Goal: Task Accomplishment & Management: Manage account settings

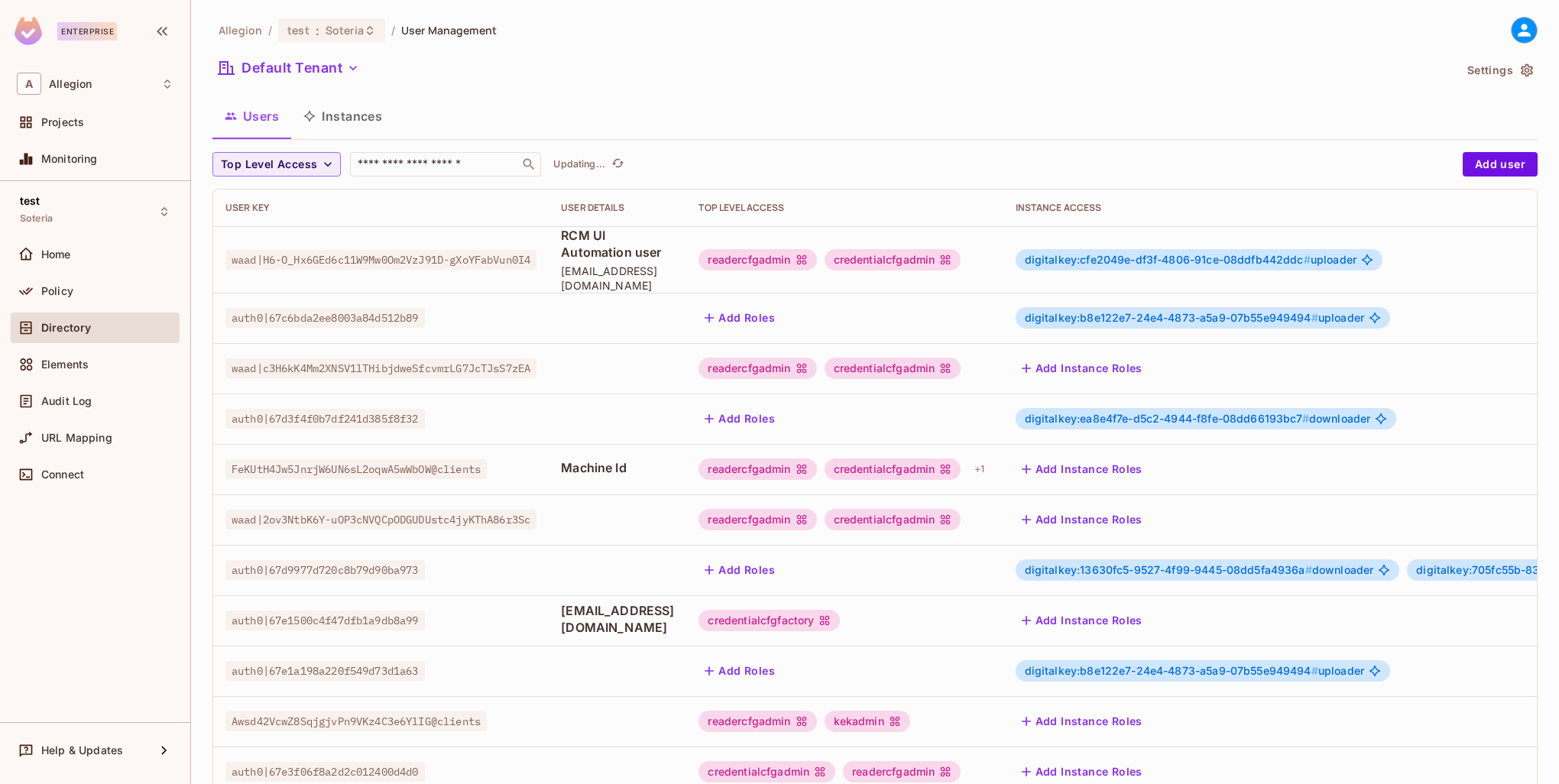
scroll to position [294, 0]
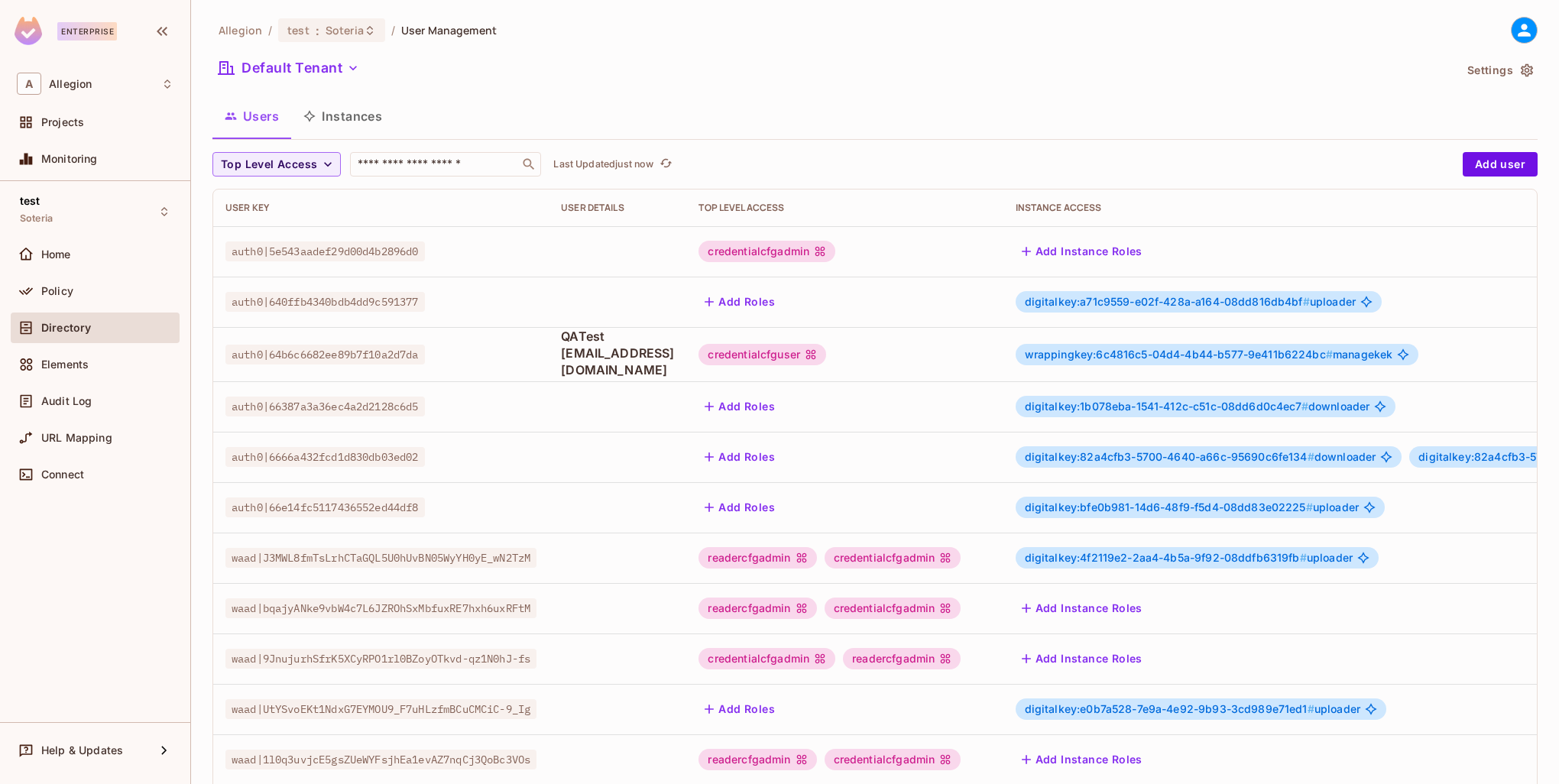
click at [1220, 347] on span "wrappingkey:6c4816c5-04d4-4b44-b577-9e411b6224bc #" at bounding box center [1178, 354] width 308 height 13
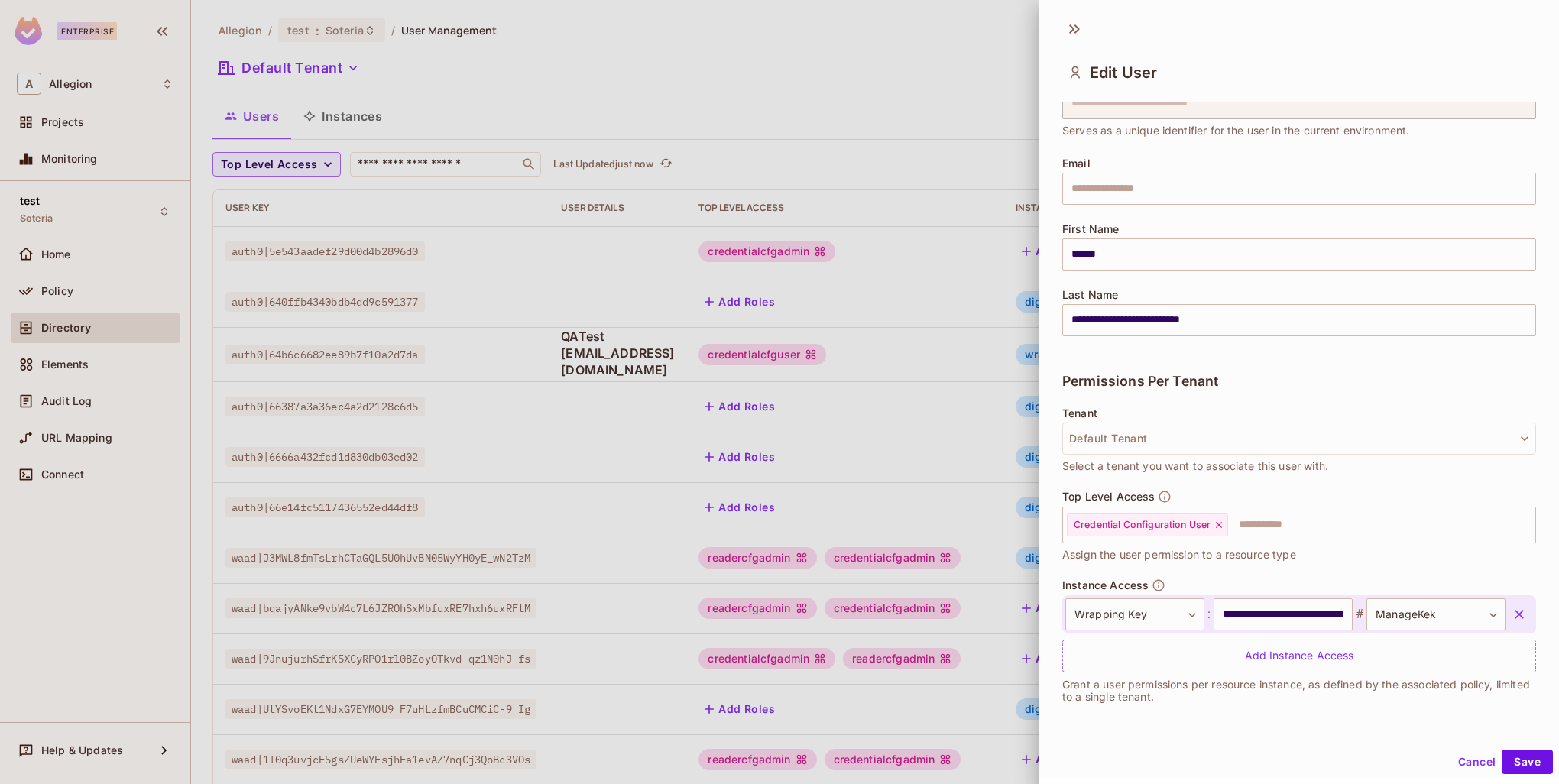
click at [1511, 611] on icon "button" at bounding box center [1519, 614] width 15 height 15
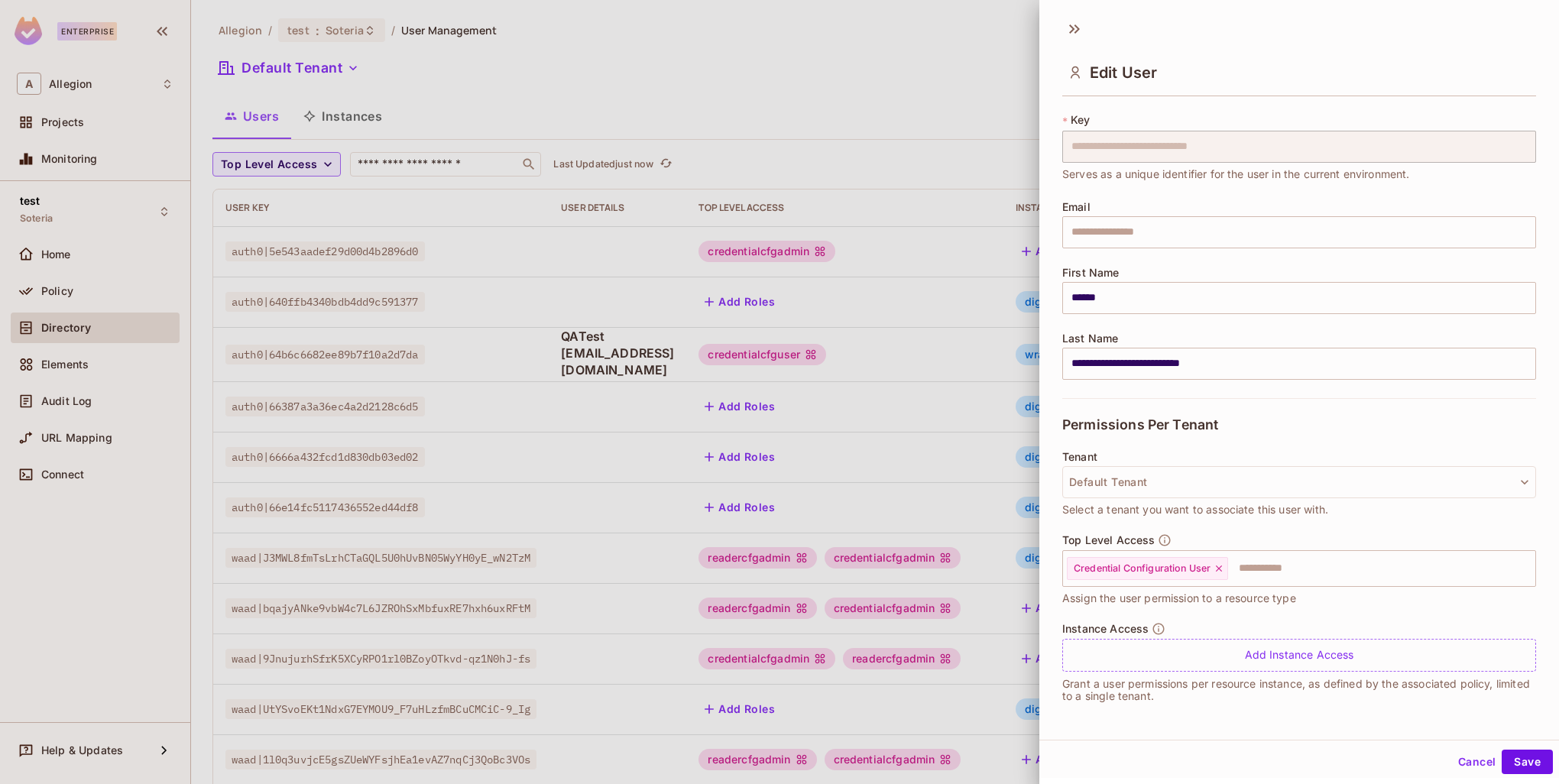
scroll to position [27, 0]
click at [1503, 764] on button "Save" at bounding box center [1527, 761] width 51 height 24
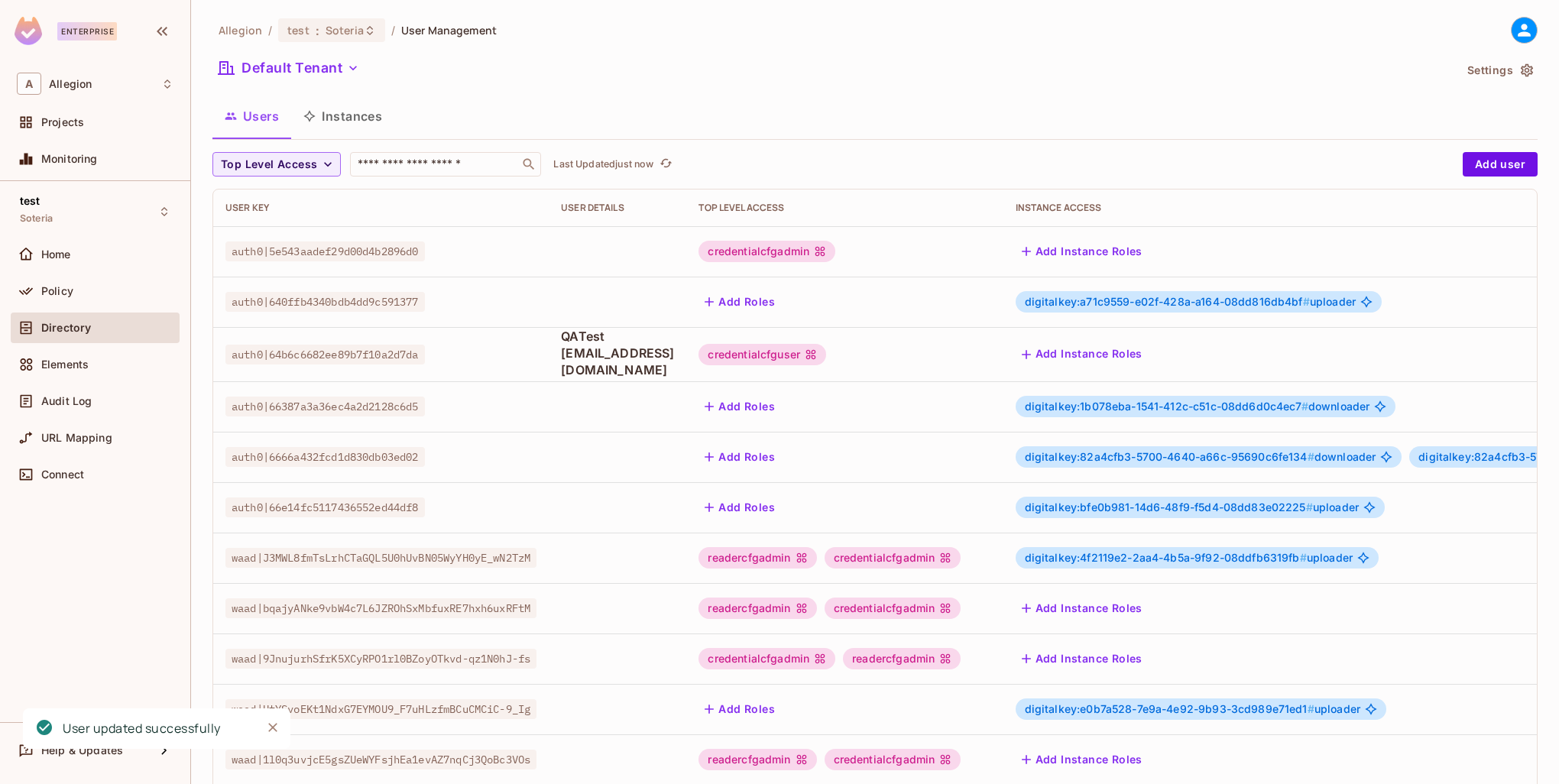
click at [962, 387] on td "Add Roles" at bounding box center [844, 407] width 316 height 51
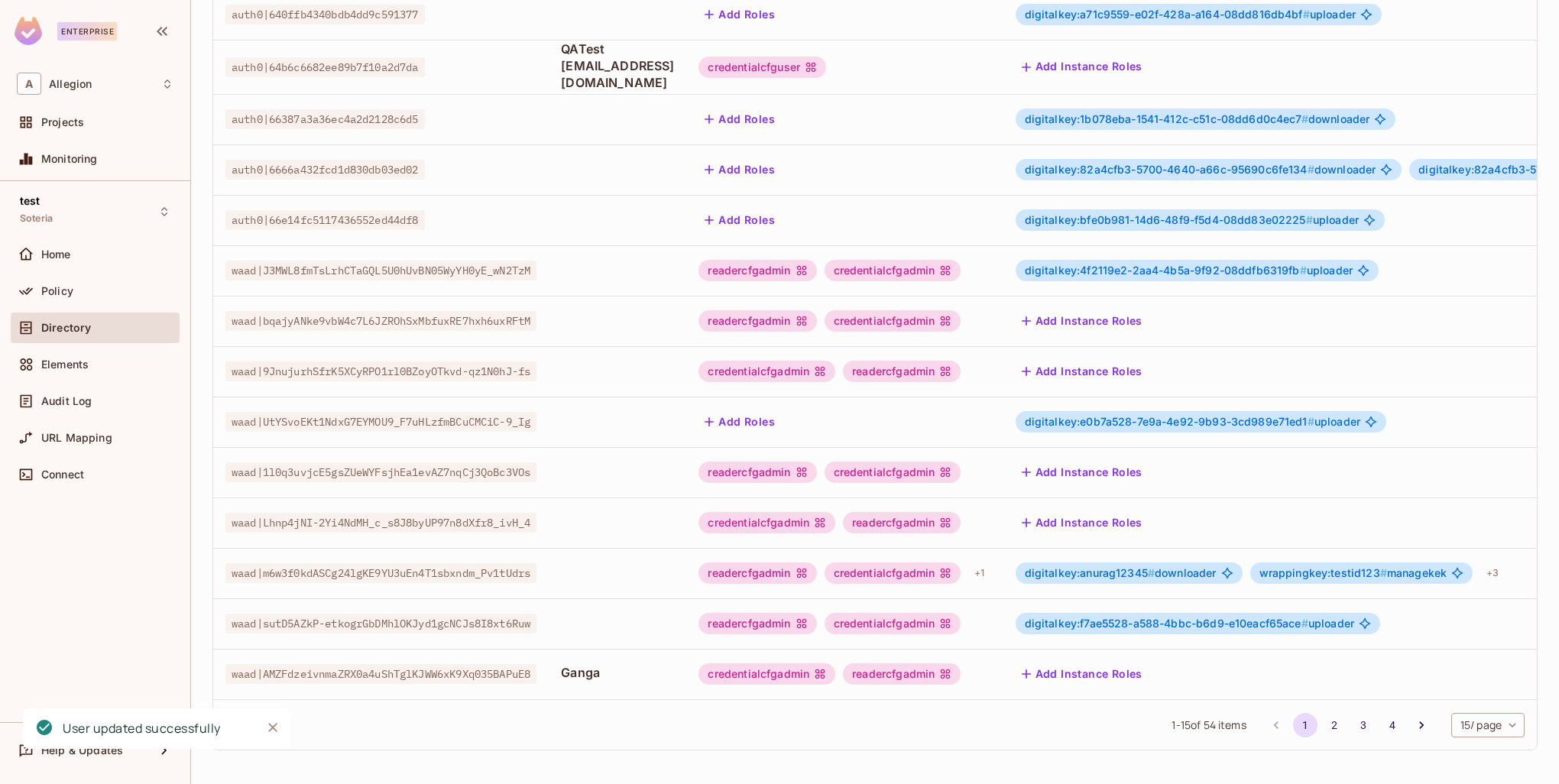
scroll to position [294, 0]
click at [1322, 728] on button "2" at bounding box center [1334, 725] width 24 height 24
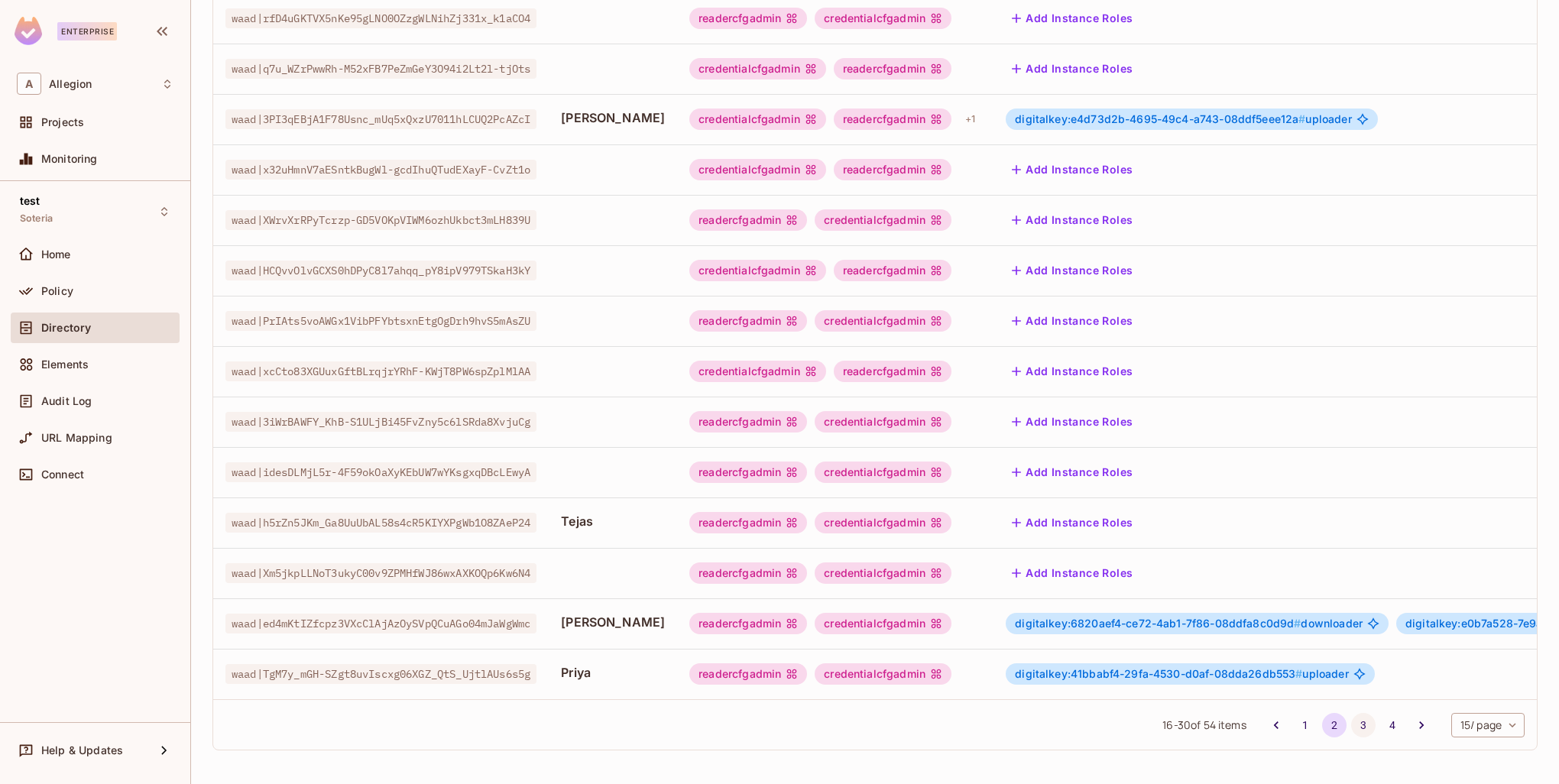
click at [1352, 727] on button "3" at bounding box center [1363, 725] width 24 height 24
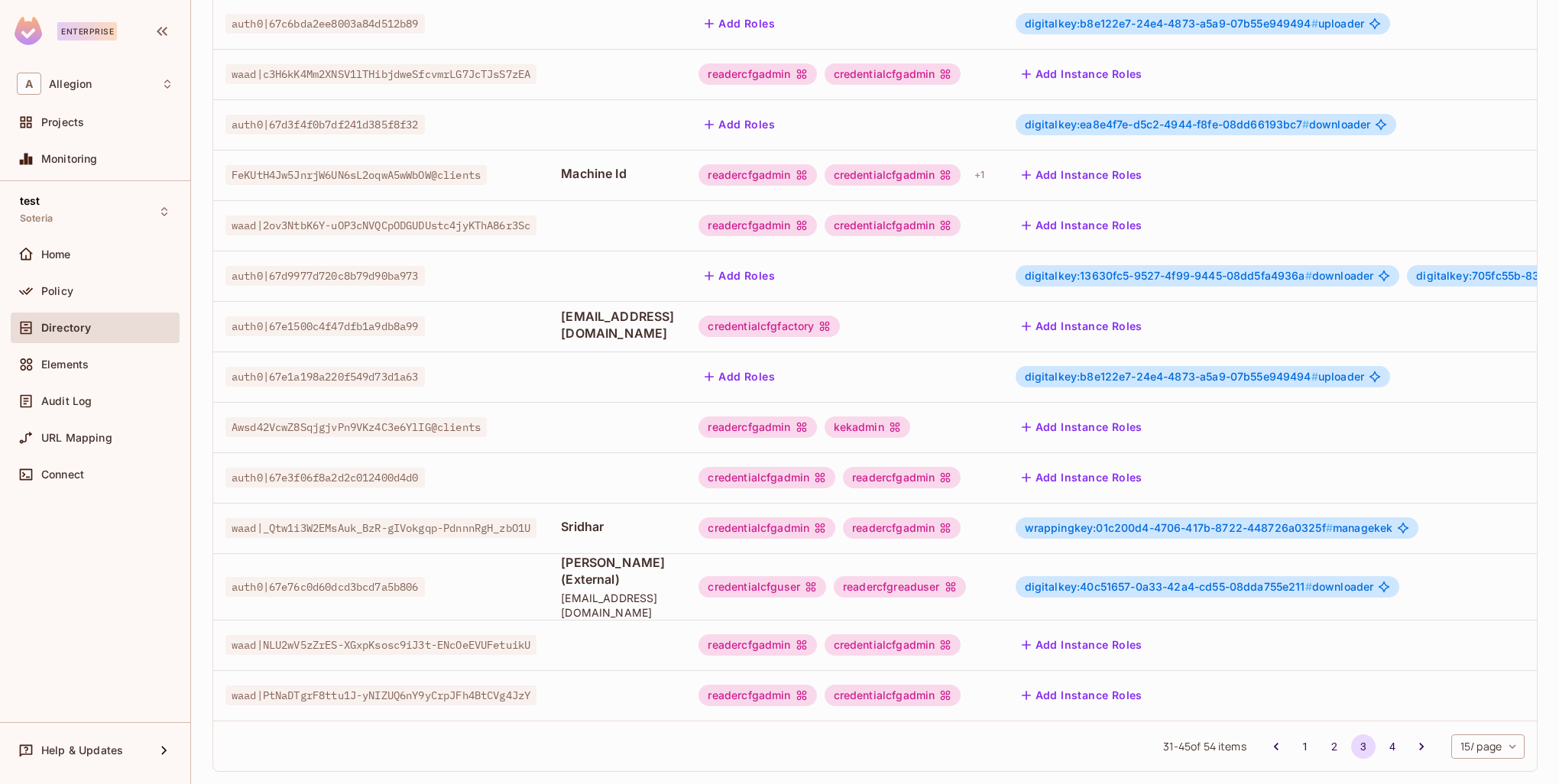
click at [1230, 521] on span "wrappingkey:01c200d4-4706-417b-8722-448726a0325f #" at bounding box center [1178, 528] width 308 height 13
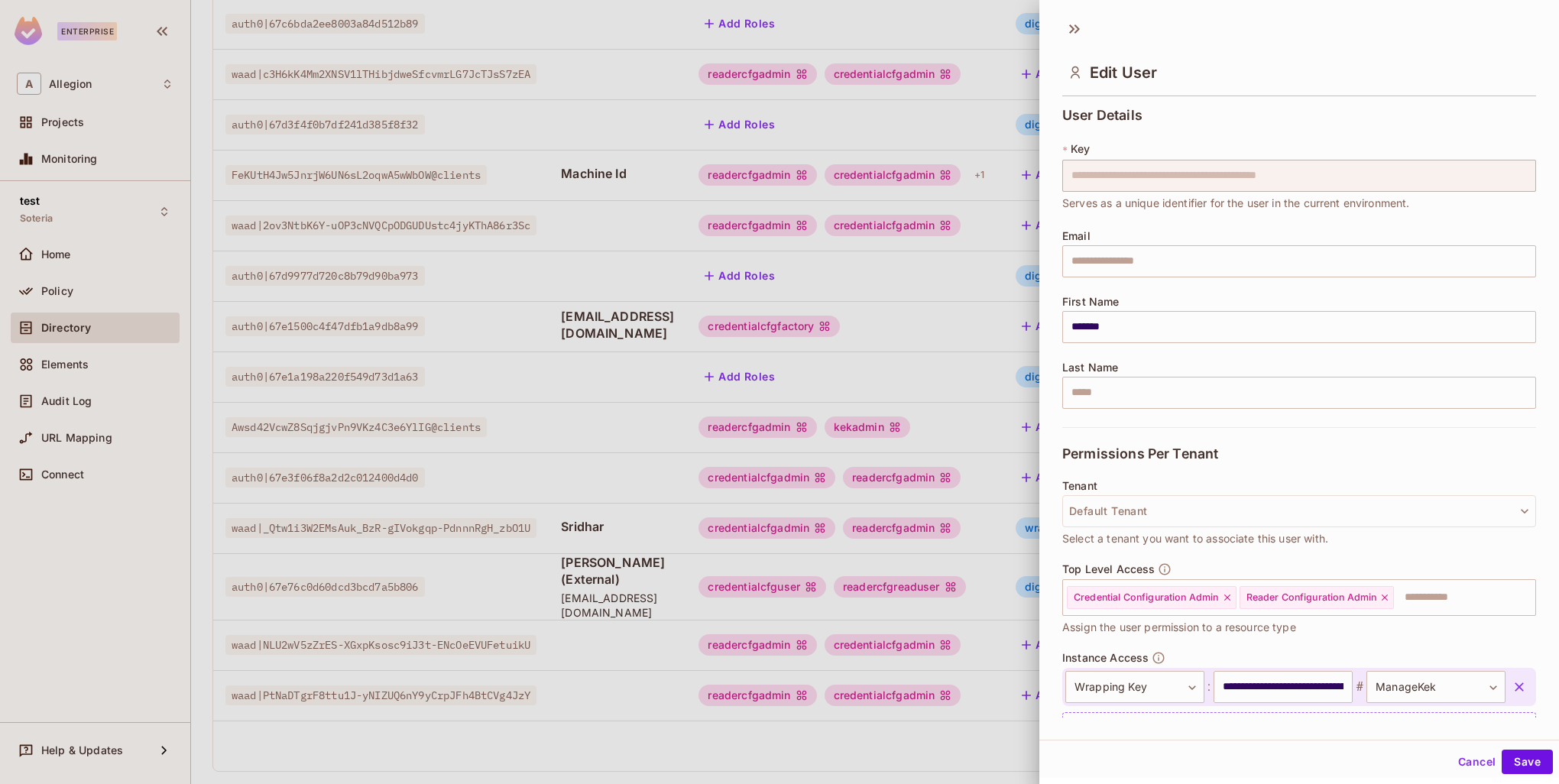
click at [1511, 683] on icon "button" at bounding box center [1519, 687] width 15 height 15
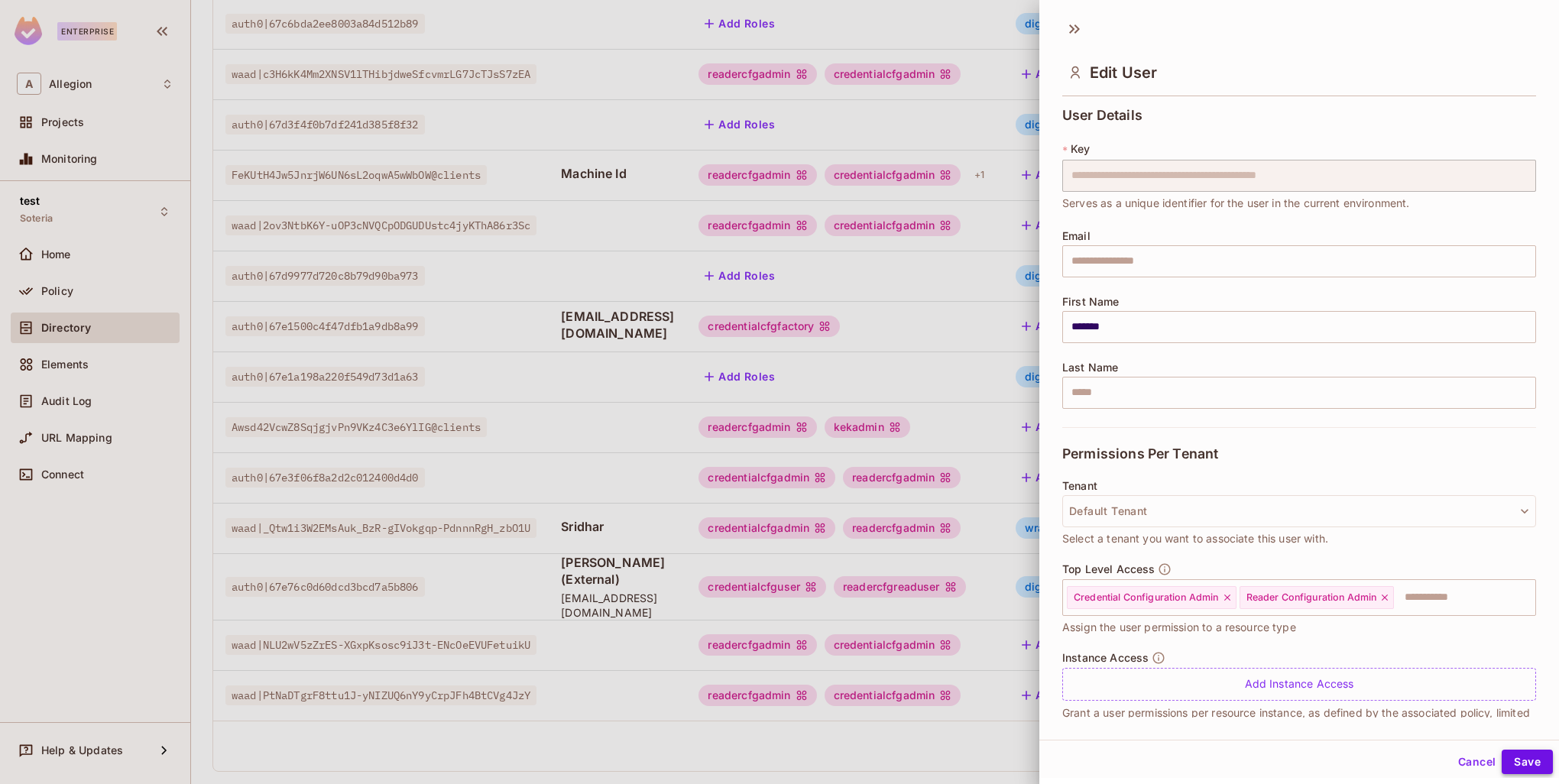
click at [1519, 760] on button "Save" at bounding box center [1527, 761] width 51 height 24
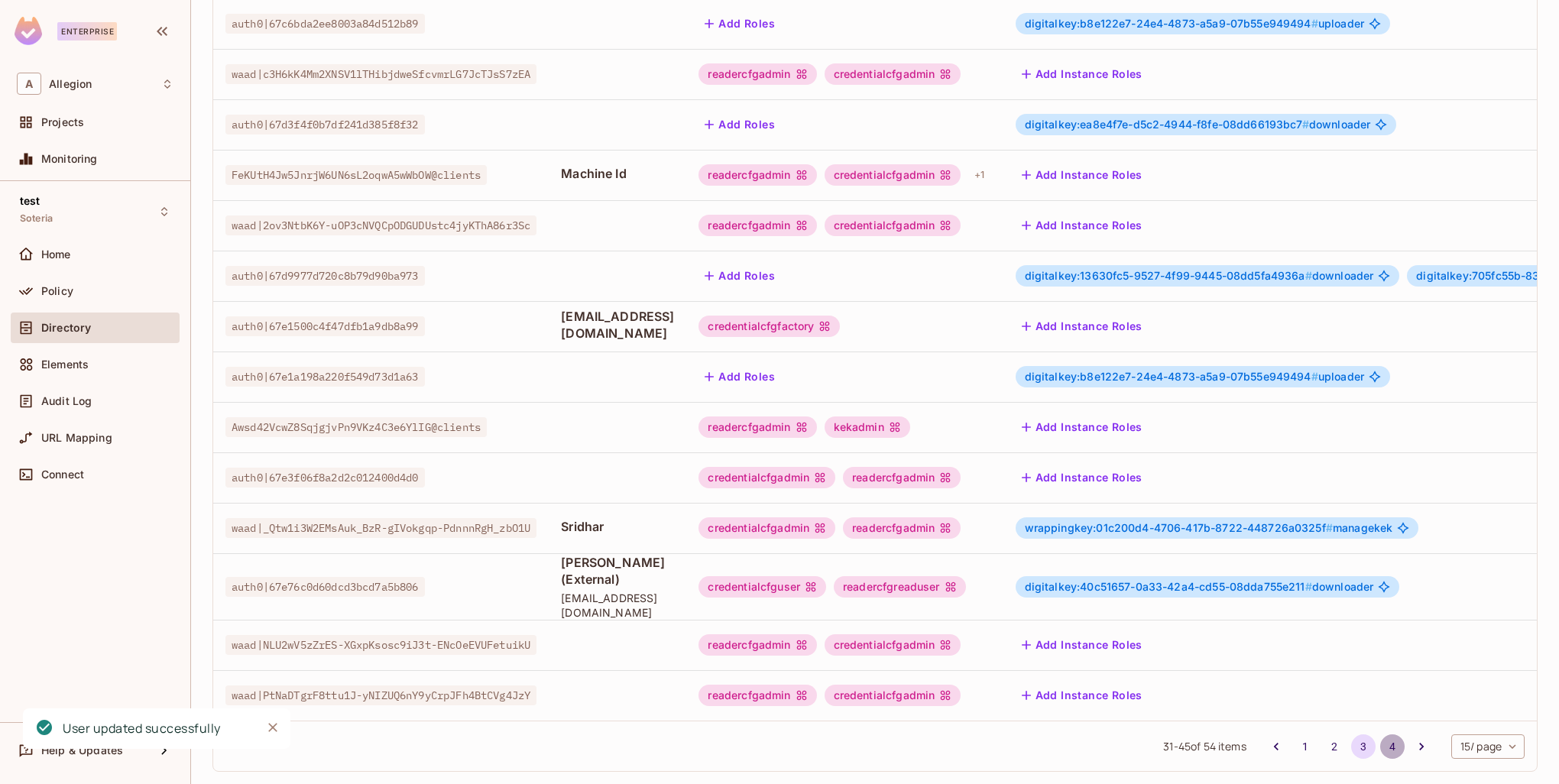
click at [1381, 734] on button "4" at bounding box center [1392, 746] width 24 height 24
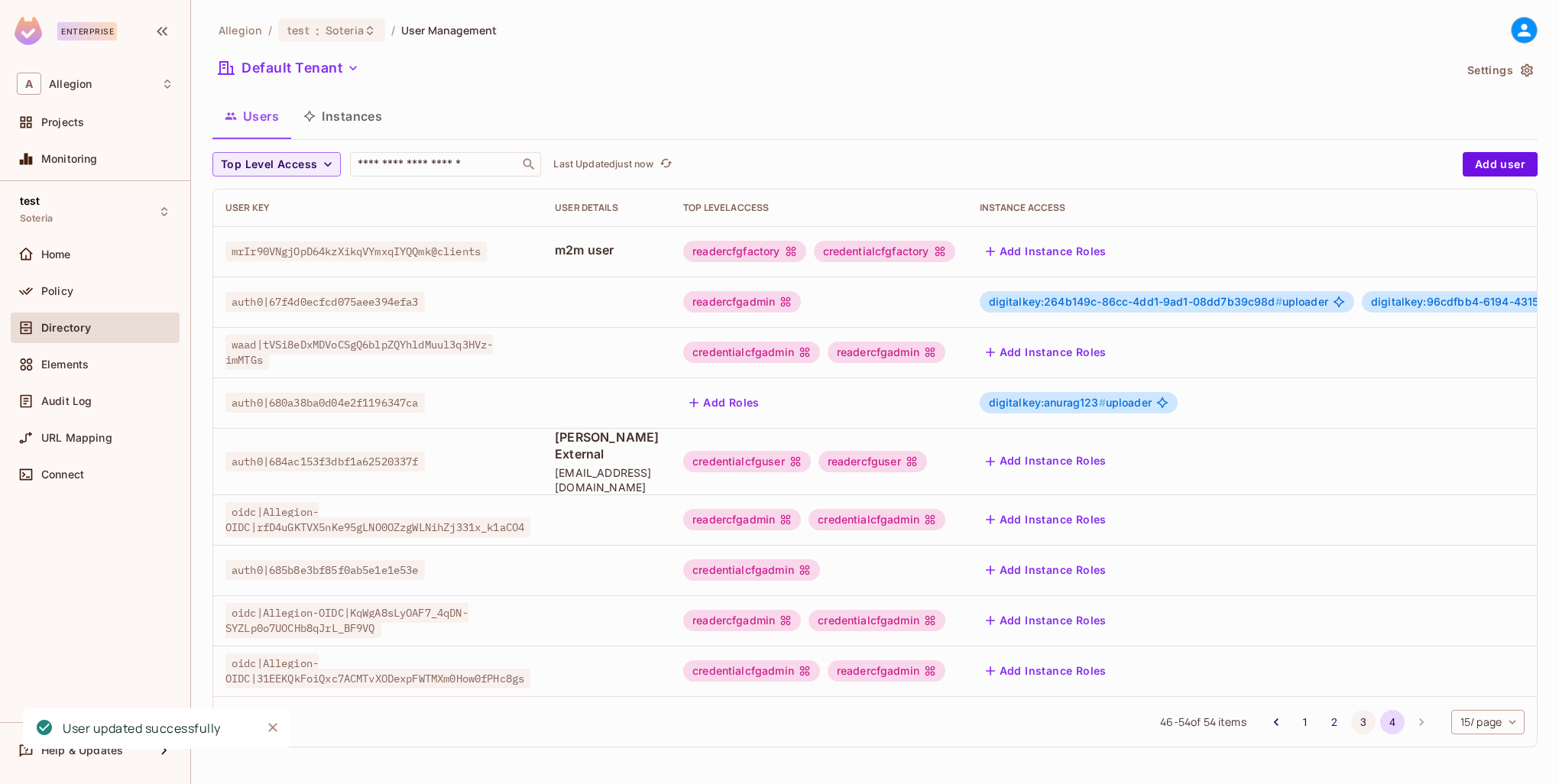
click at [1361, 717] on button "3" at bounding box center [1363, 722] width 24 height 24
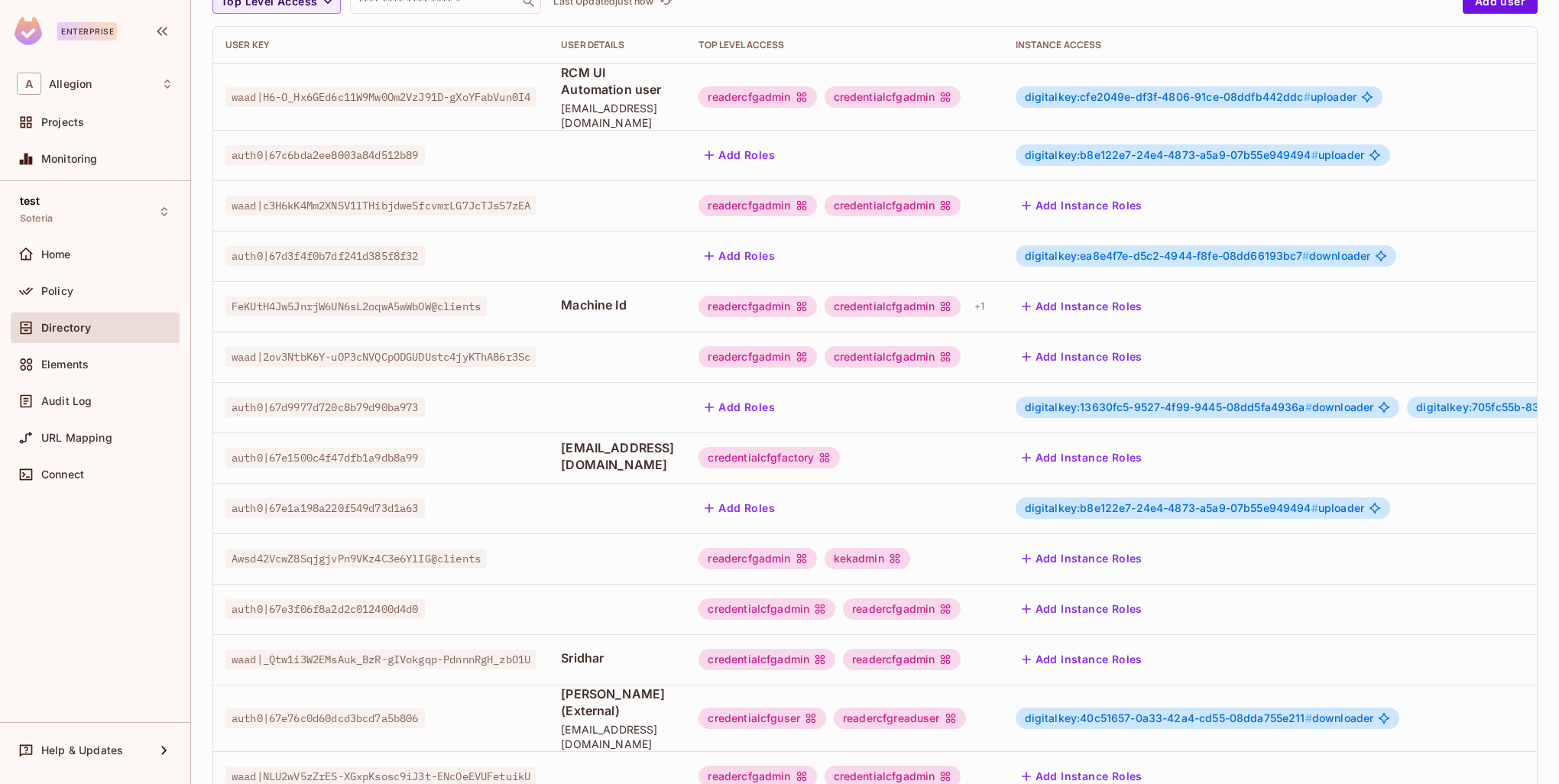
scroll to position [294, 0]
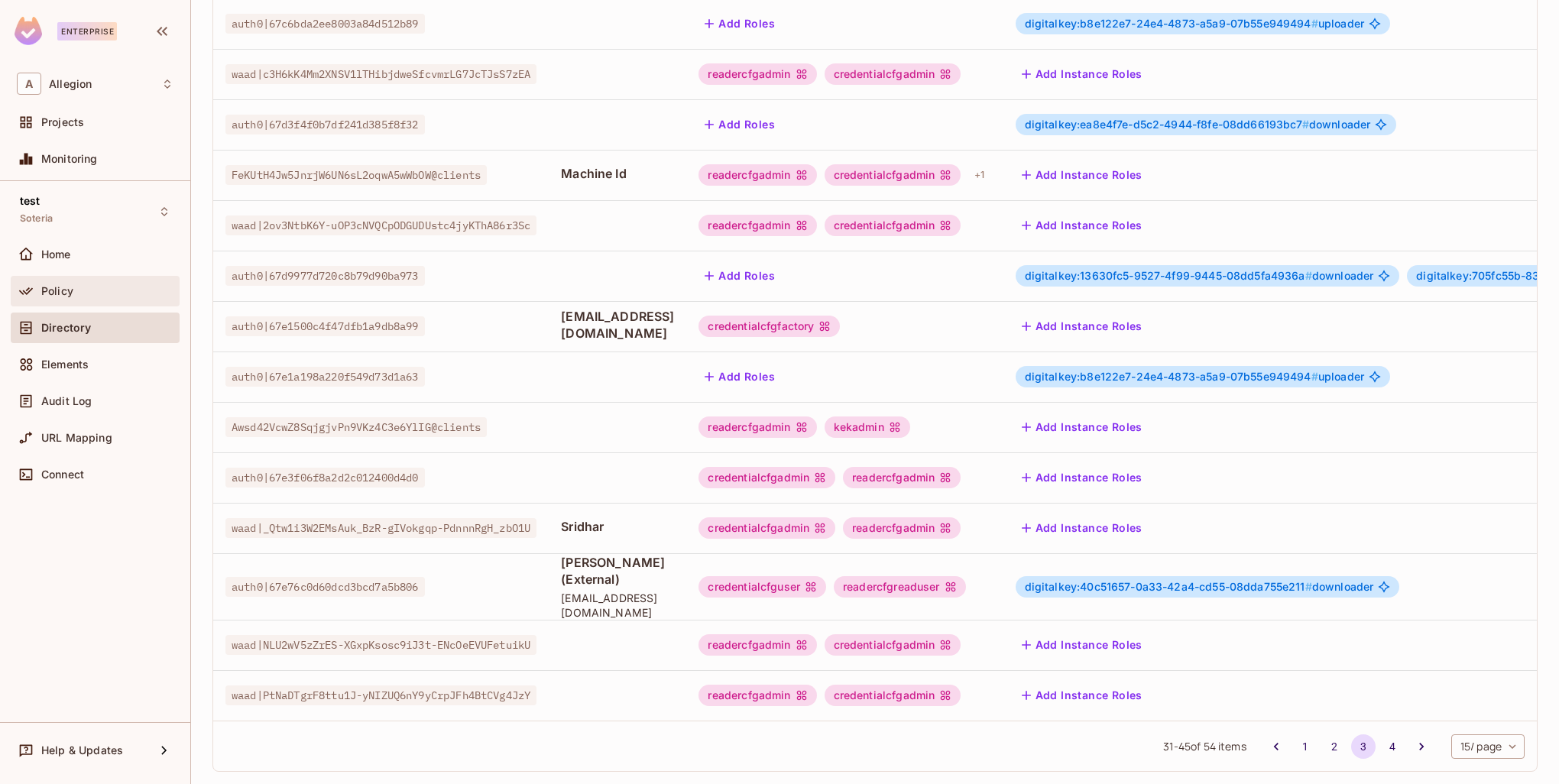
click at [88, 296] on div "Policy" at bounding box center [107, 291] width 132 height 12
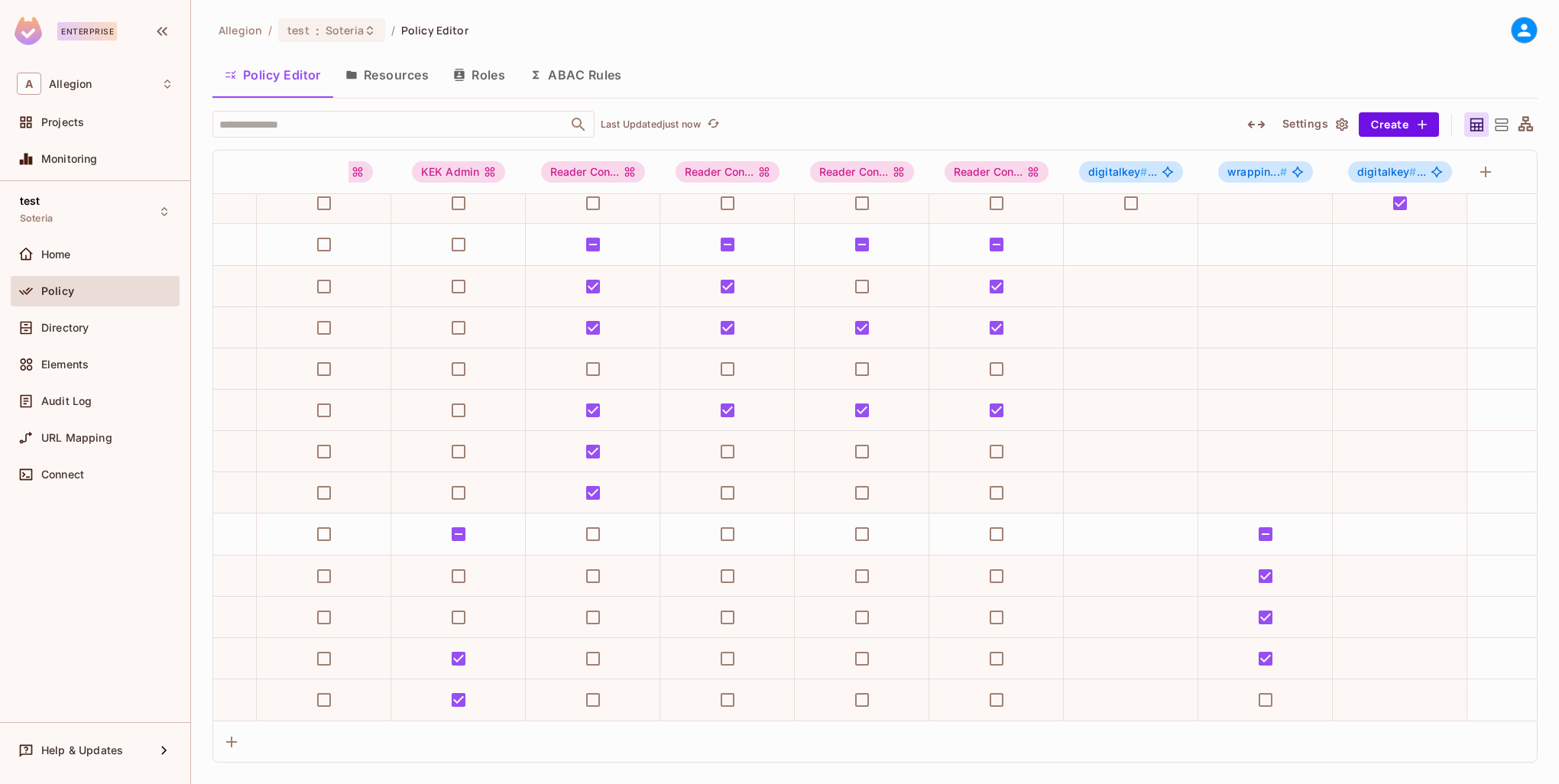
scroll to position [476, 0]
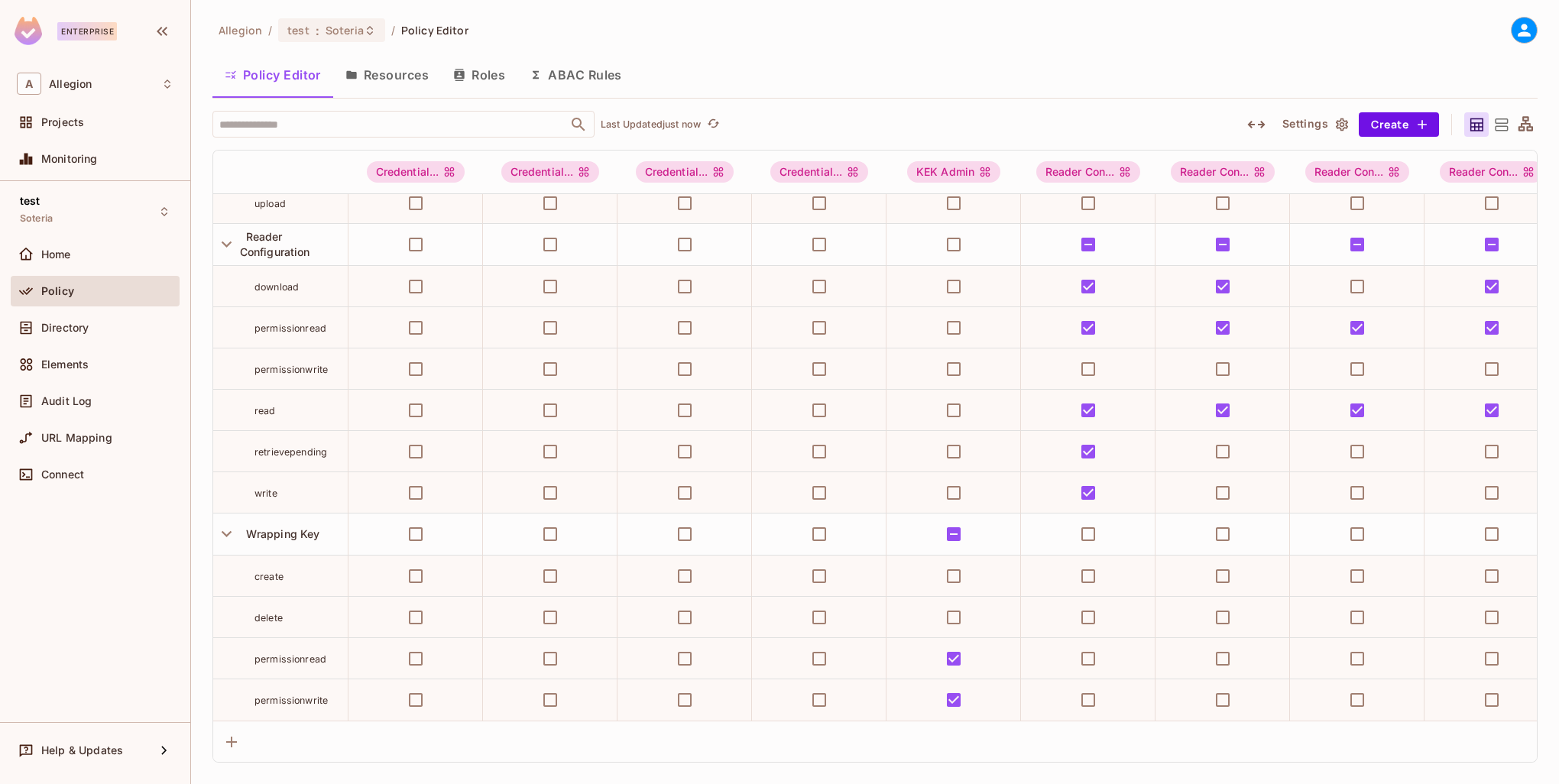
click at [83, 290] on div "Policy" at bounding box center [107, 291] width 132 height 12
click at [379, 84] on button "Resources" at bounding box center [387, 74] width 107 height 39
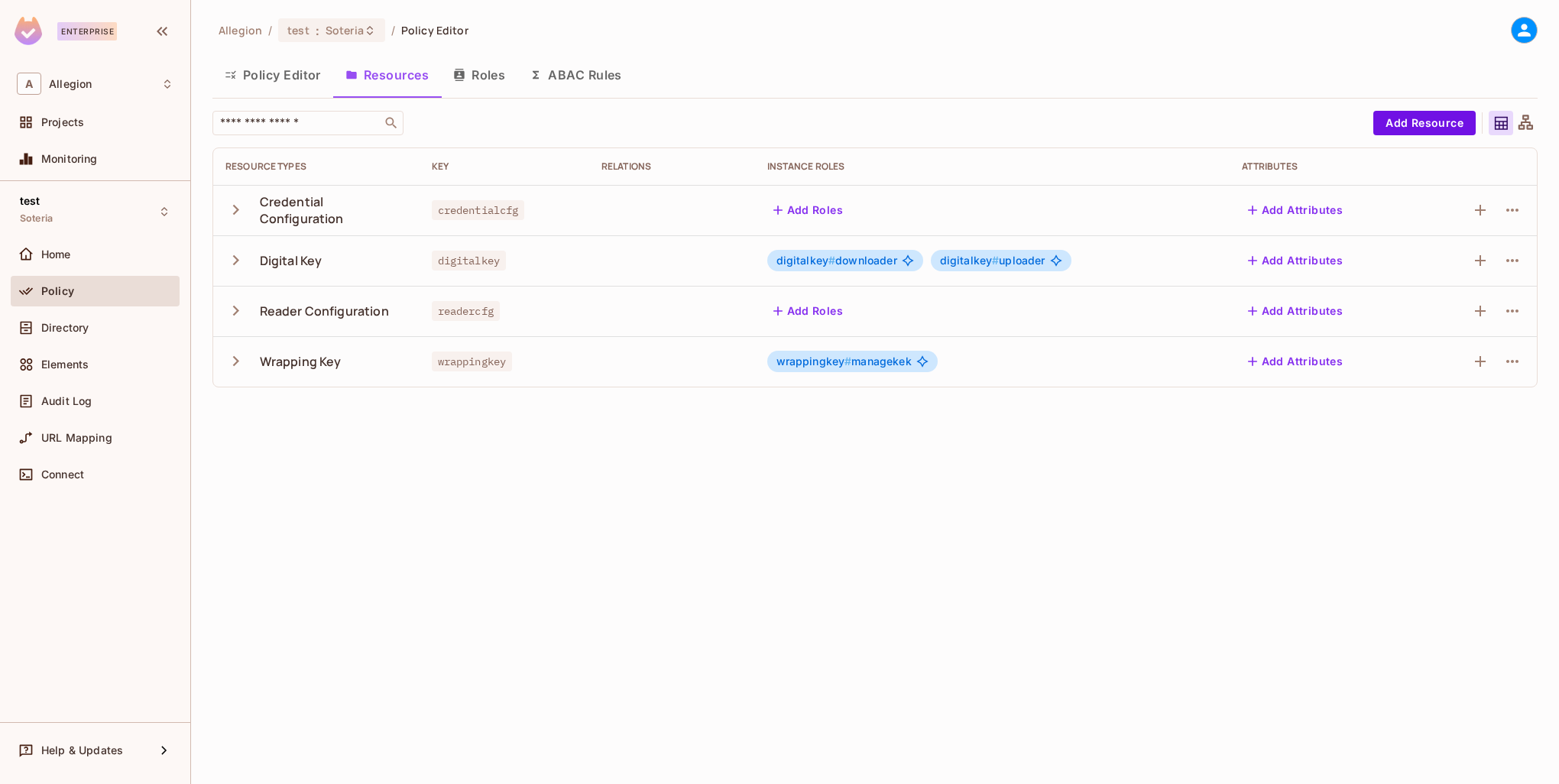
click at [233, 360] on icon "button" at bounding box center [235, 361] width 21 height 21
click at [311, 410] on div "permissionread" at bounding box center [283, 411] width 117 height 14
click at [237, 311] on icon "button" at bounding box center [235, 311] width 21 height 21
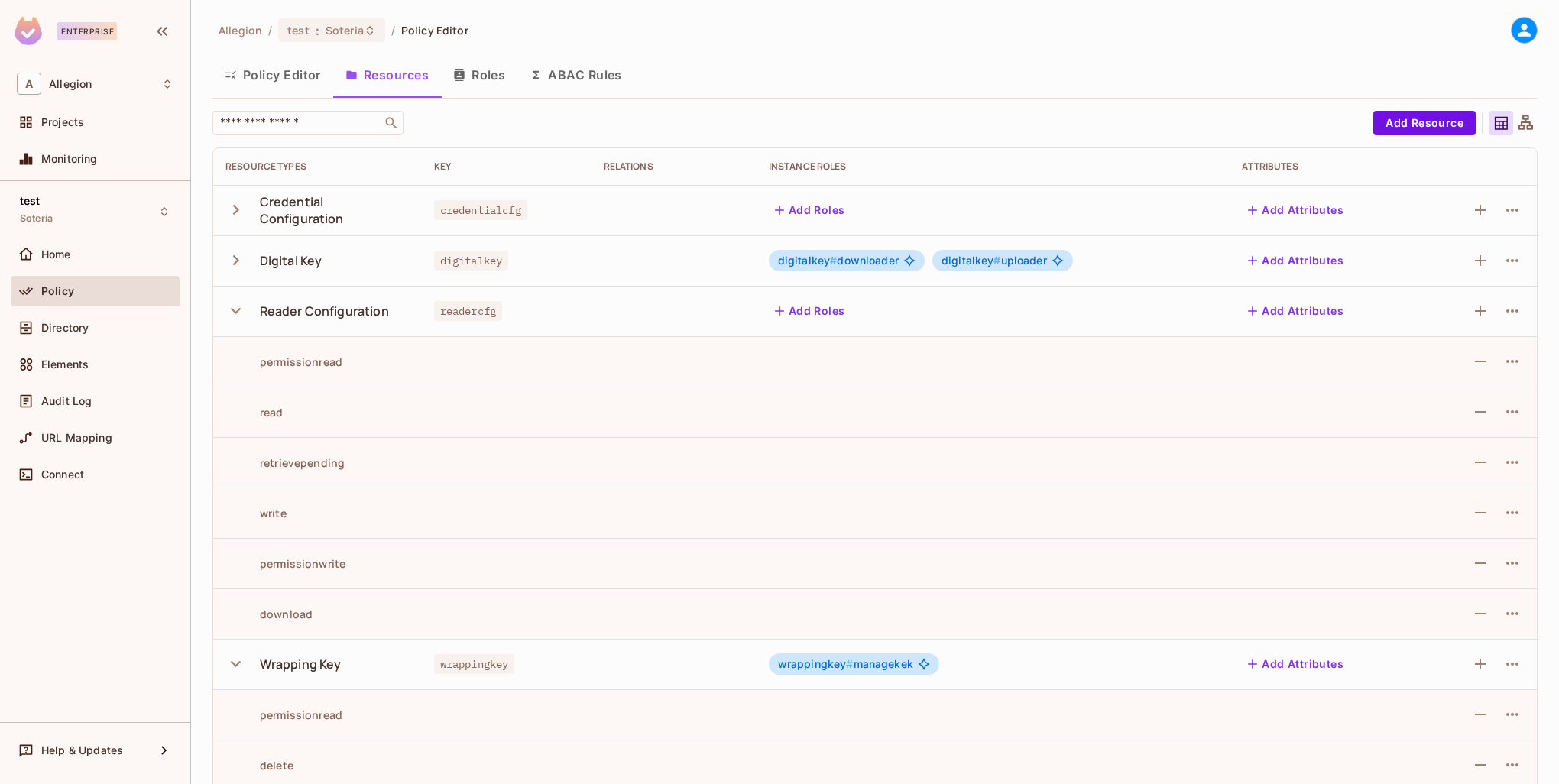
click at [237, 311] on icon "button" at bounding box center [235, 311] width 21 height 21
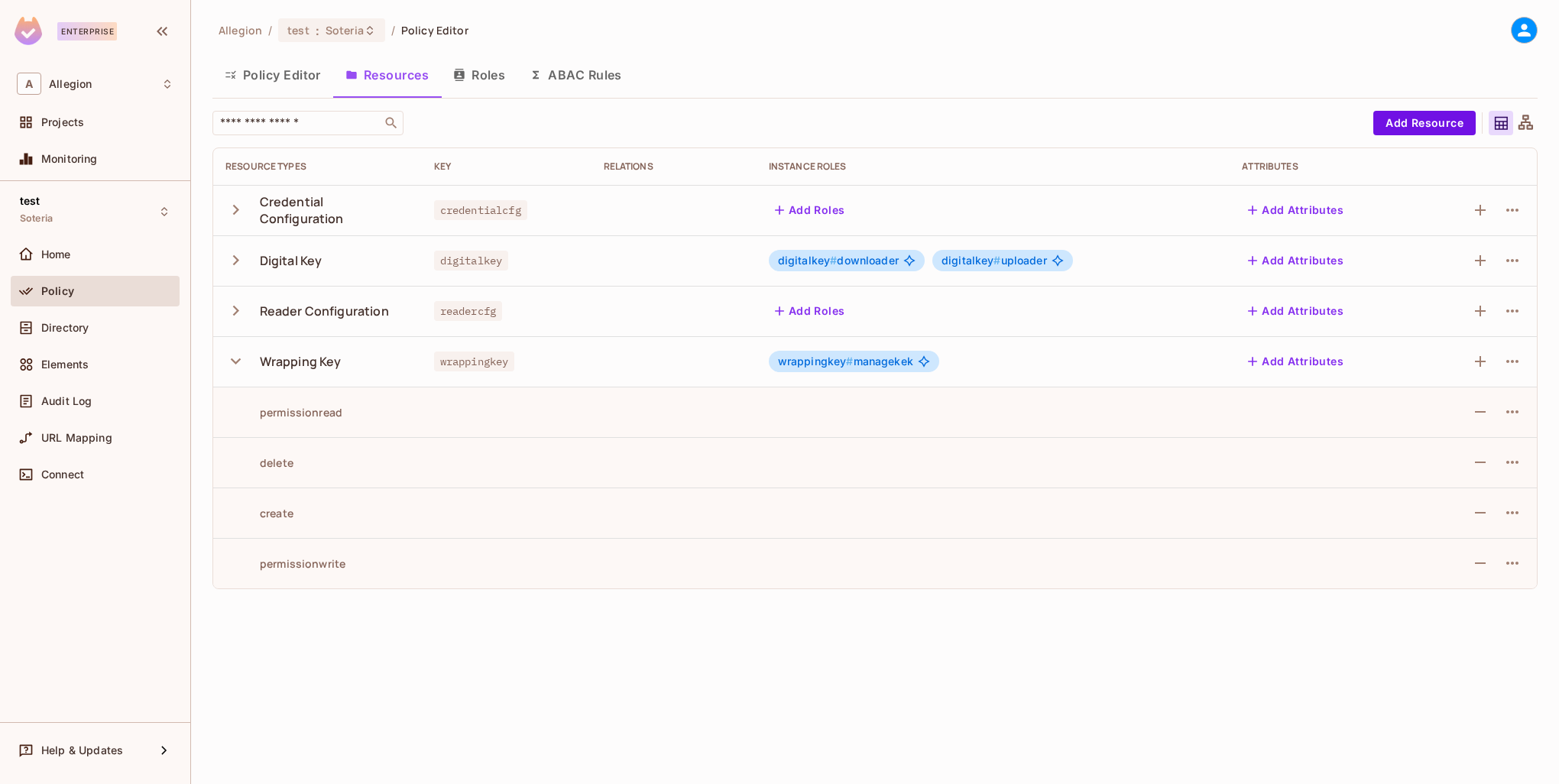
click at [237, 353] on icon "button" at bounding box center [235, 361] width 21 height 21
click at [842, 514] on div "Allegion / test : Soteria / Policy Editor Policy Editor Resources Roles ABAC Ru…" at bounding box center [875, 392] width 1368 height 784
click at [233, 355] on icon "button" at bounding box center [235, 361] width 21 height 21
click at [240, 258] on icon "button" at bounding box center [235, 260] width 21 height 21
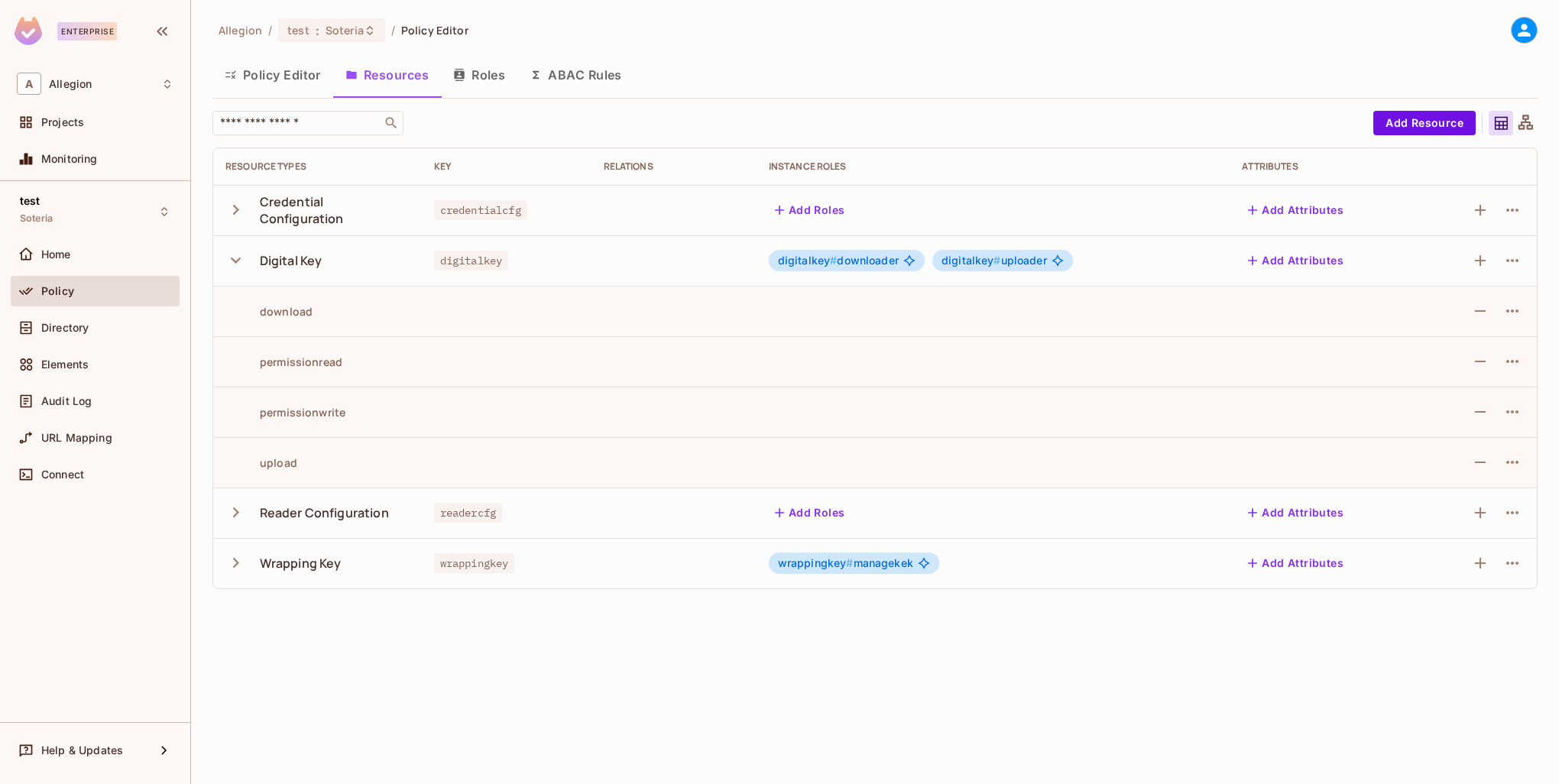
click at [240, 258] on icon "button" at bounding box center [235, 260] width 21 height 21
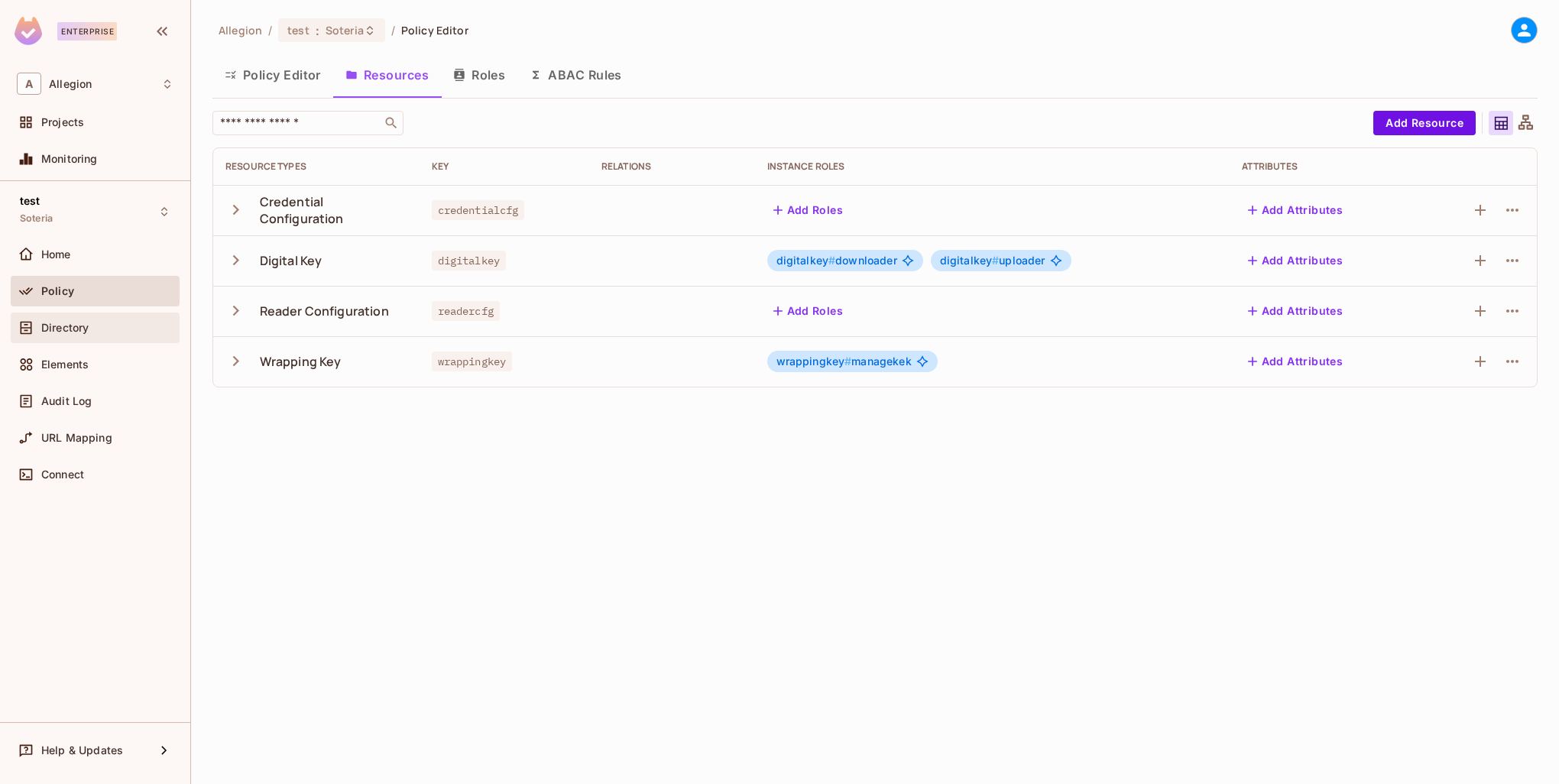
click at [98, 337] on div "Directory" at bounding box center [94, 328] width 169 height 30
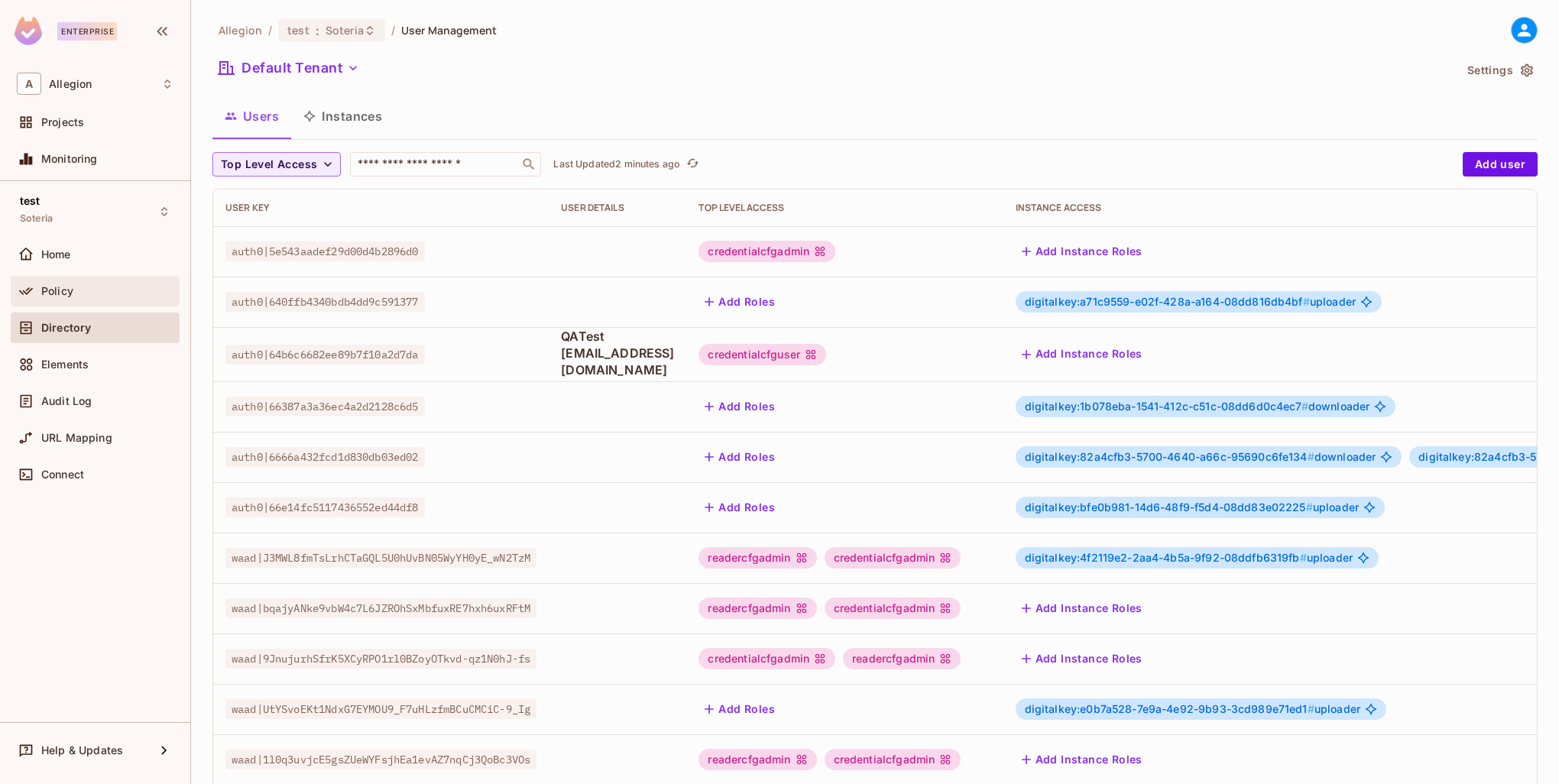
click at [75, 288] on div "Policy" at bounding box center [107, 291] width 132 height 12
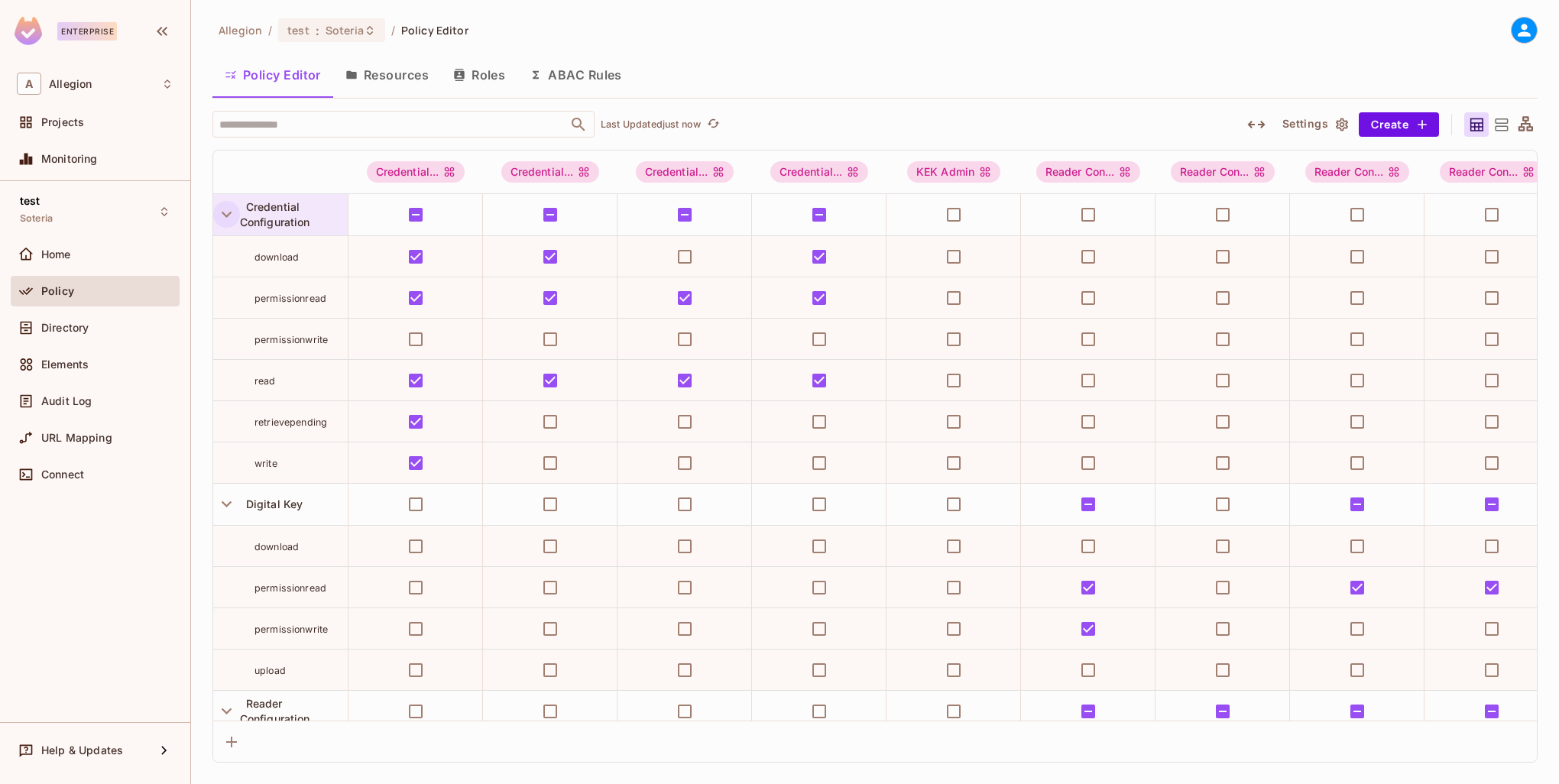
click at [235, 206] on icon "button" at bounding box center [227, 215] width 21 height 21
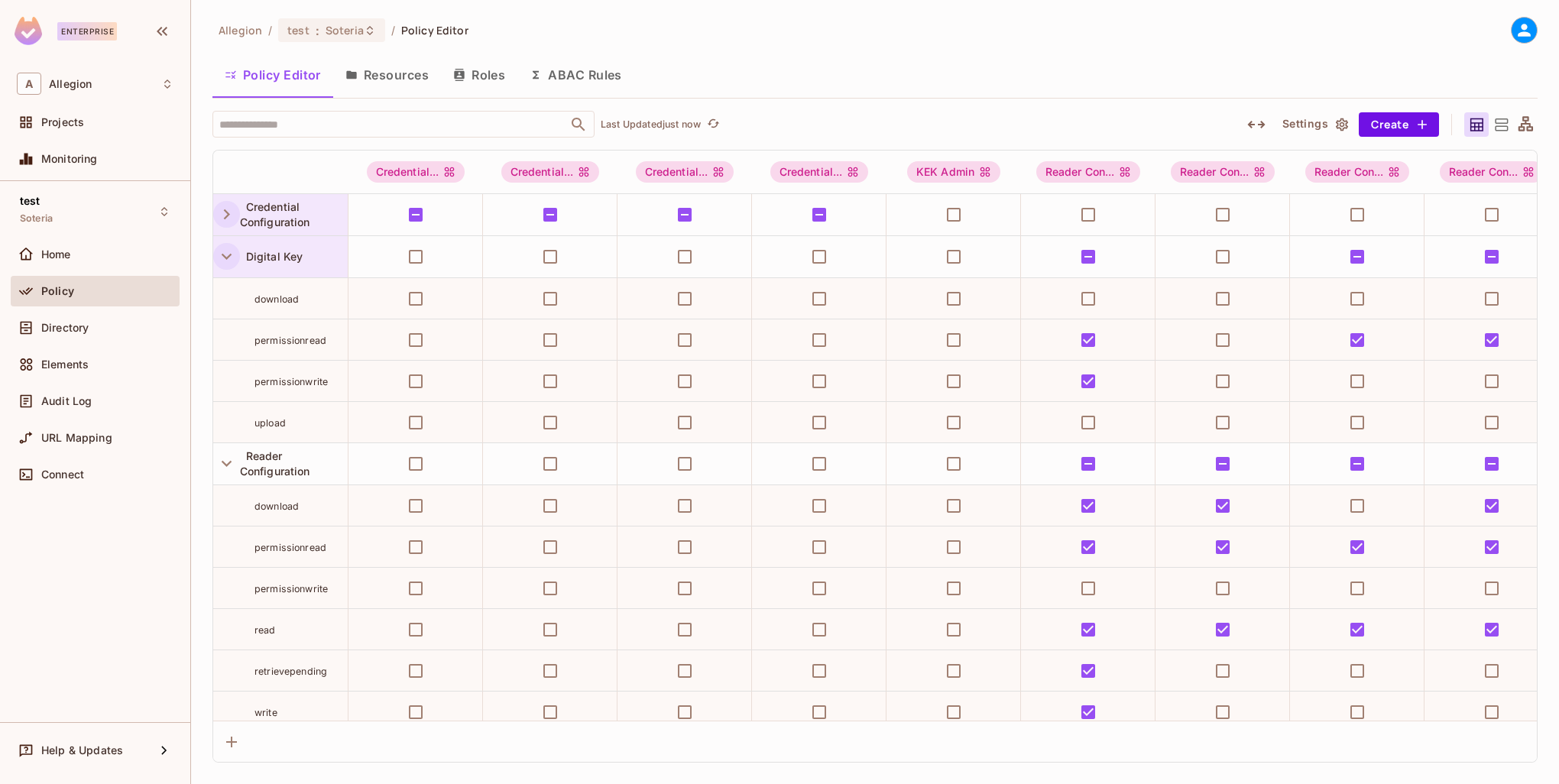
click at [232, 249] on icon "button" at bounding box center [227, 256] width 21 height 21
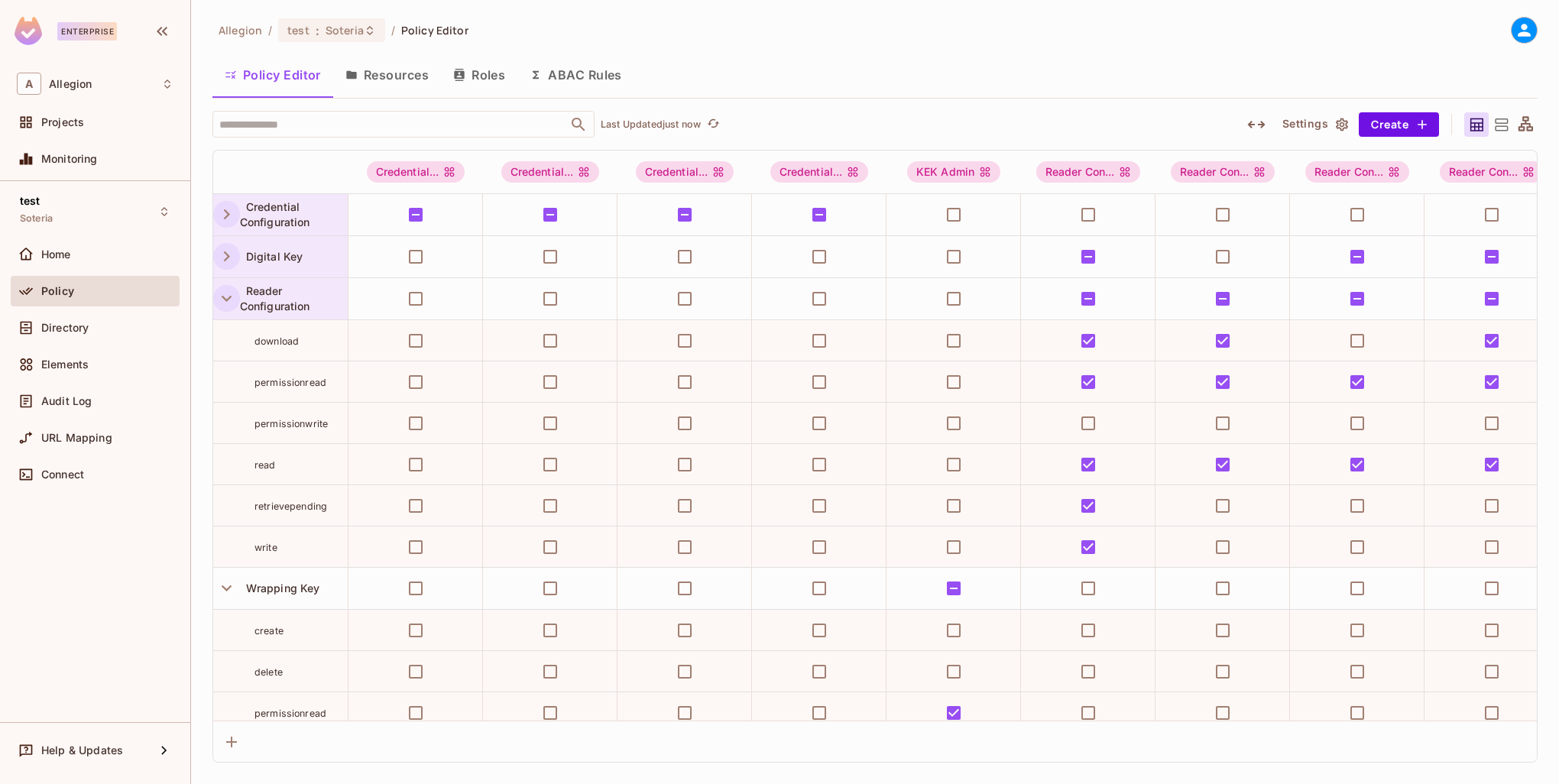
click at [231, 298] on icon "button" at bounding box center [227, 298] width 21 height 21
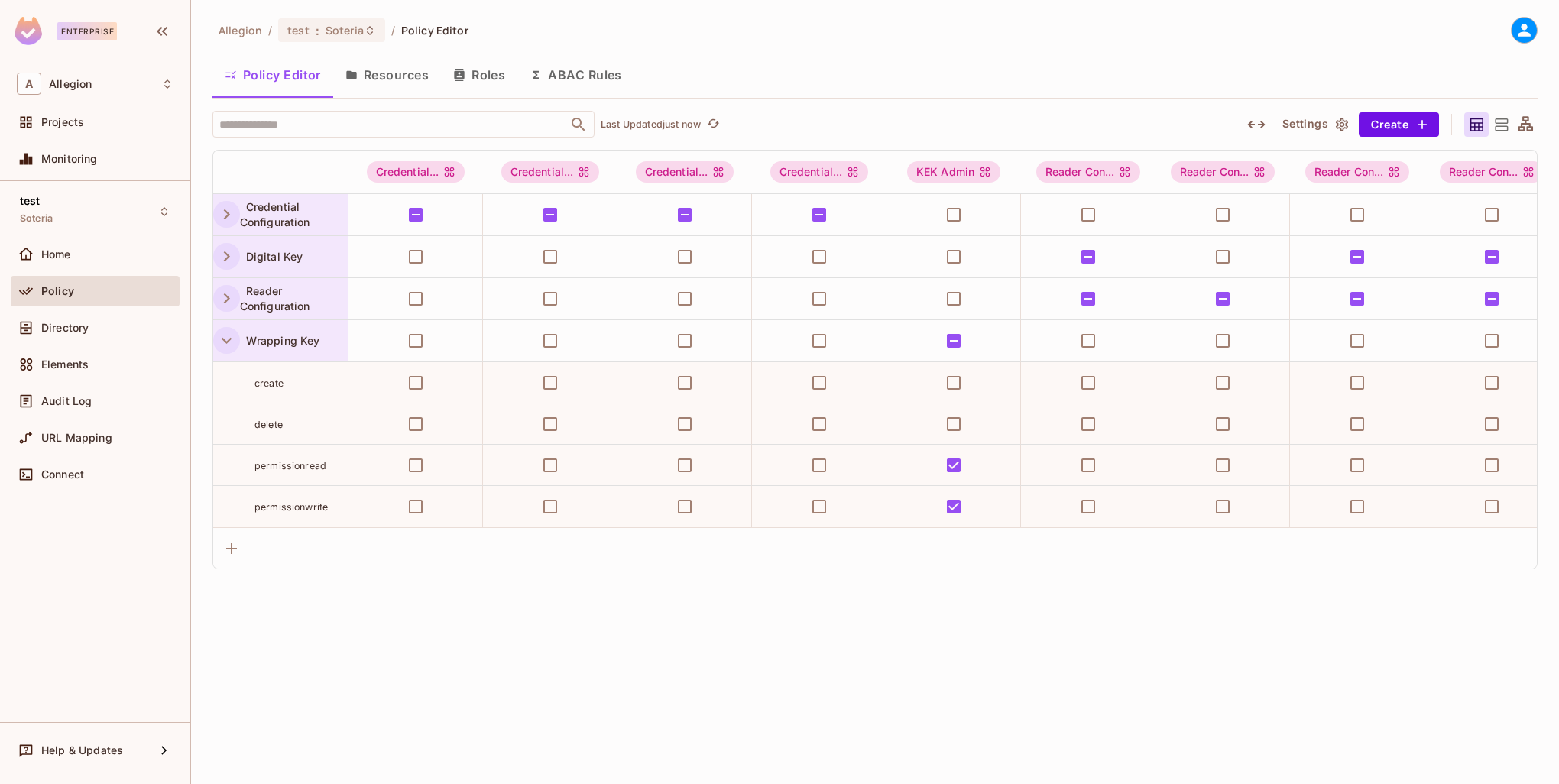
click at [238, 341] on button "button" at bounding box center [226, 340] width 26 height 26
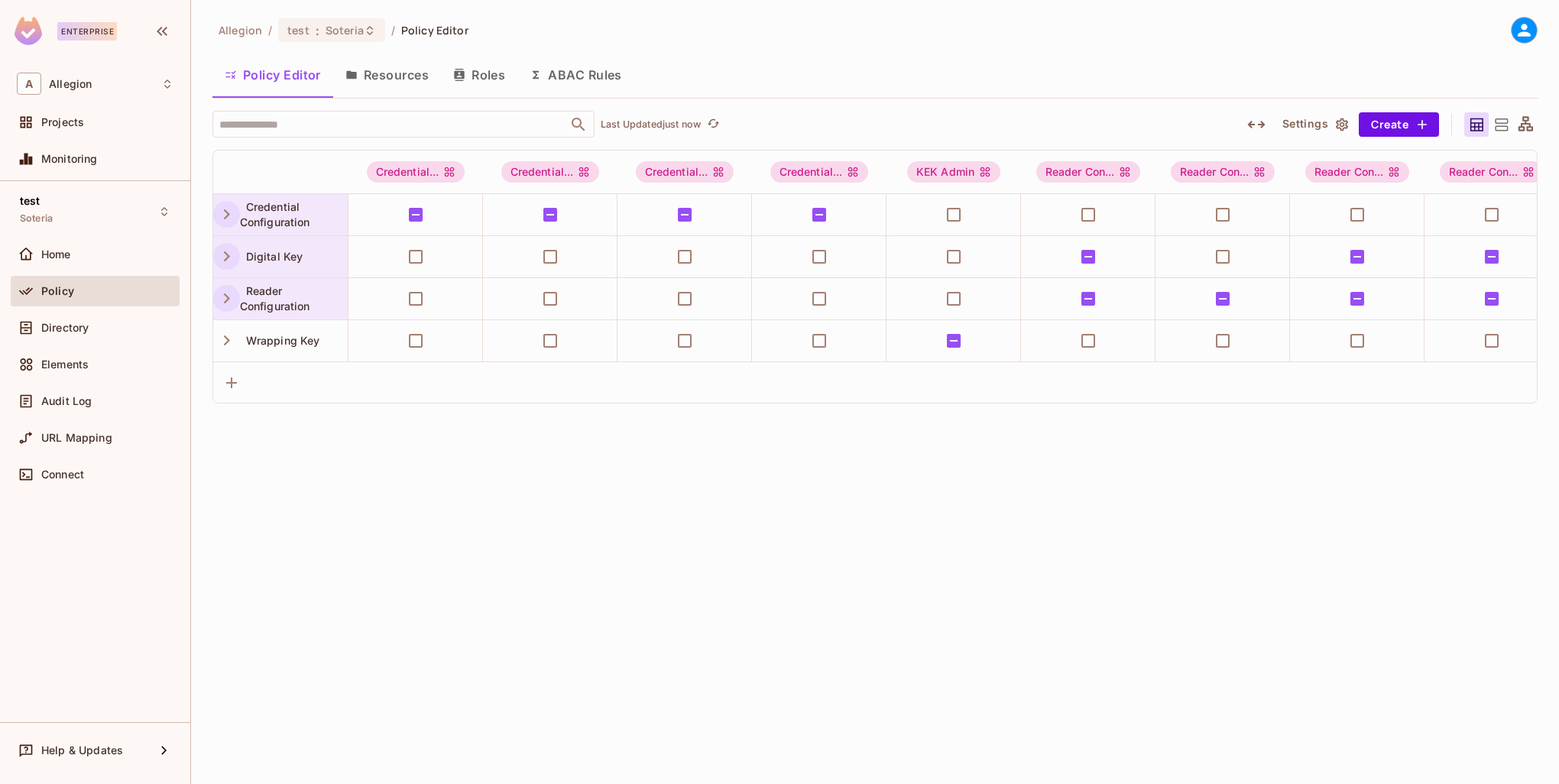
click at [1280, 462] on div "Allegion / test : Soteria / Policy Editor Policy Editor Resources Roles ABAC Ru…" at bounding box center [875, 392] width 1368 height 784
click at [83, 324] on span "Directory" at bounding box center [65, 328] width 47 height 12
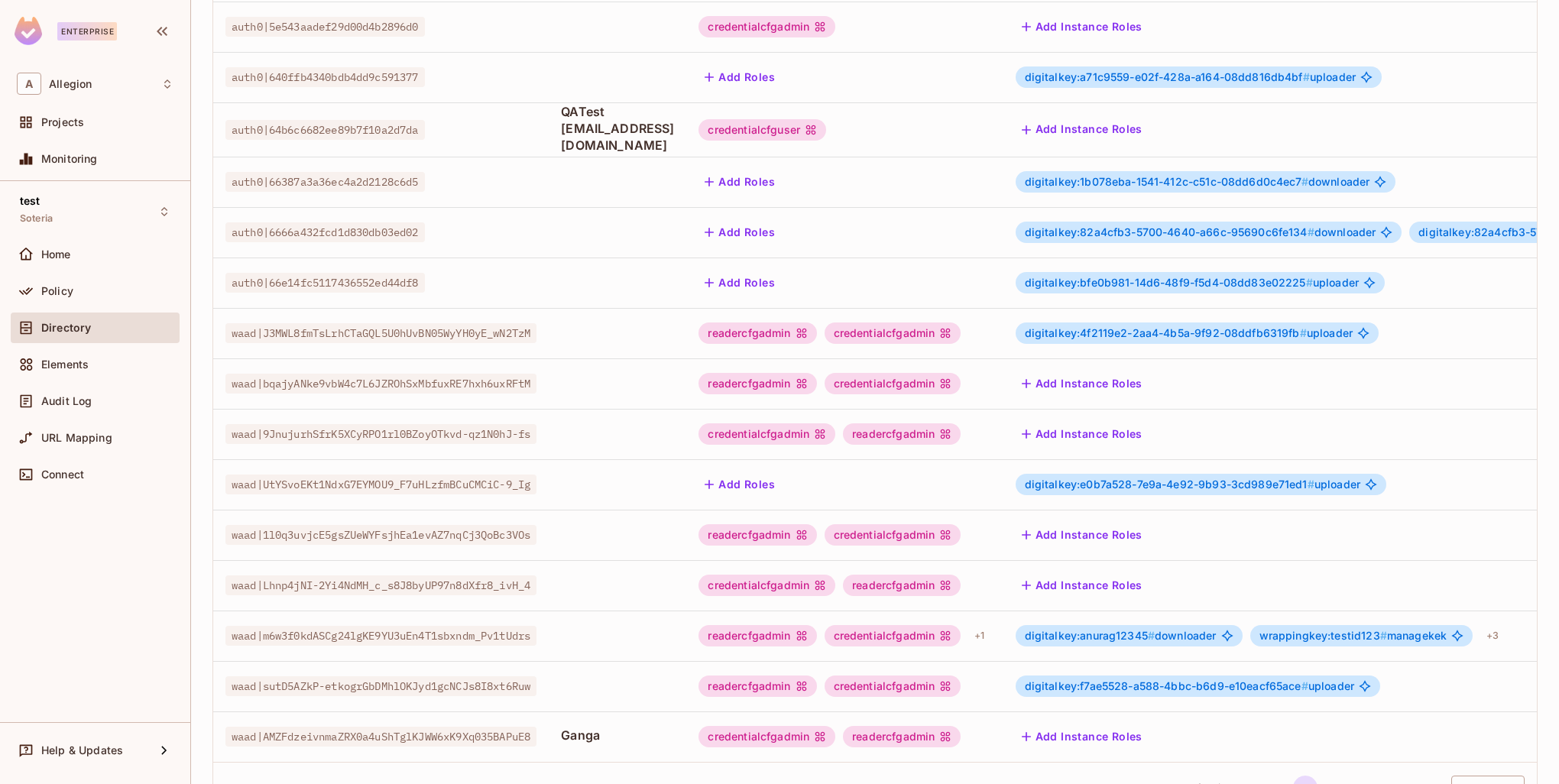
scroll to position [294, 0]
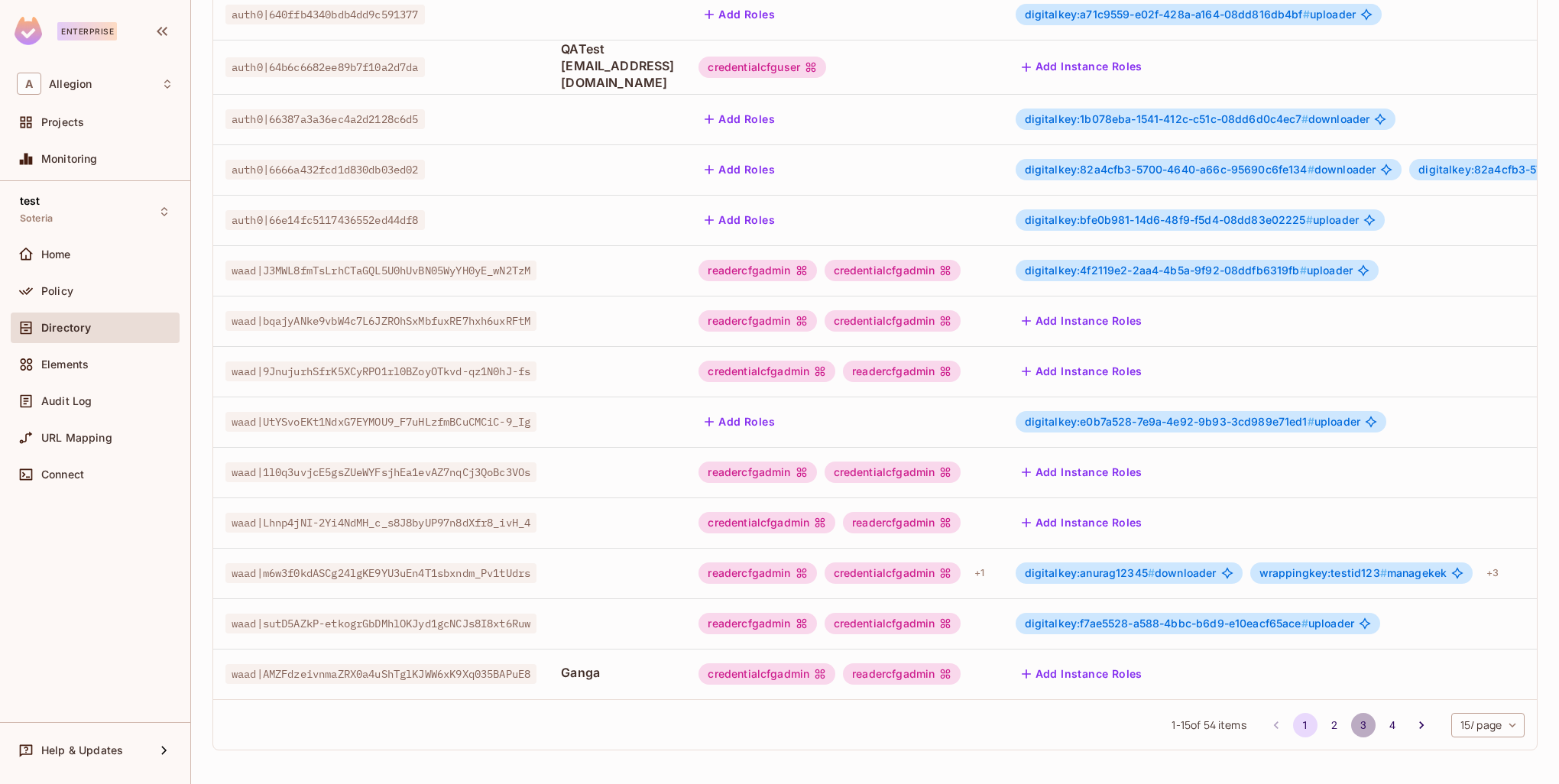
click at [1351, 726] on button "3" at bounding box center [1363, 725] width 24 height 24
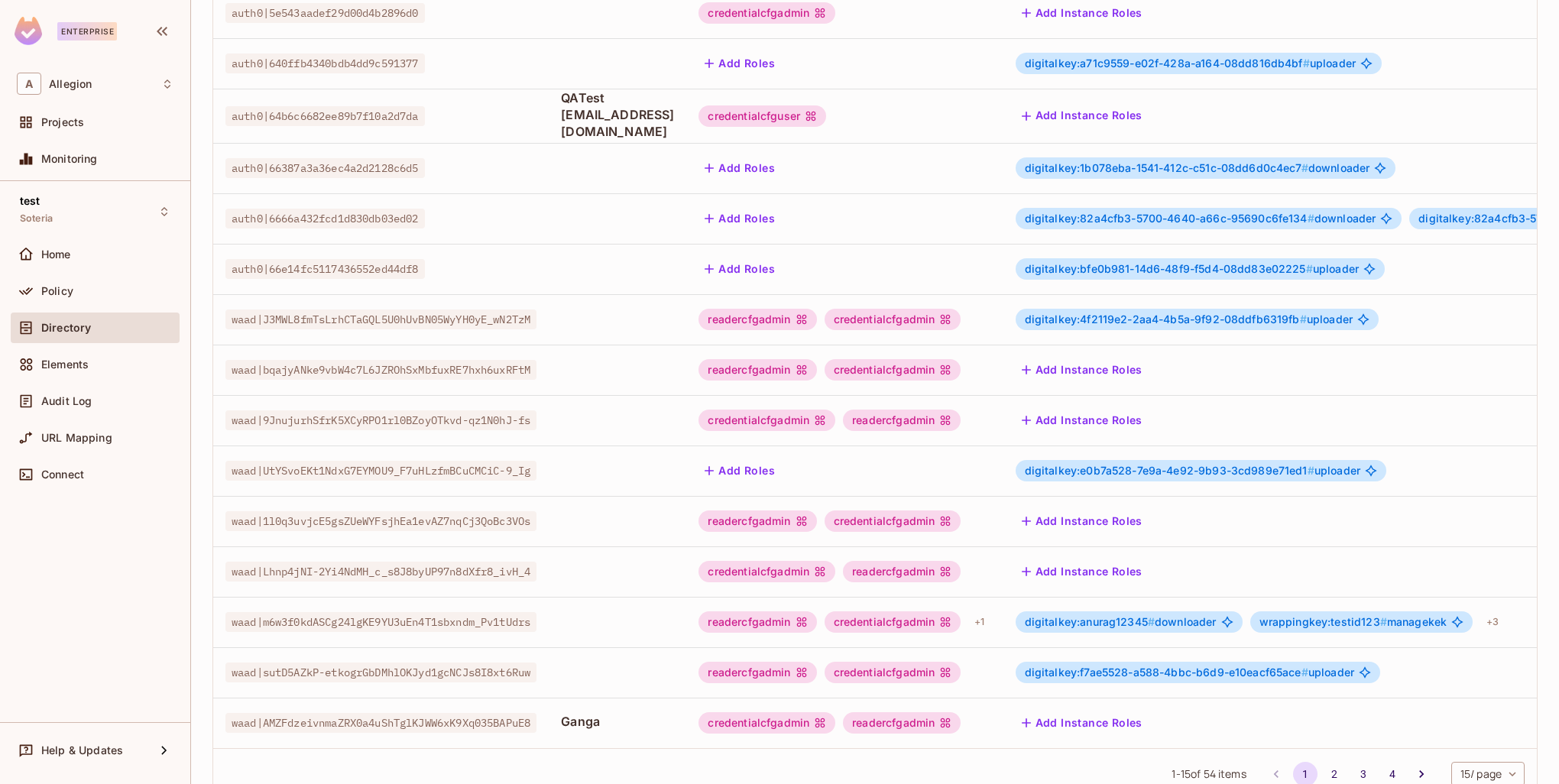
scroll to position [294, 0]
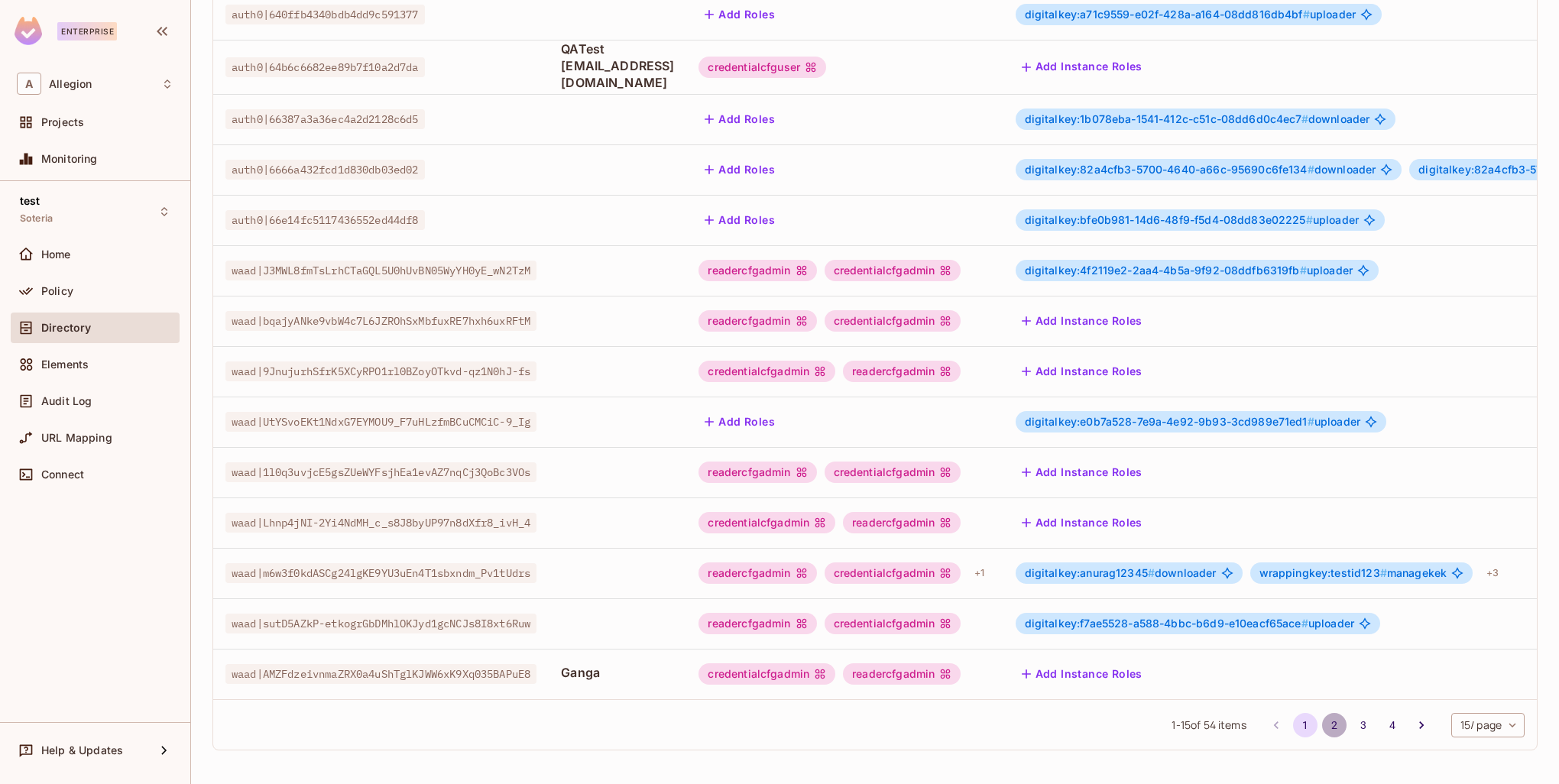
click at [1325, 731] on button "2" at bounding box center [1334, 725] width 24 height 24
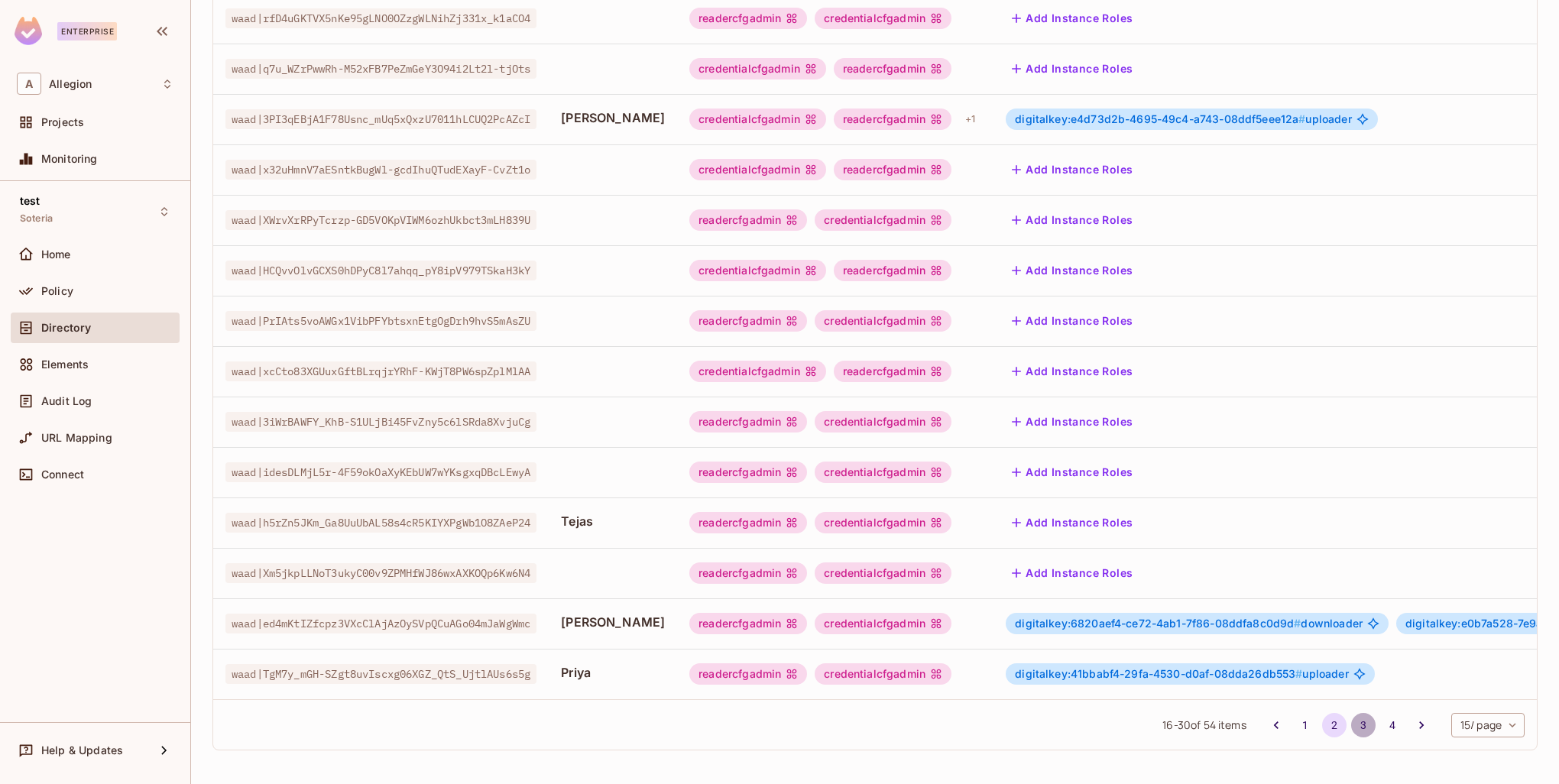
click at [1351, 728] on button "3" at bounding box center [1363, 725] width 24 height 24
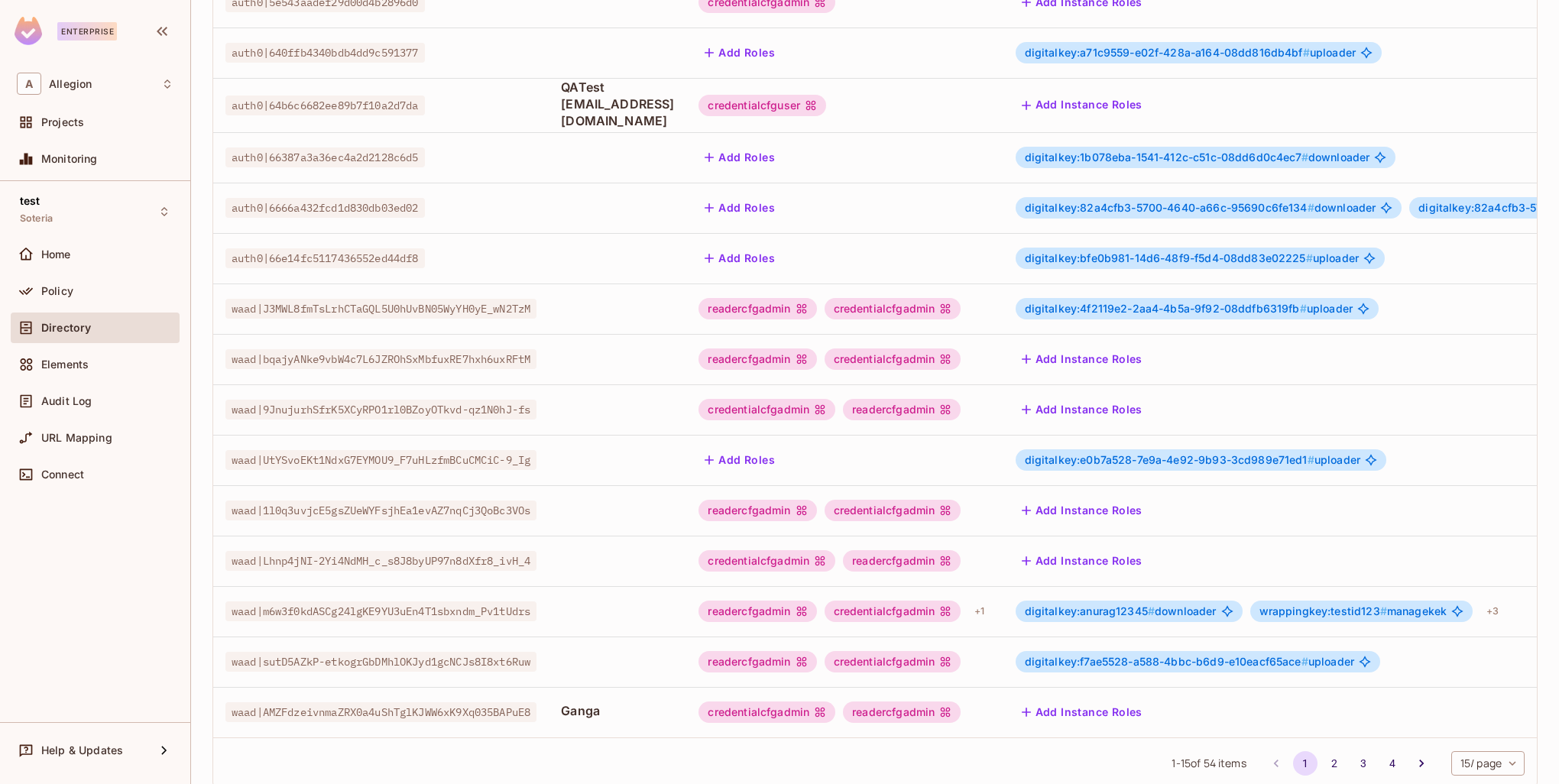
scroll to position [294, 0]
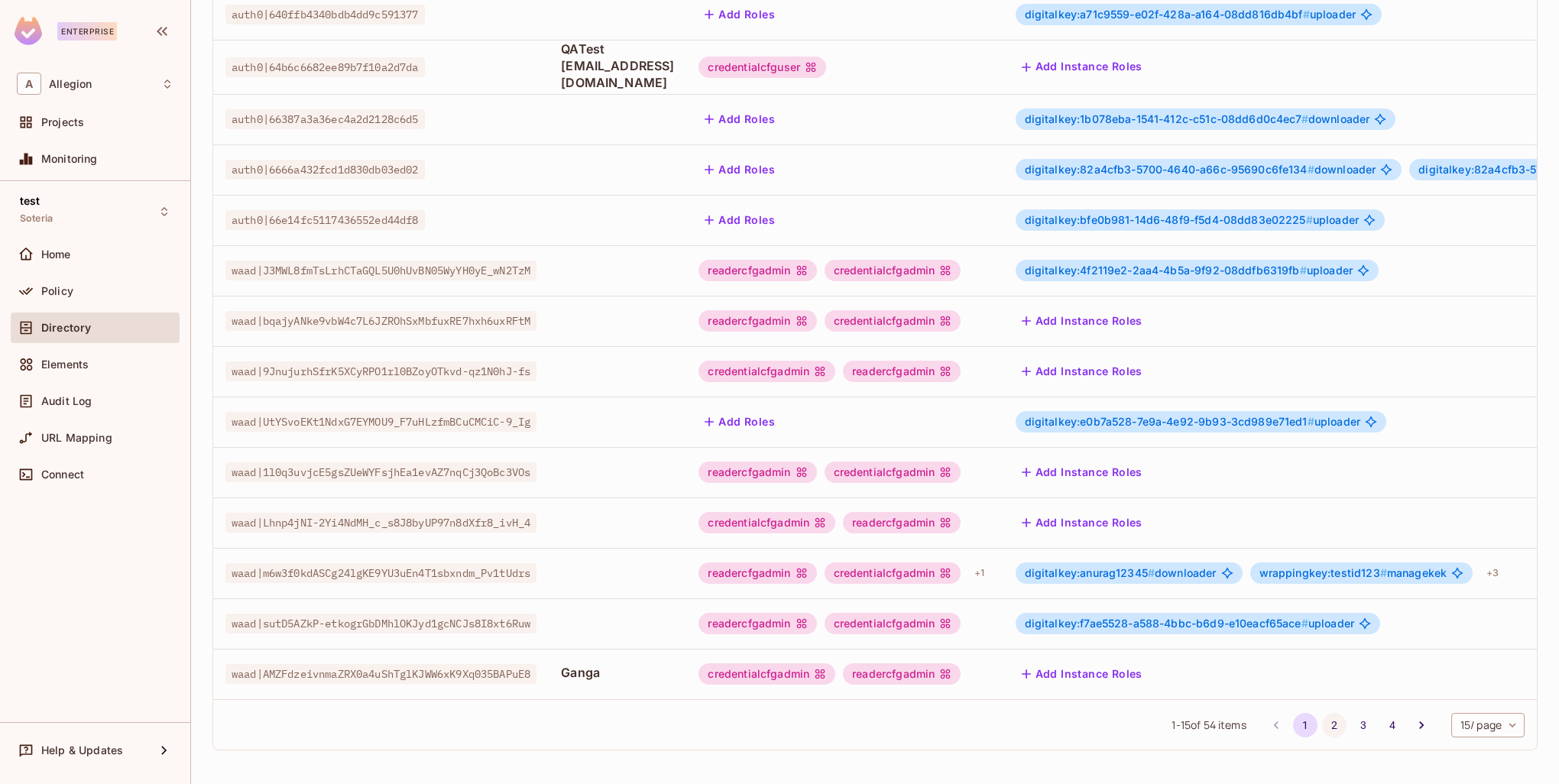
click at [1322, 723] on button "2" at bounding box center [1334, 725] width 24 height 24
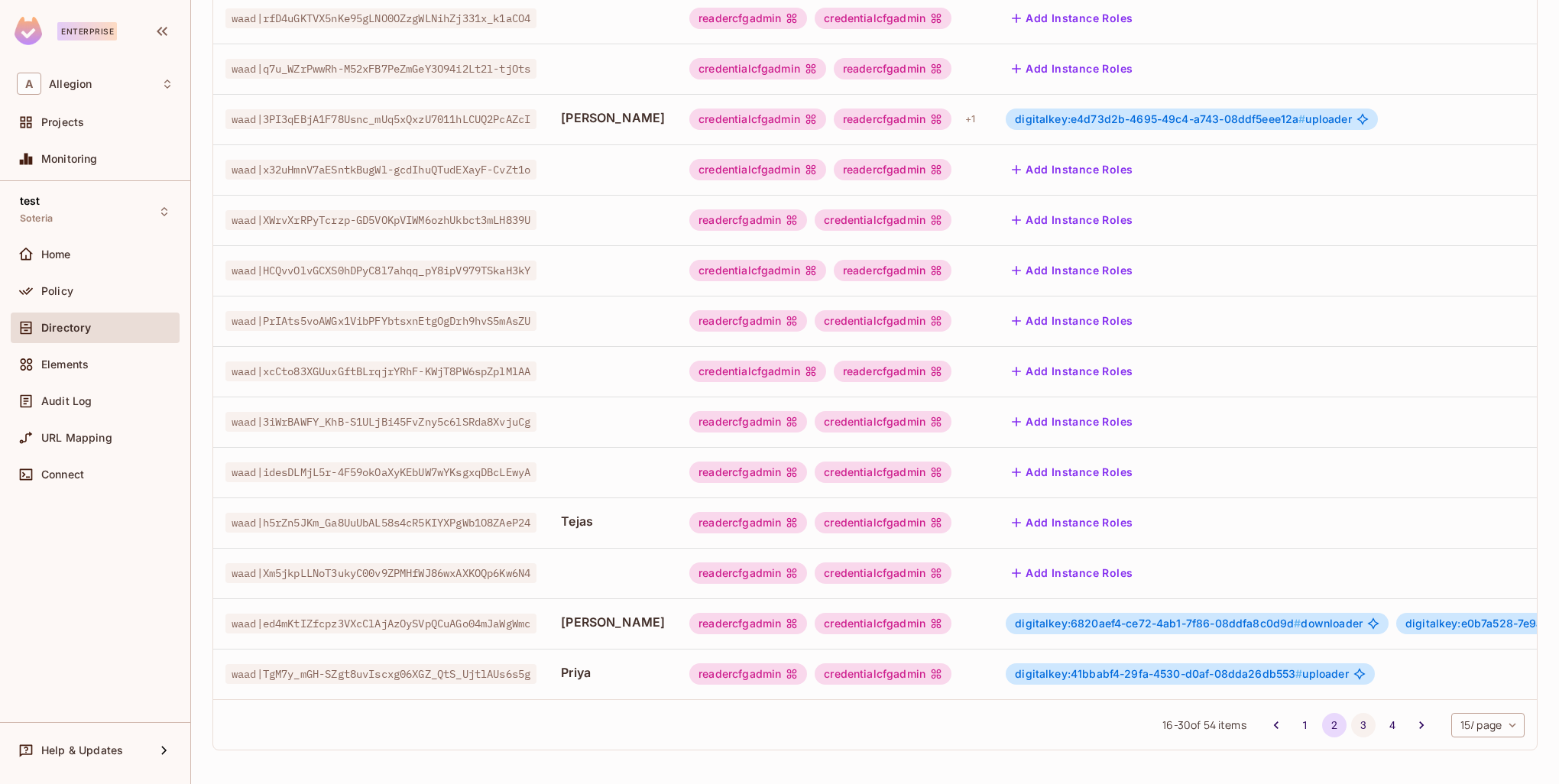
click at [1351, 720] on button "3" at bounding box center [1363, 725] width 24 height 24
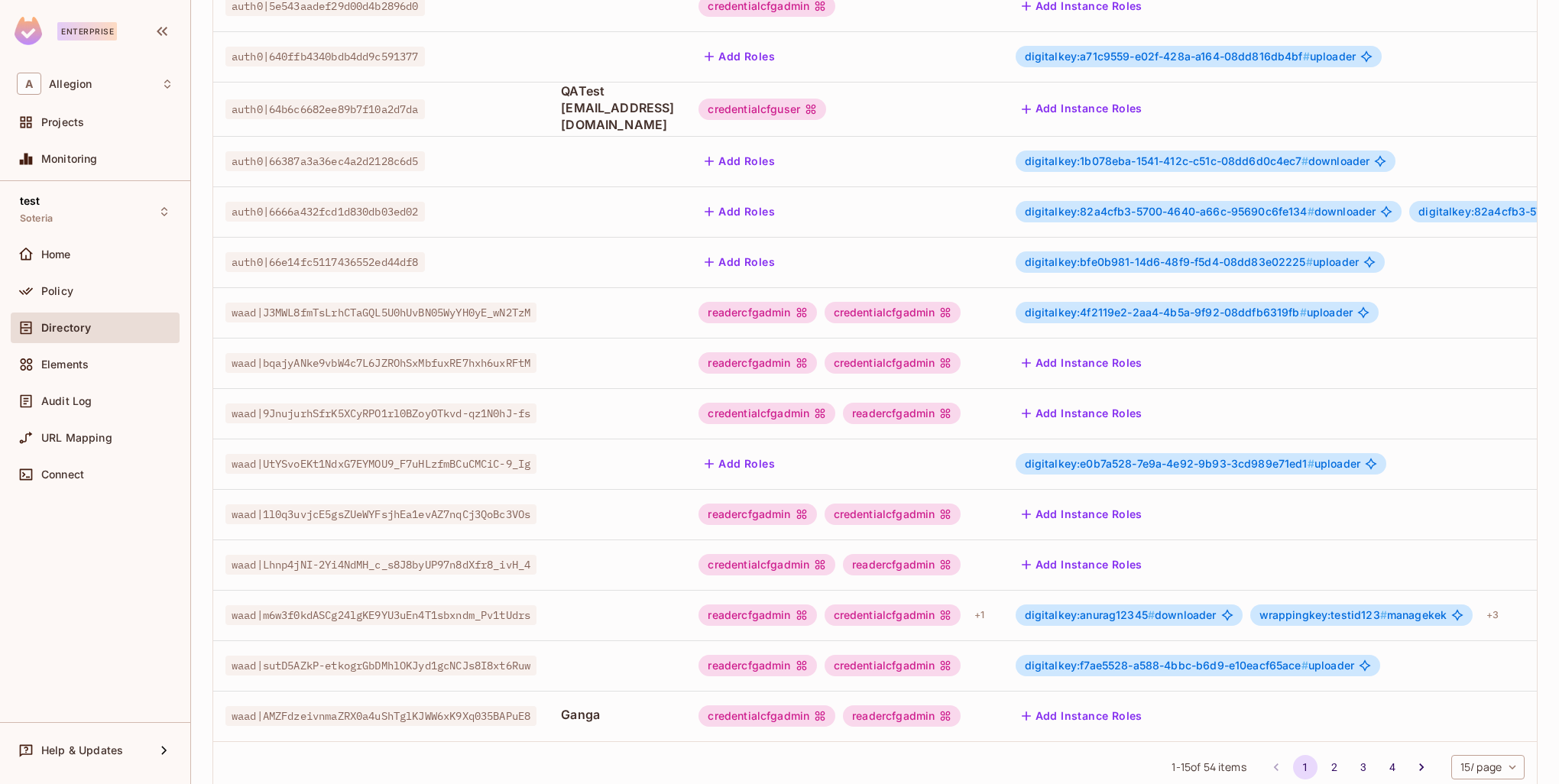
scroll to position [294, 0]
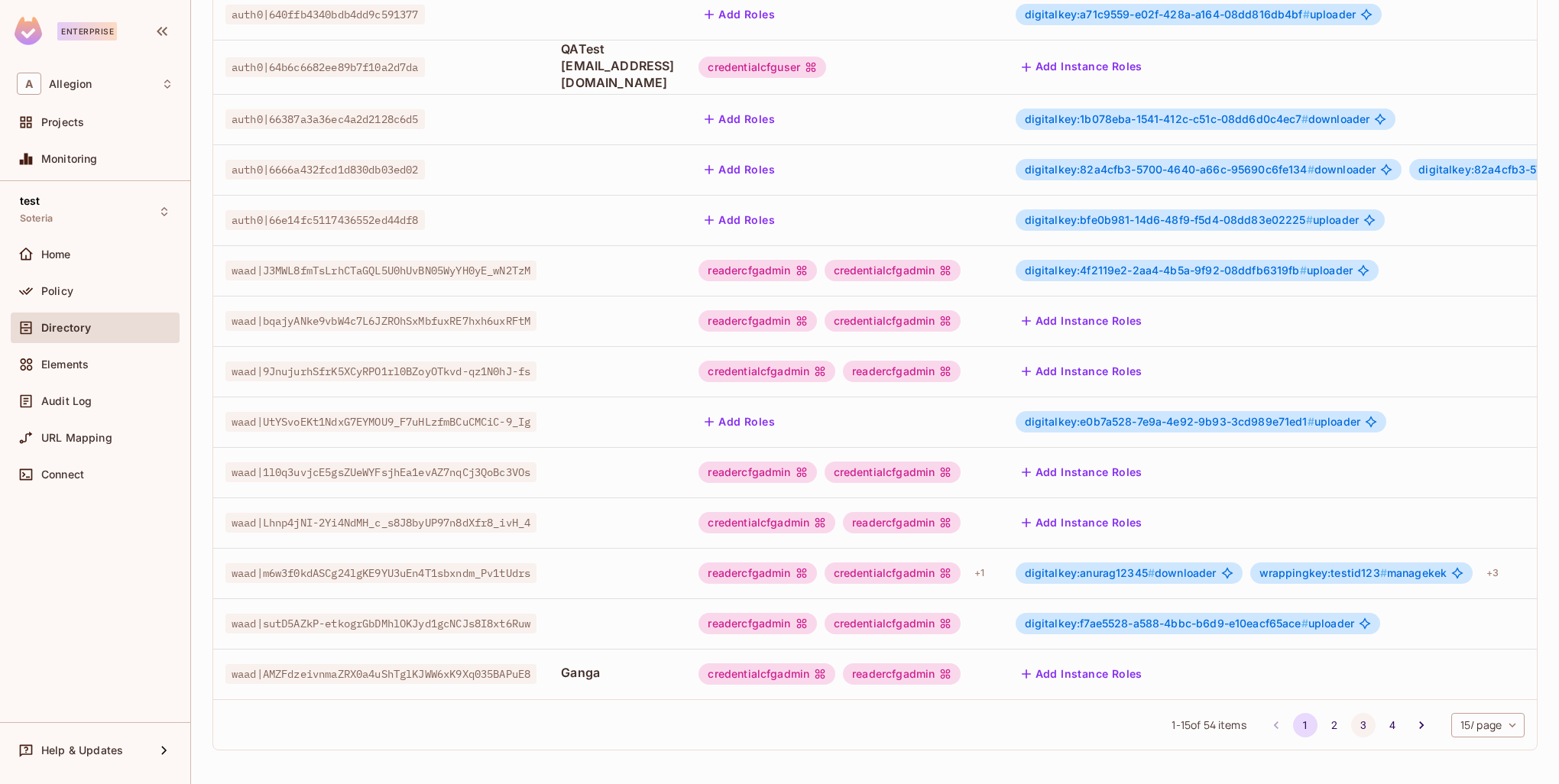
click at [1351, 719] on button "3" at bounding box center [1363, 725] width 24 height 24
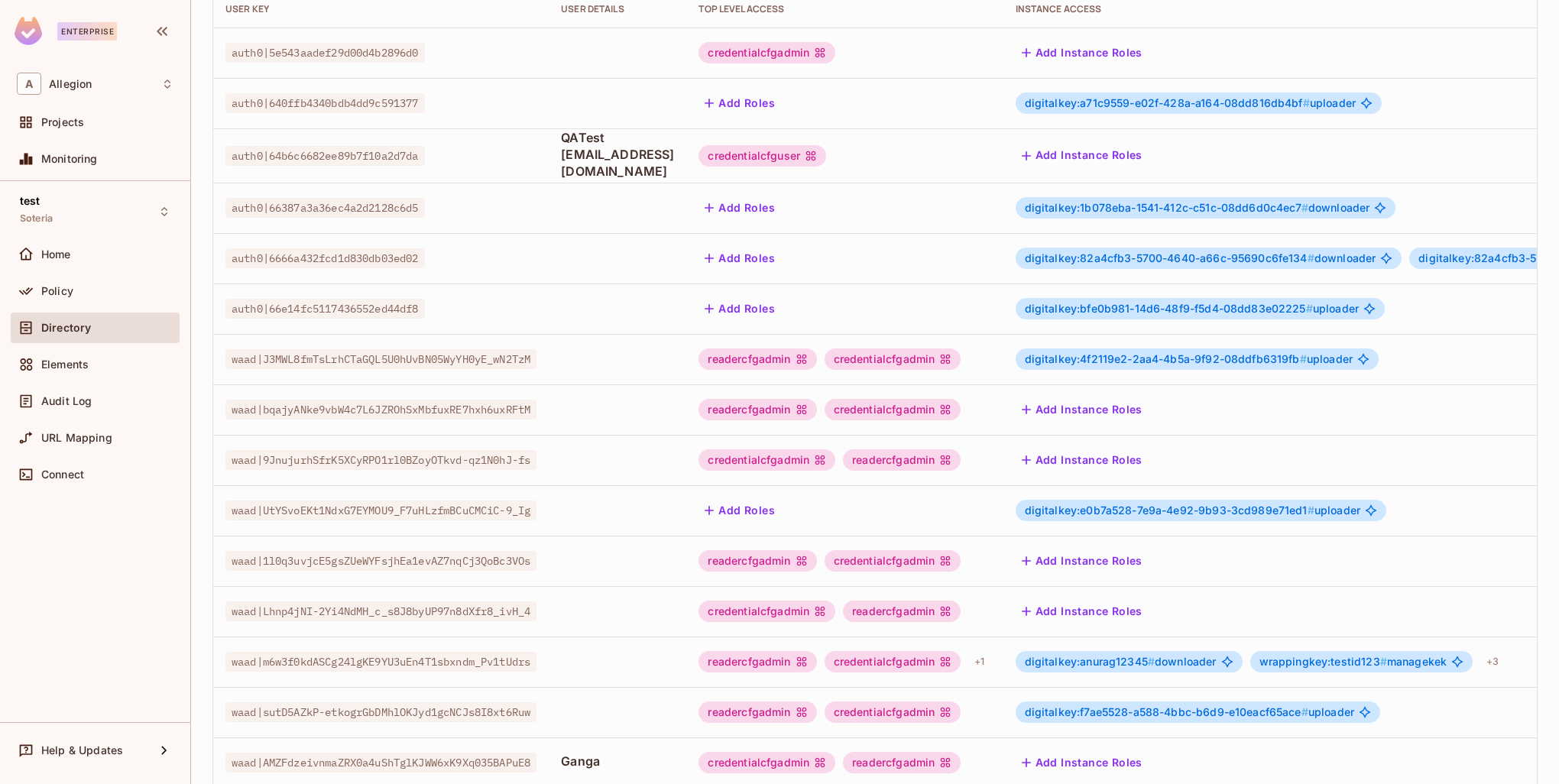
scroll to position [294, 0]
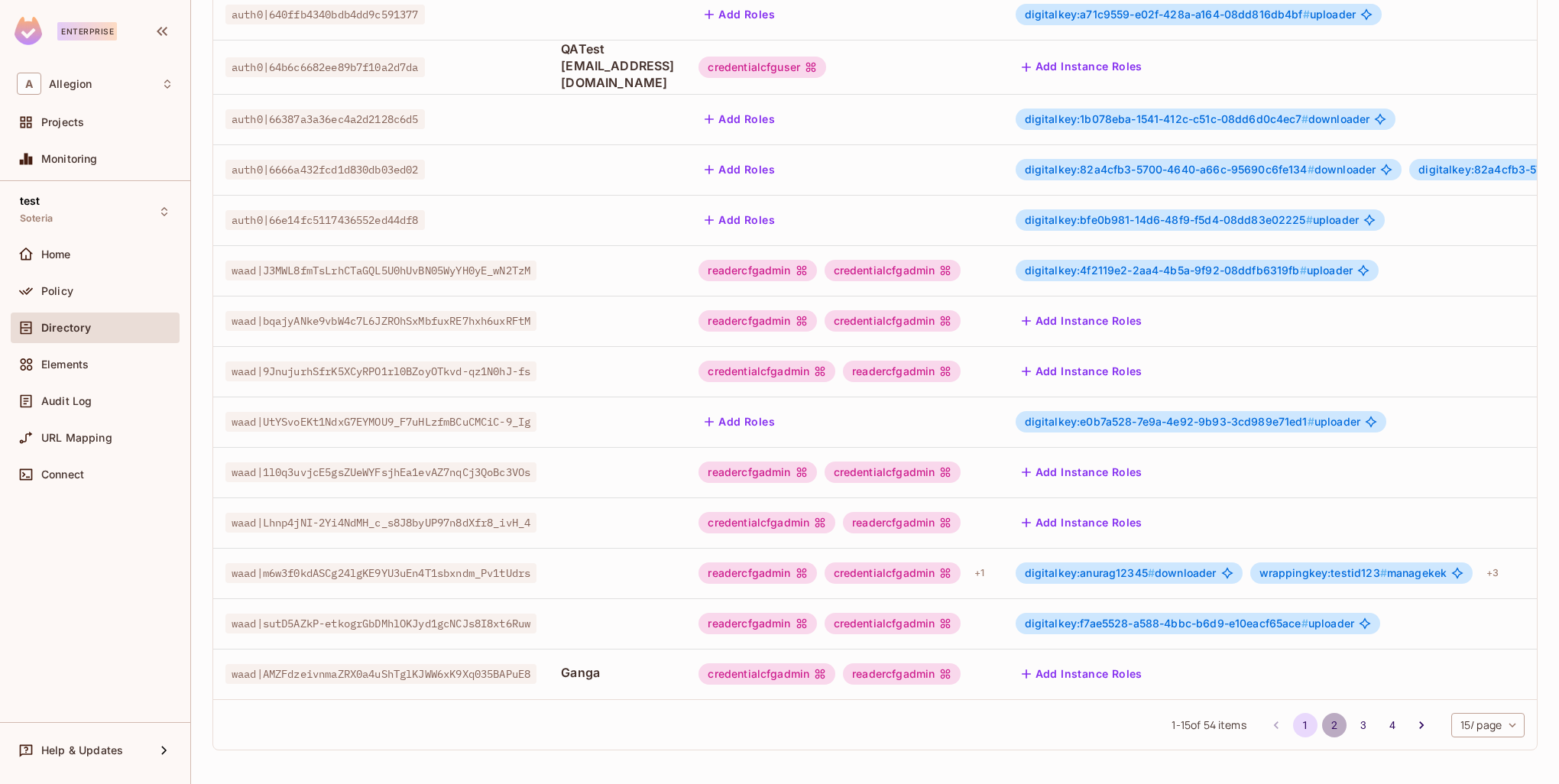
click at [1322, 732] on button "2" at bounding box center [1334, 725] width 24 height 24
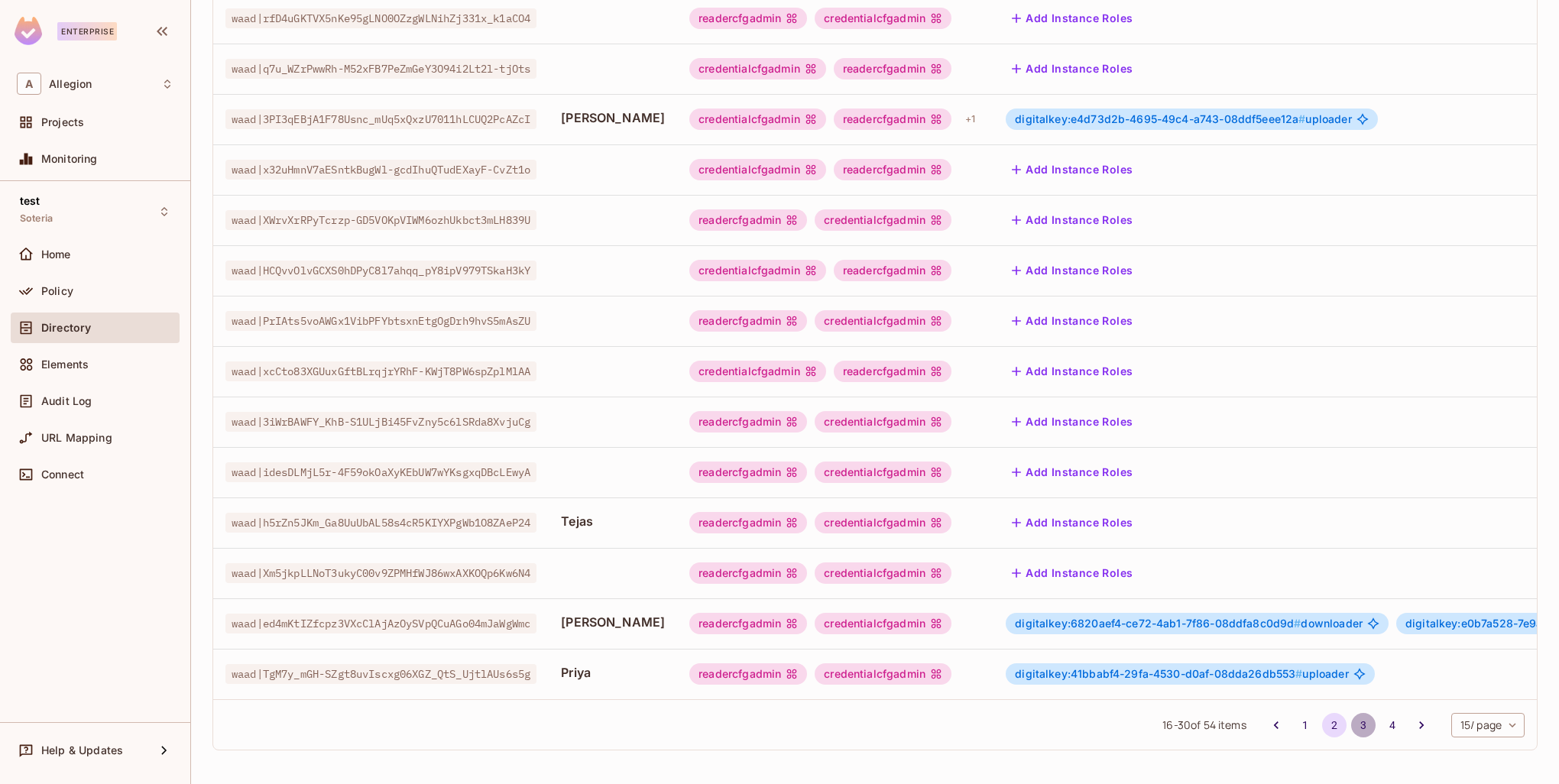
click at [1355, 725] on button "3" at bounding box center [1363, 725] width 24 height 24
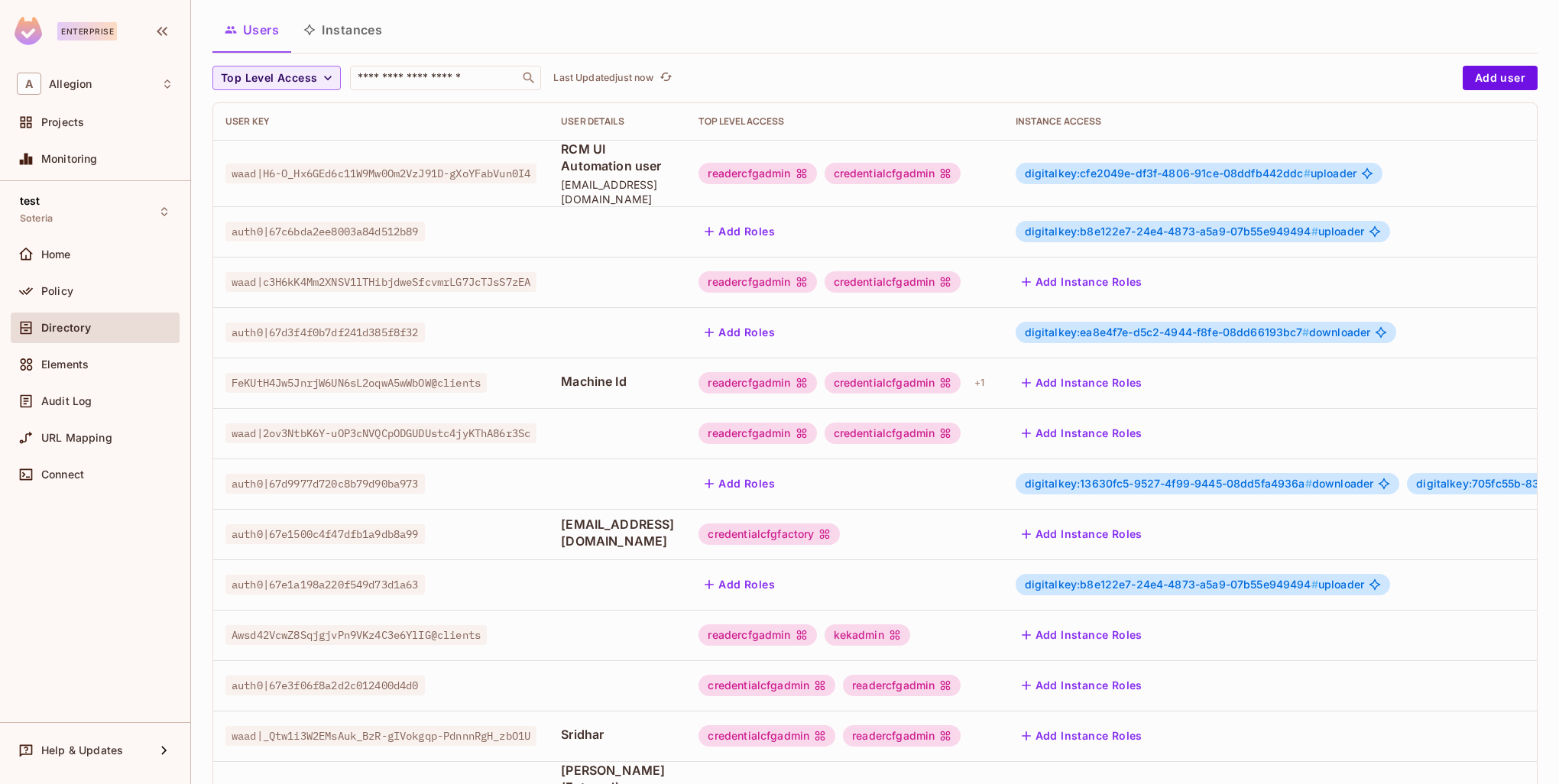
scroll to position [65, 0]
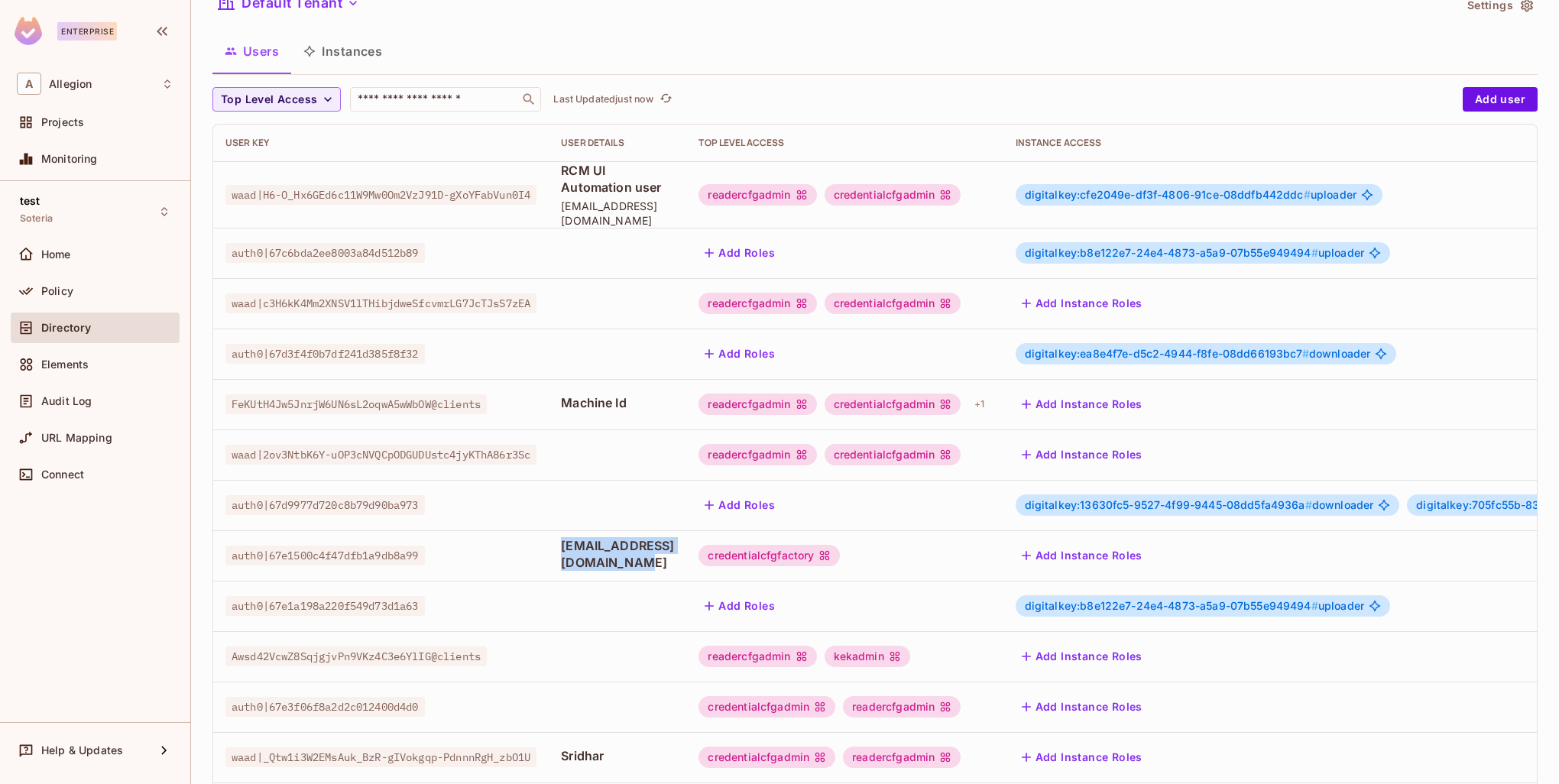
drag, startPoint x: 749, startPoint y: 536, endPoint x: 532, endPoint y: 537, distance: 217.0
click at [532, 537] on tr "auth0|67e1500c4f47dfb1a9db8a99 [EMAIL_ADDRESS][DOMAIN_NAME] credentialcfgfactor…" at bounding box center [1048, 555] width 1670 height 51
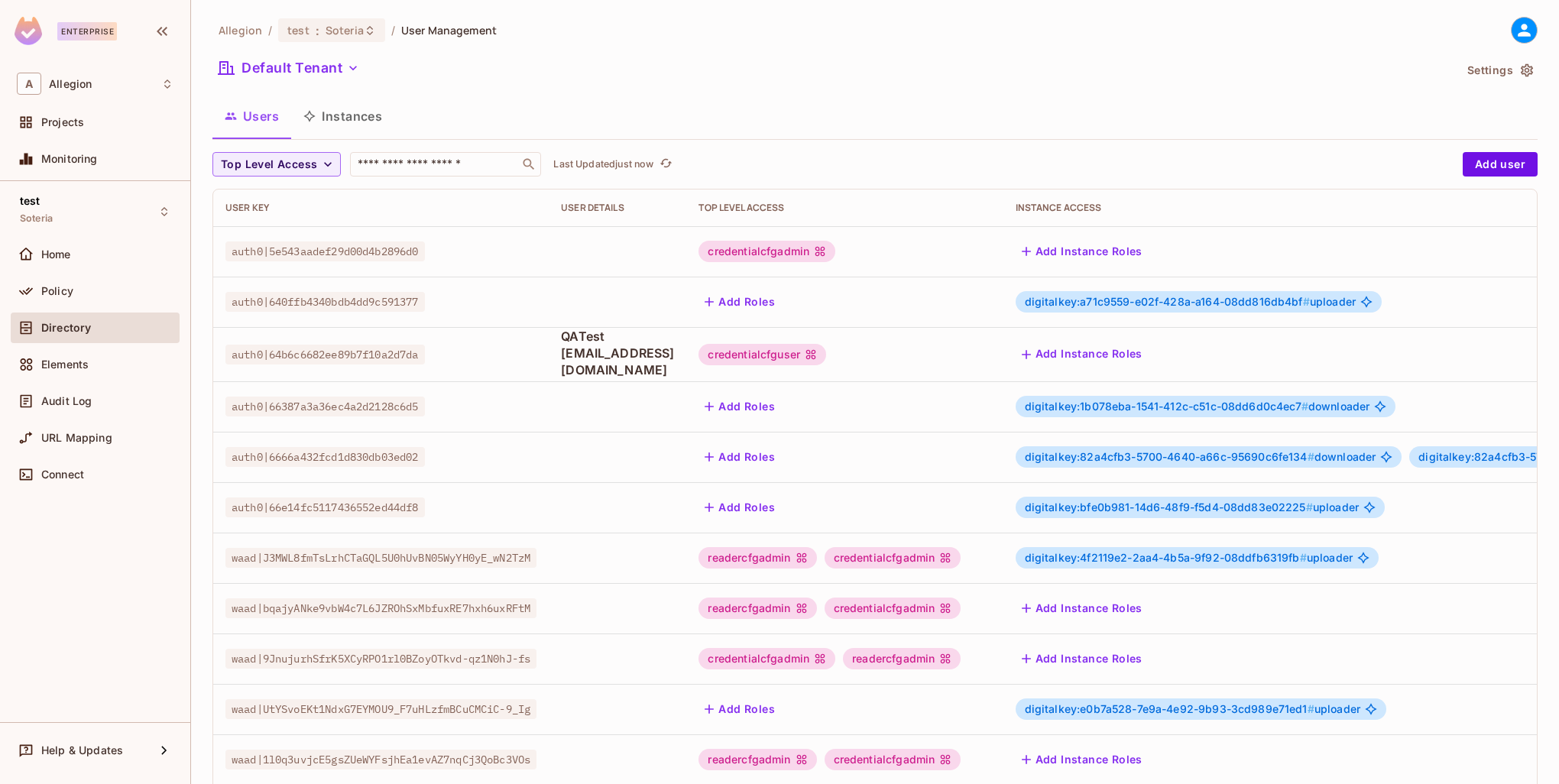
scroll to position [294, 0]
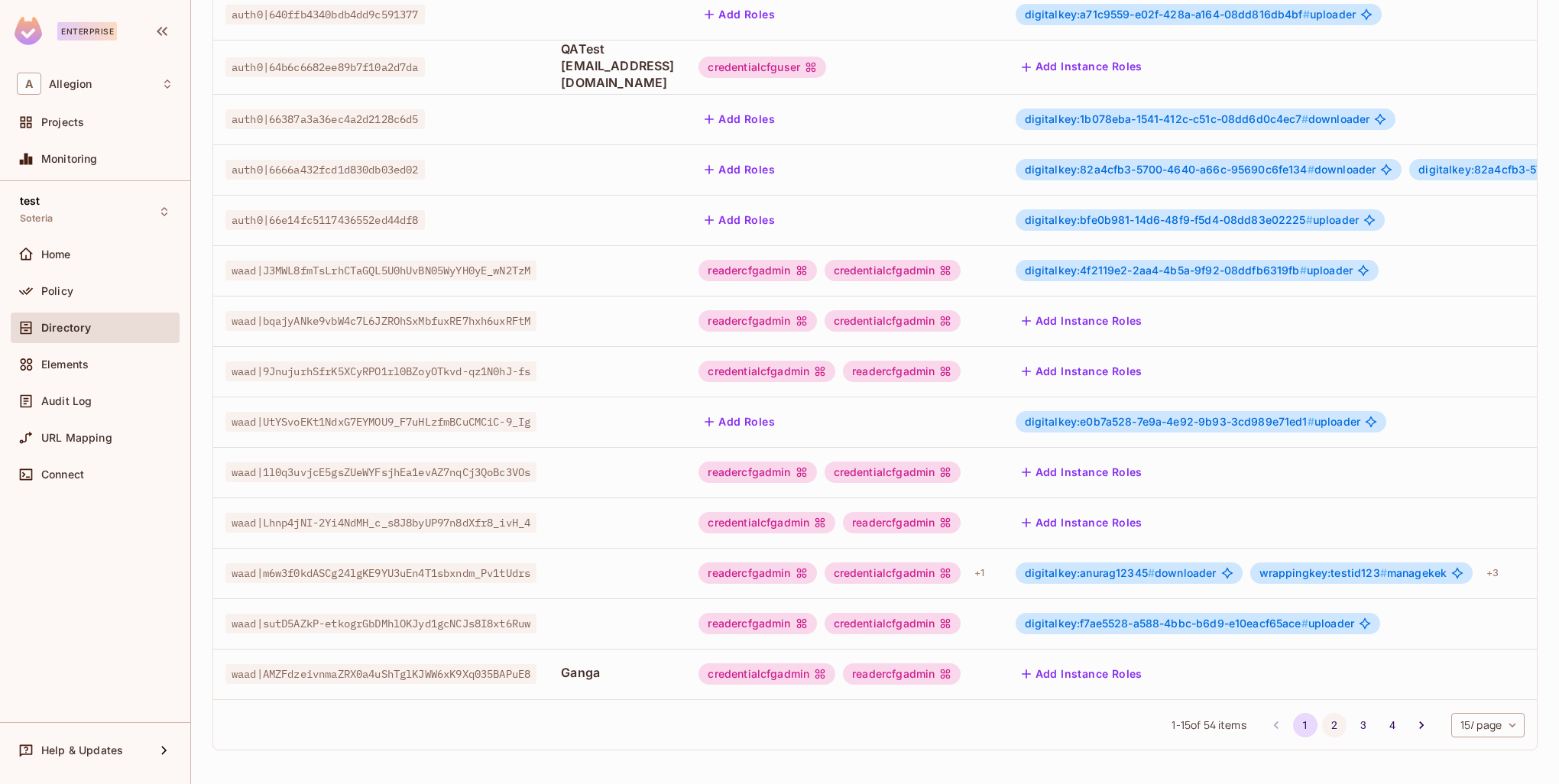
click at [1326, 724] on button "2" at bounding box center [1334, 725] width 24 height 24
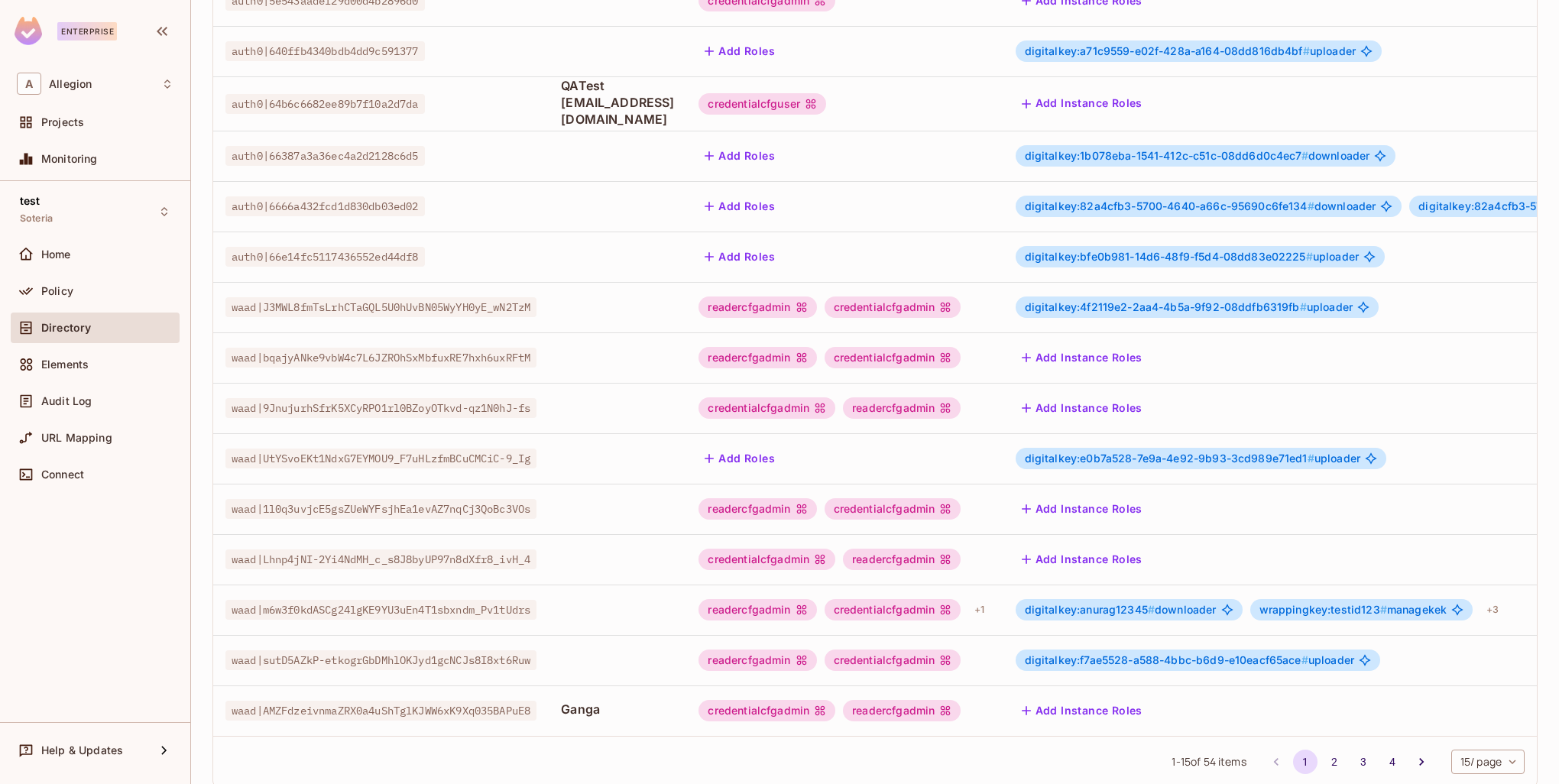
scroll to position [294, 0]
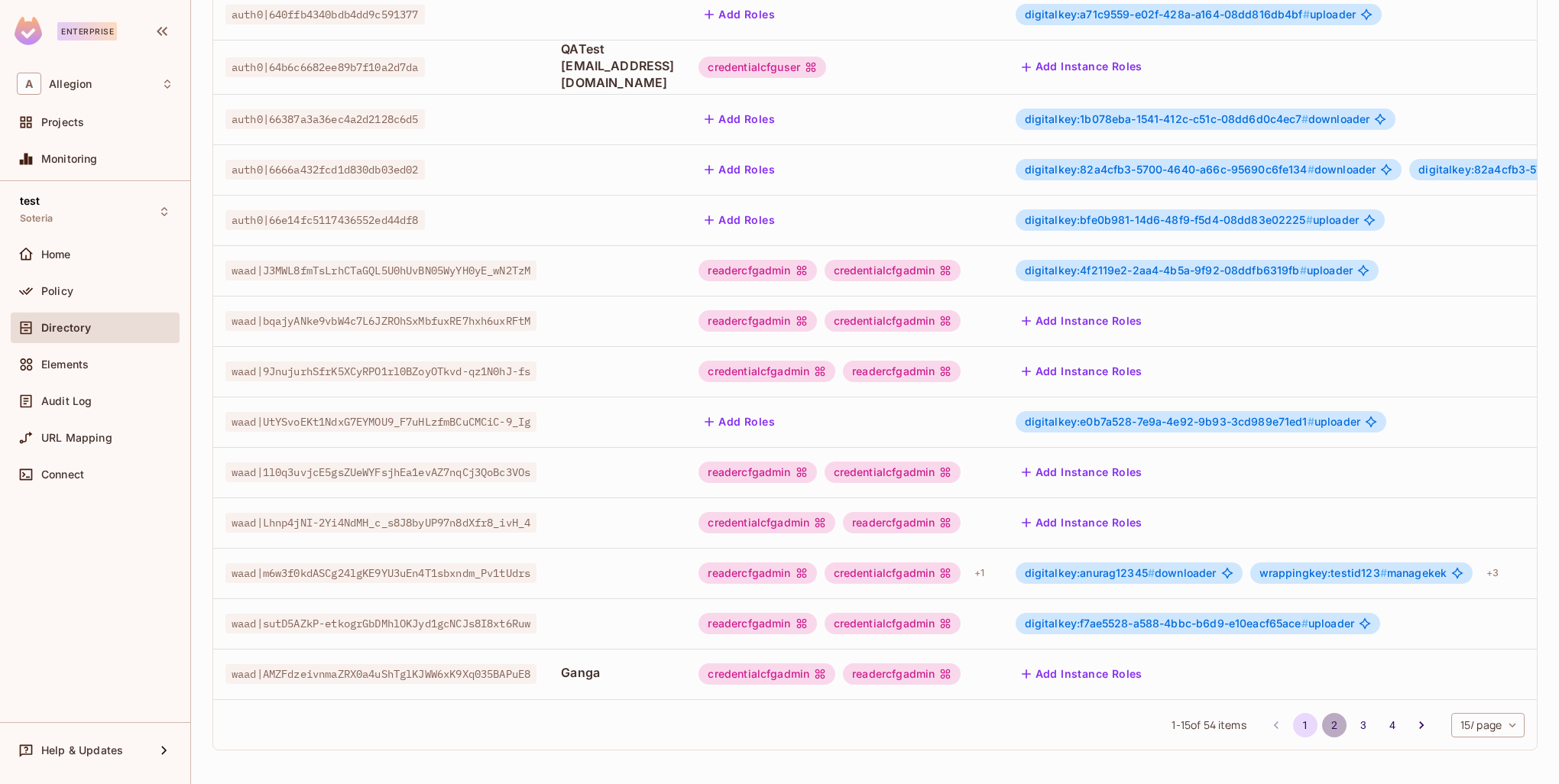
click at [1322, 726] on button "2" at bounding box center [1334, 725] width 24 height 24
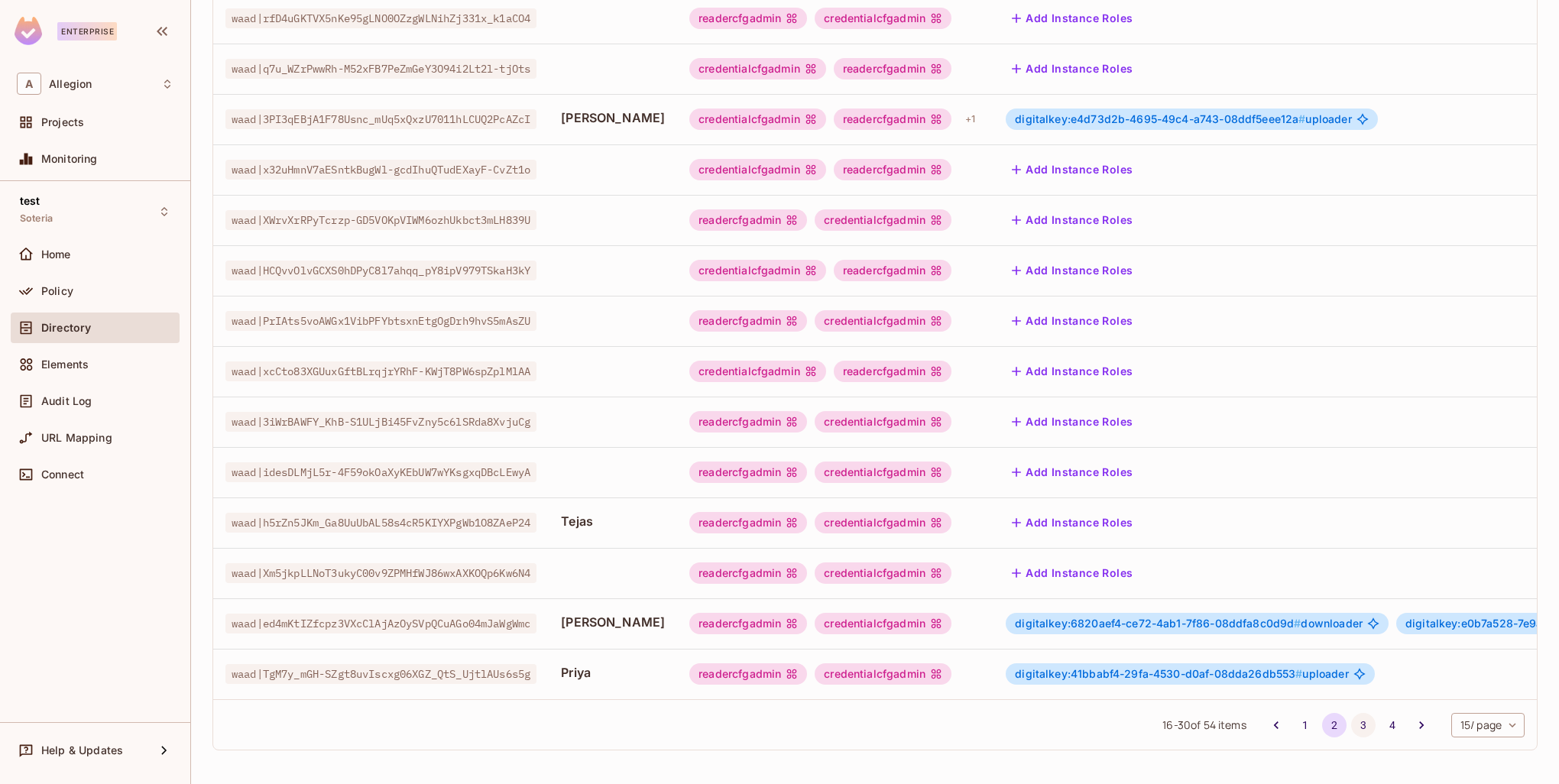
click at [1352, 731] on button "3" at bounding box center [1363, 725] width 24 height 24
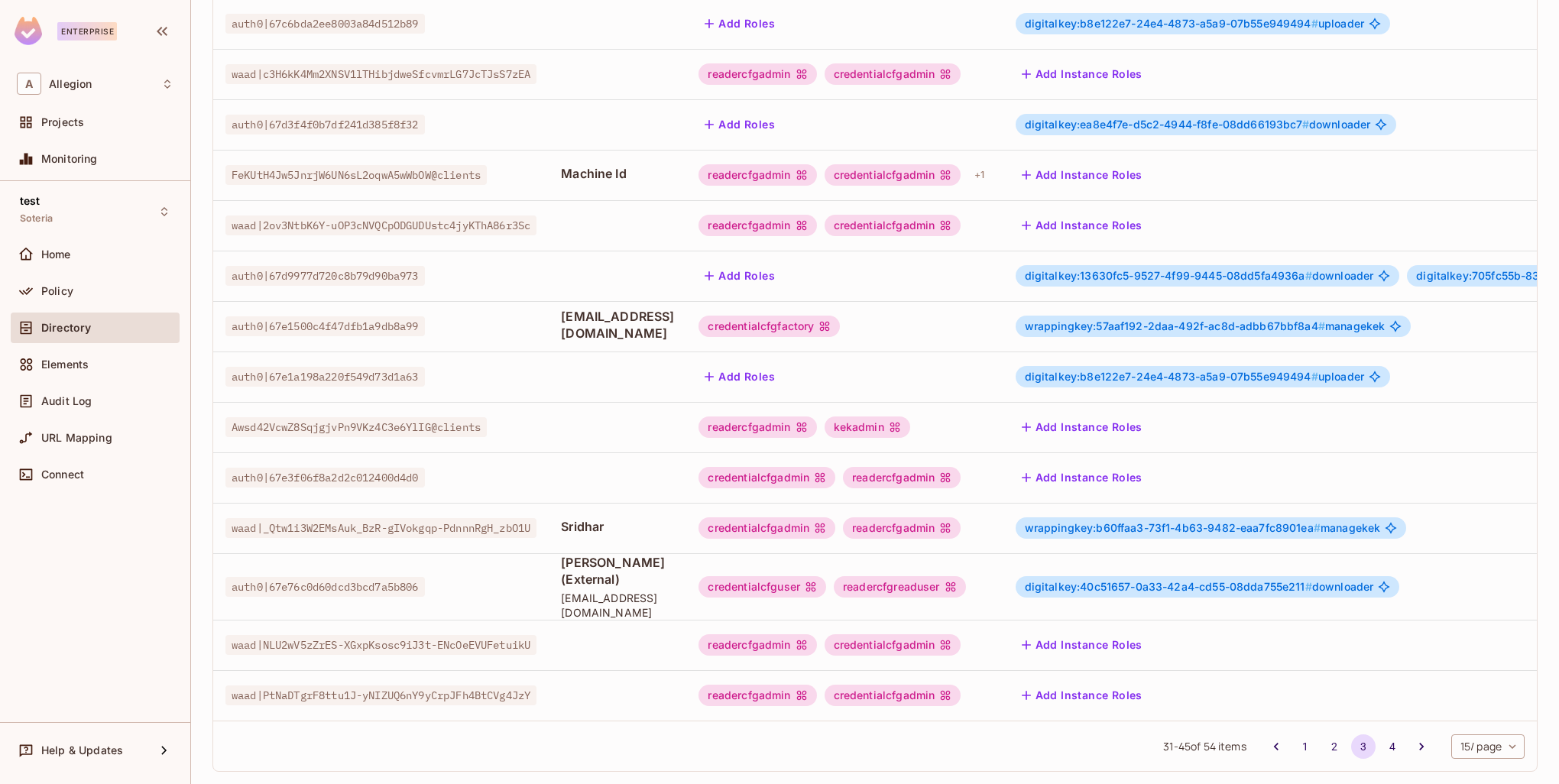
click at [826, 521] on icon at bounding box center [819, 527] width 12 height 12
click at [990, 521] on div "credentialcfgadmin readercfgadmin" at bounding box center [844, 527] width 292 height 22
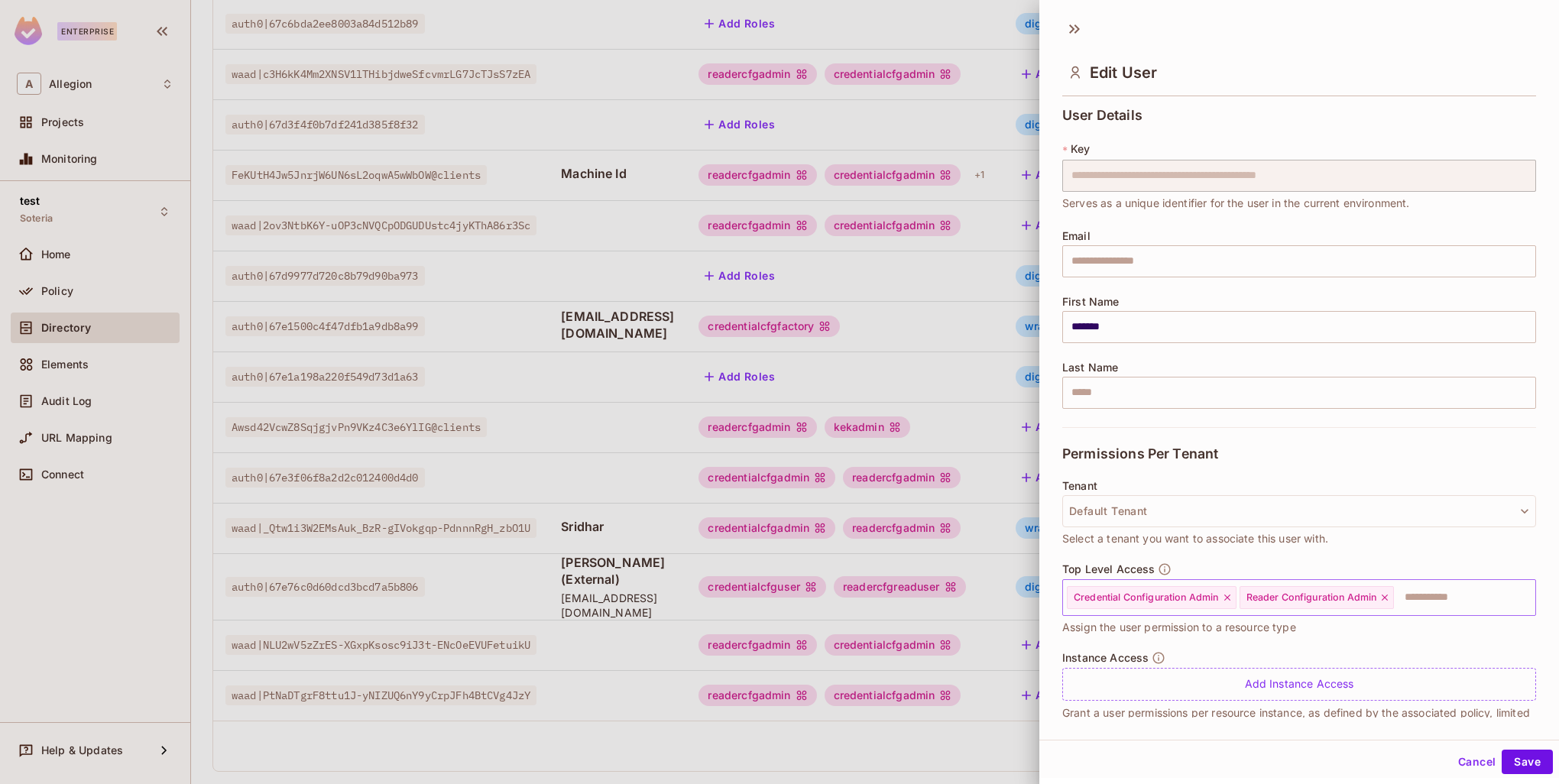
click at [1449, 606] on input "text" at bounding box center [1451, 597] width 111 height 30
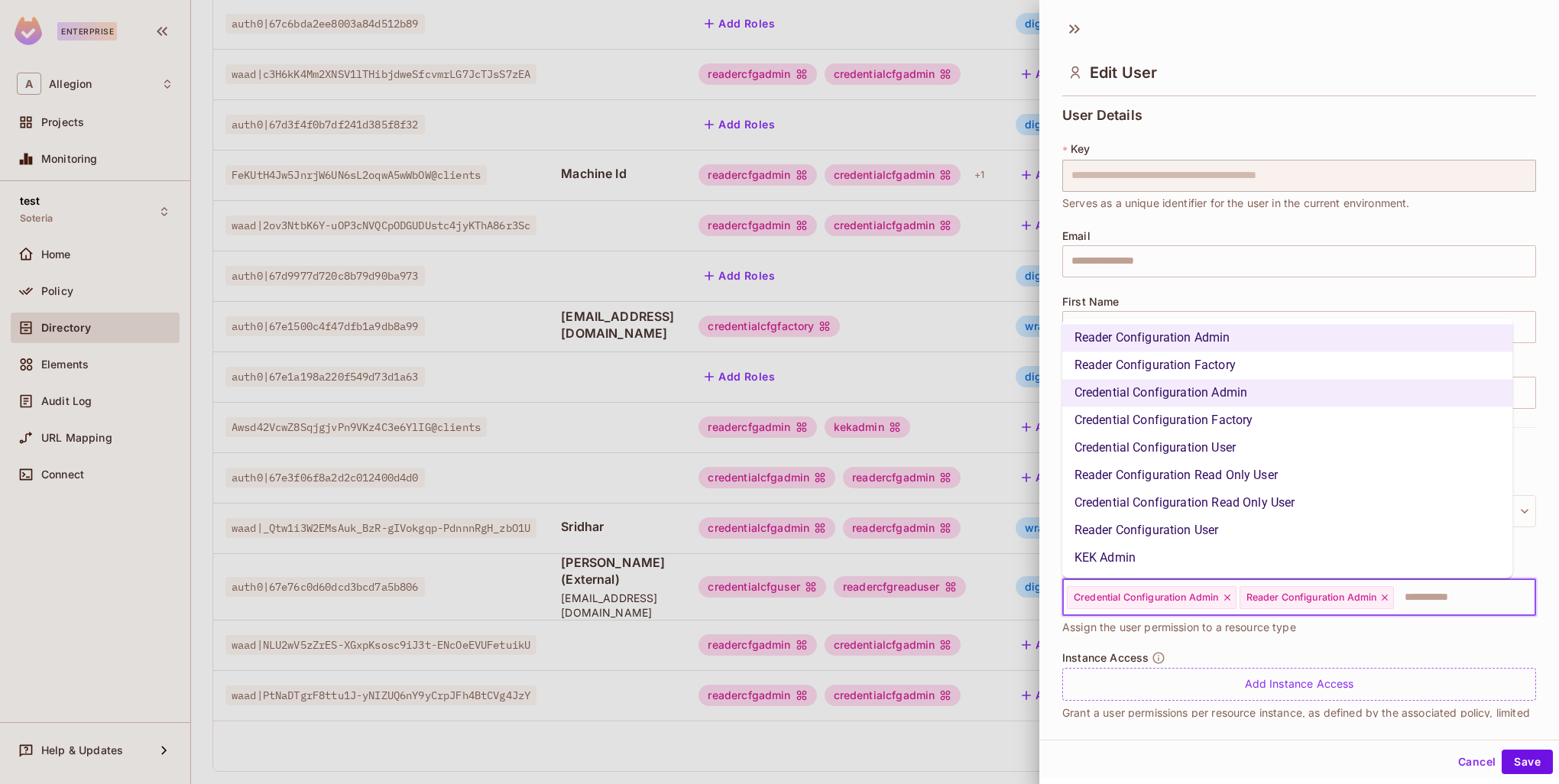
click at [1189, 562] on li "KEK Admin" at bounding box center [1287, 557] width 451 height 27
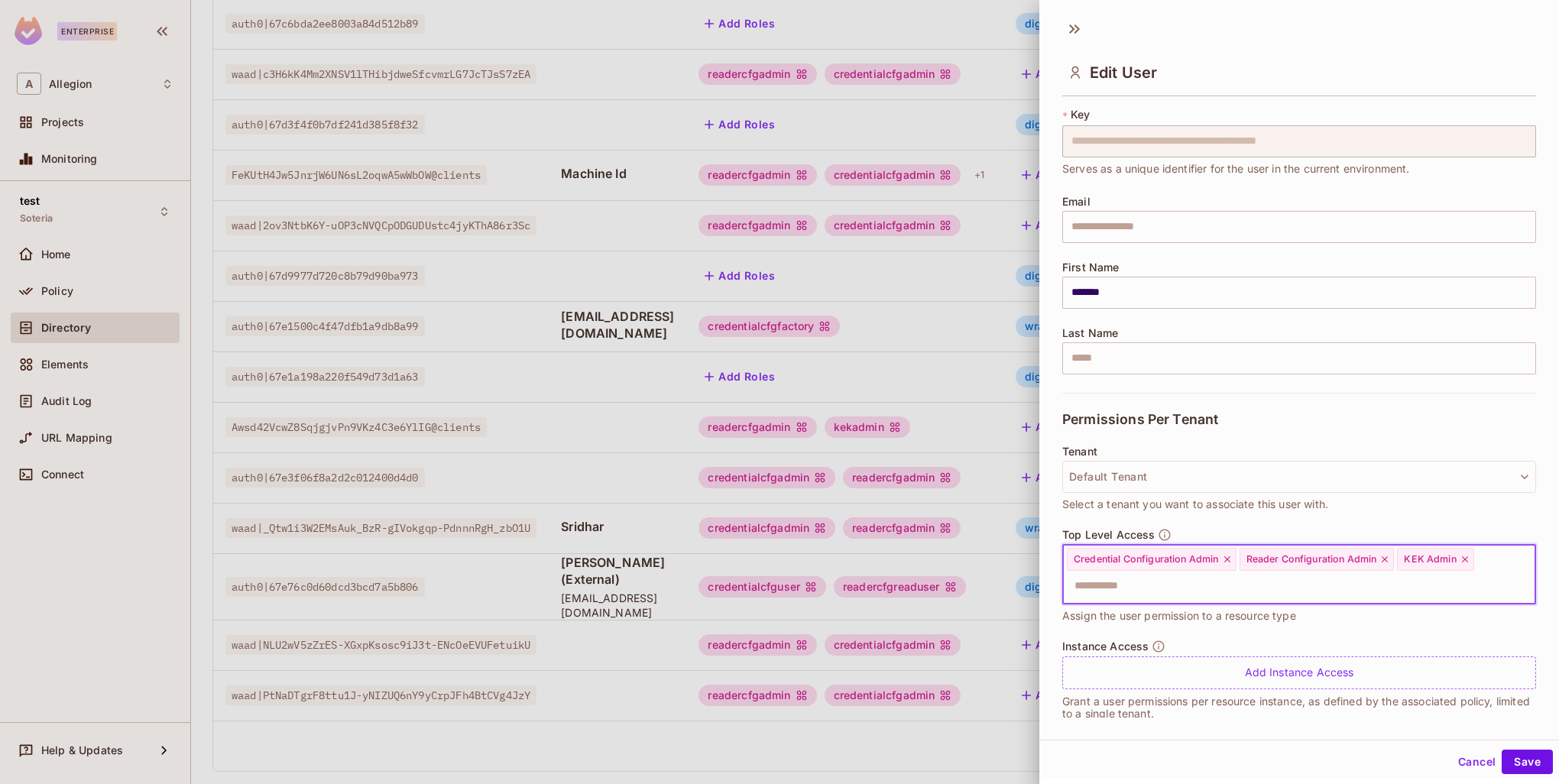
scroll to position [51, 0]
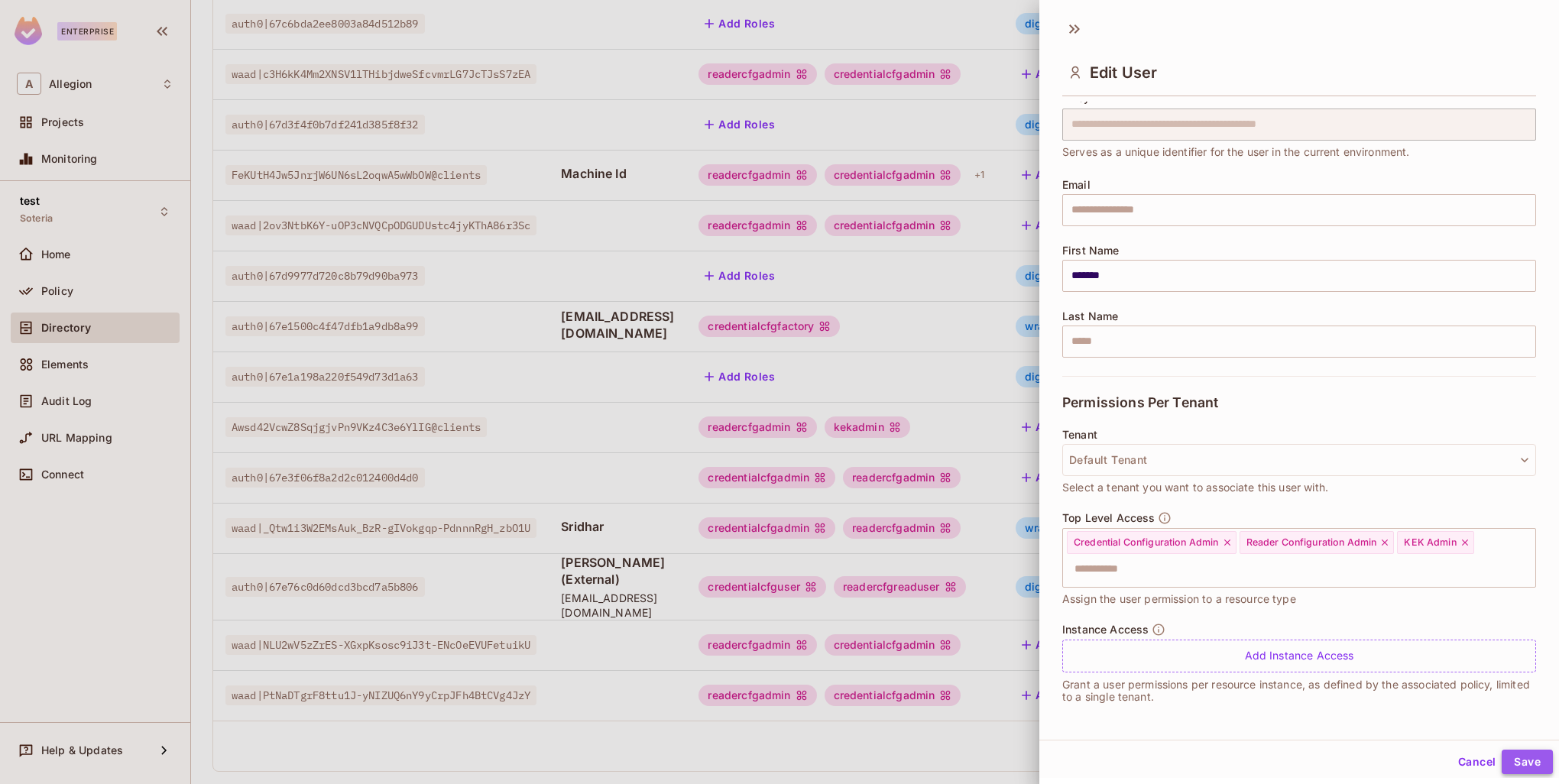
click at [1524, 755] on button "Save" at bounding box center [1527, 761] width 51 height 24
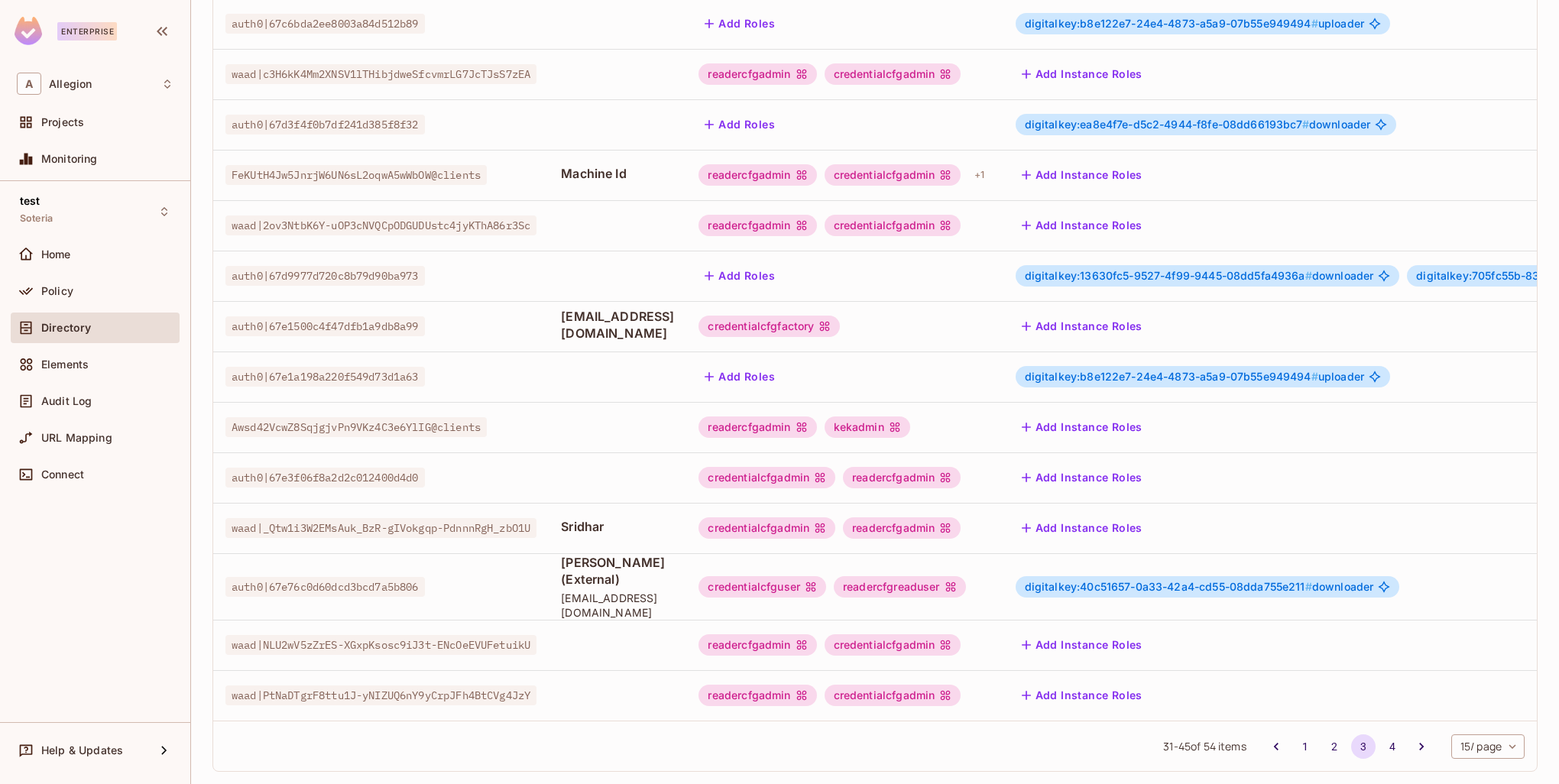
click at [990, 517] on div "credentialcfgadmin readercfgadmin" at bounding box center [844, 527] width 292 height 22
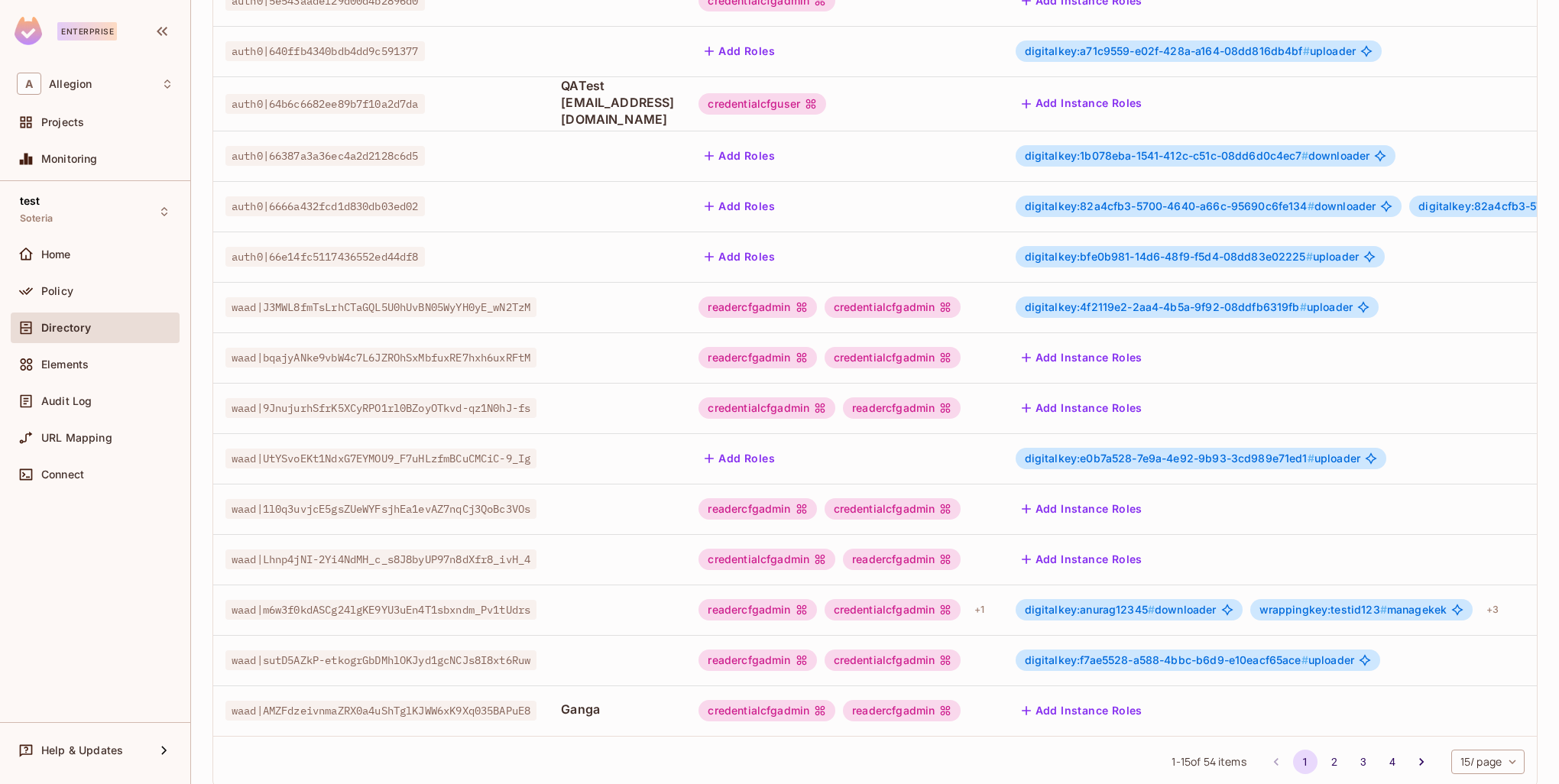
scroll to position [294, 0]
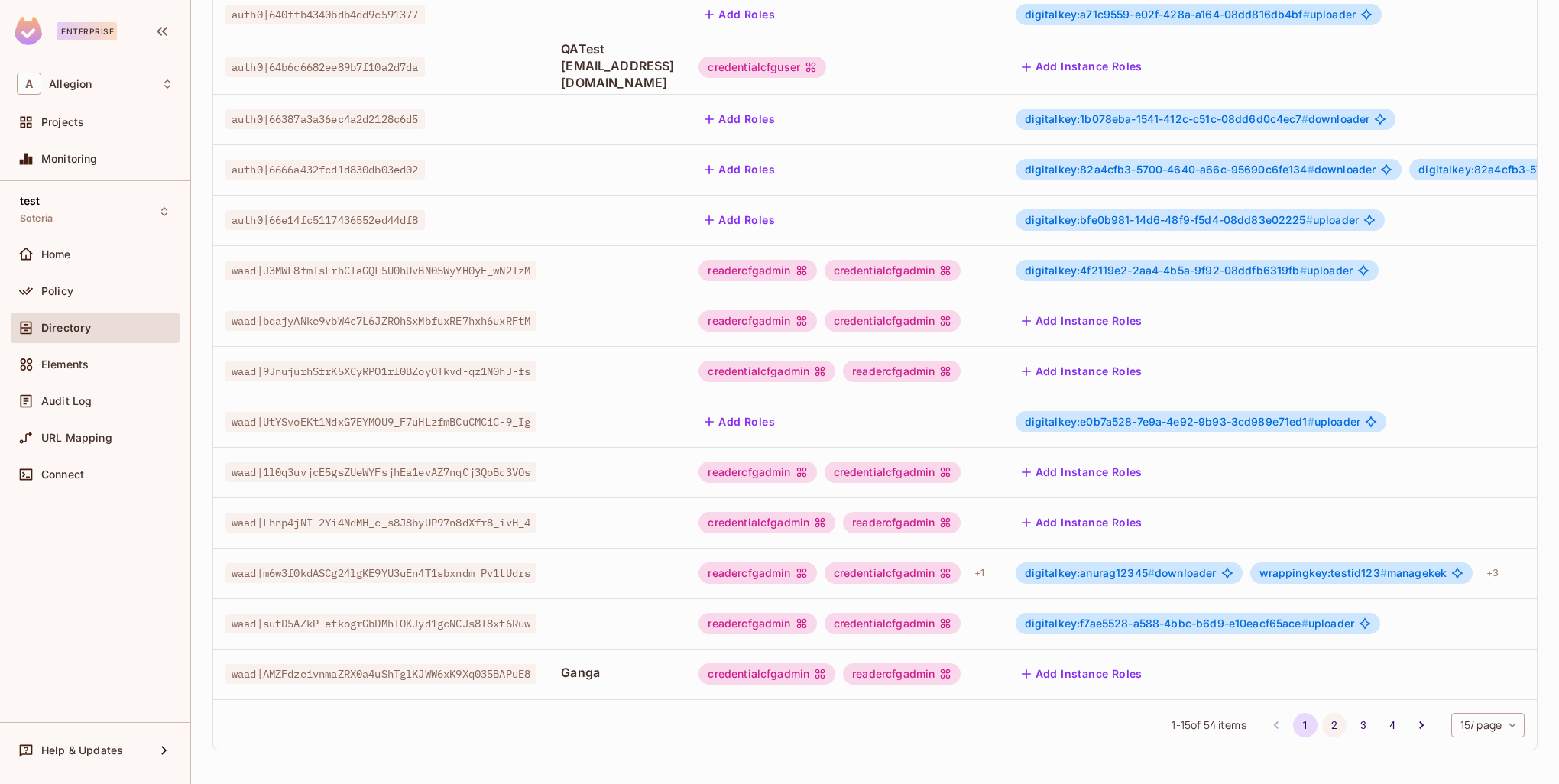
click at [1322, 724] on button "2" at bounding box center [1334, 725] width 24 height 24
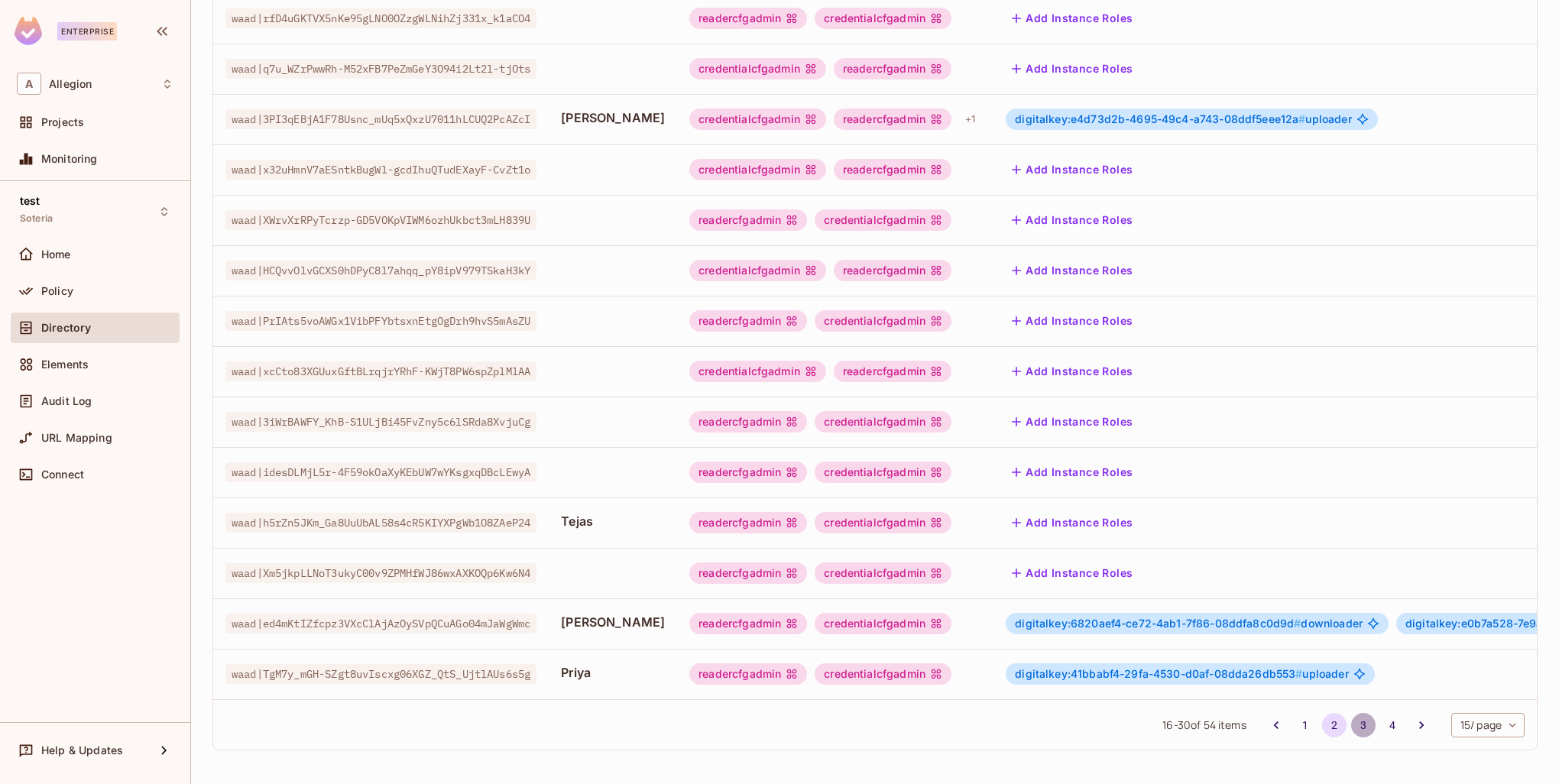
click at [1351, 726] on button "3" at bounding box center [1363, 725] width 24 height 24
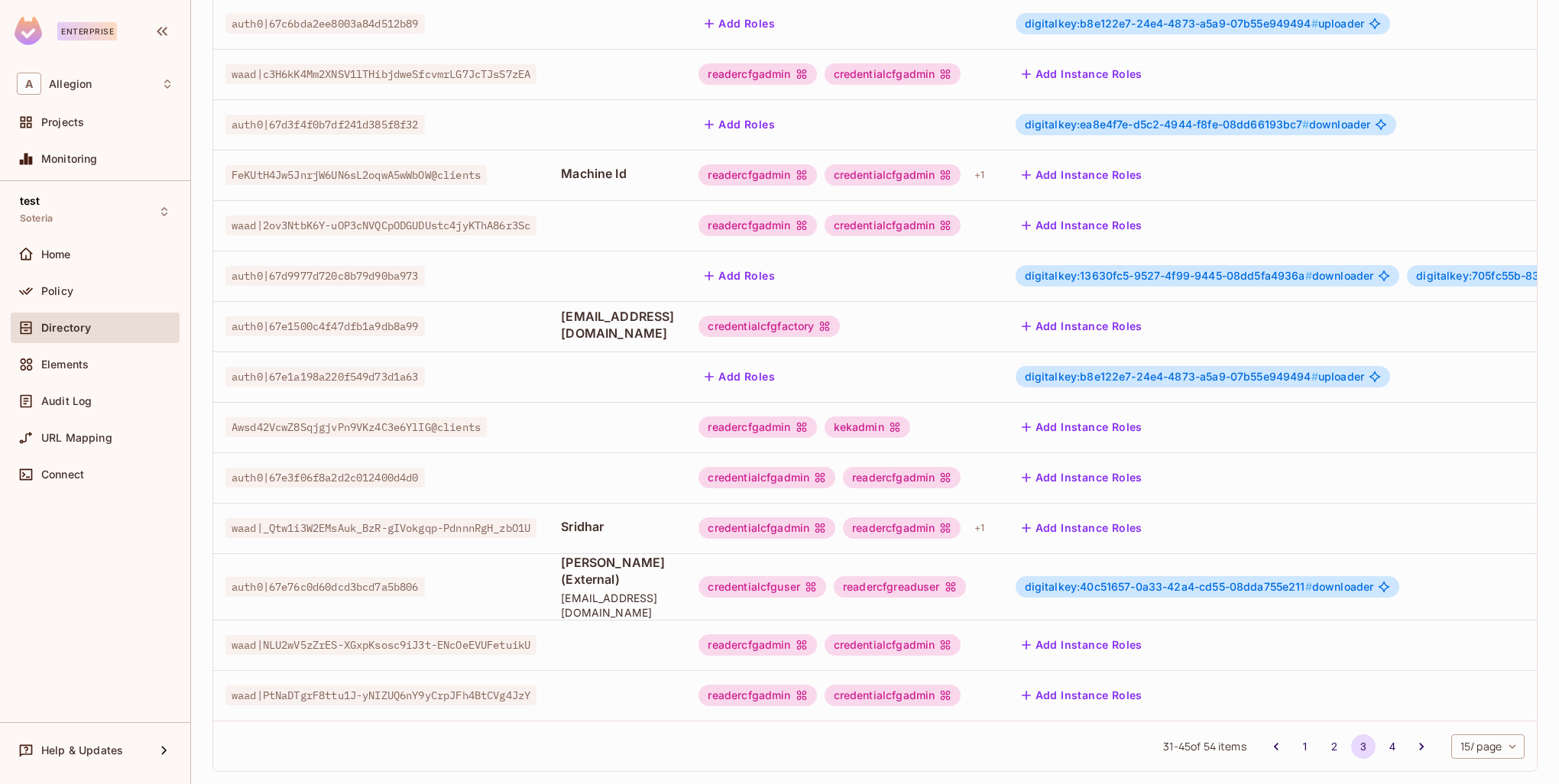
click at [990, 517] on div "credentialcfgadmin readercfgadmin + 1" at bounding box center [844, 528] width 292 height 24
click at [990, 516] on div "+ 1" at bounding box center [979, 528] width 23 height 24
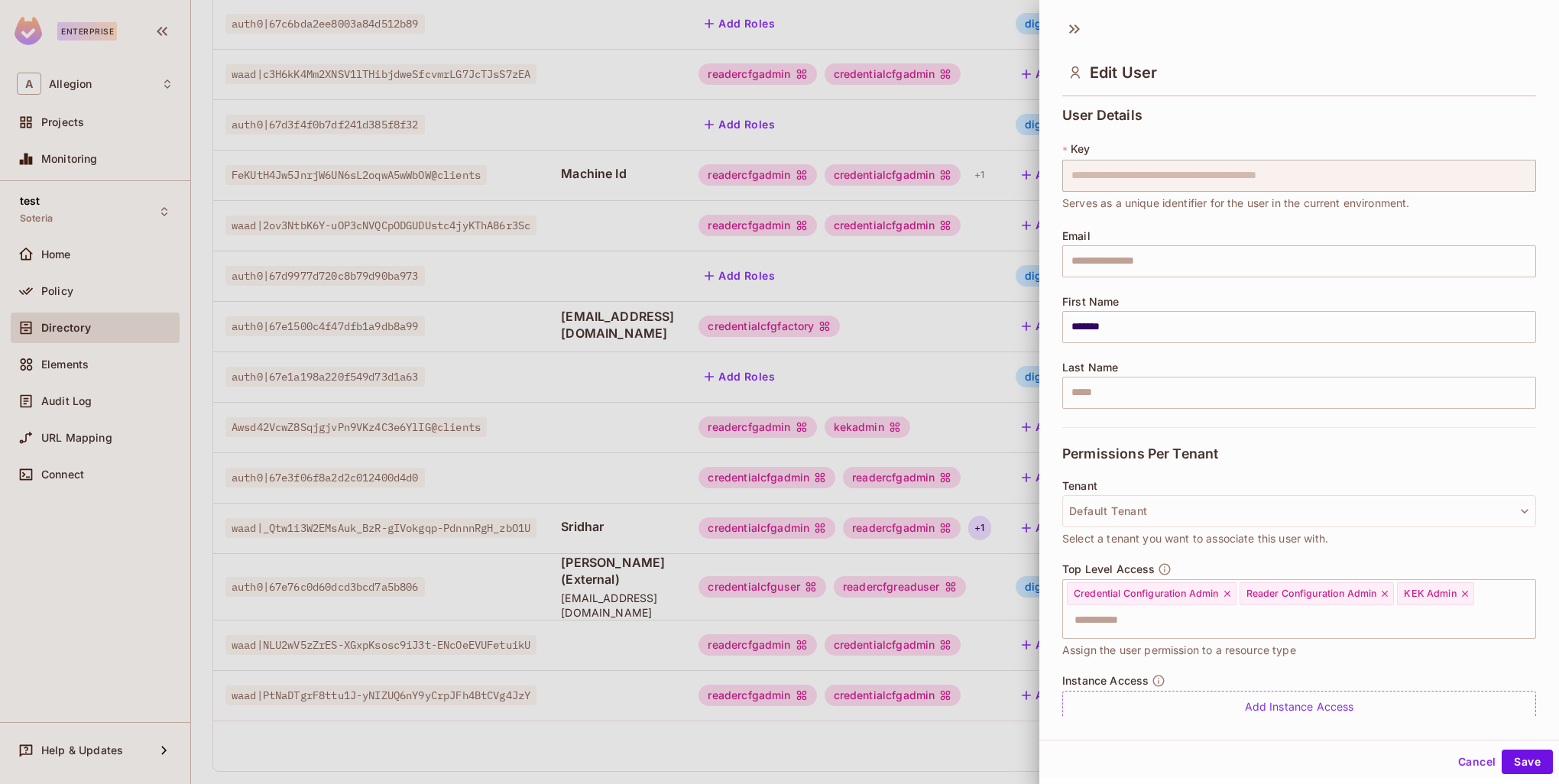
click at [848, 487] on div at bounding box center [780, 392] width 1559 height 784
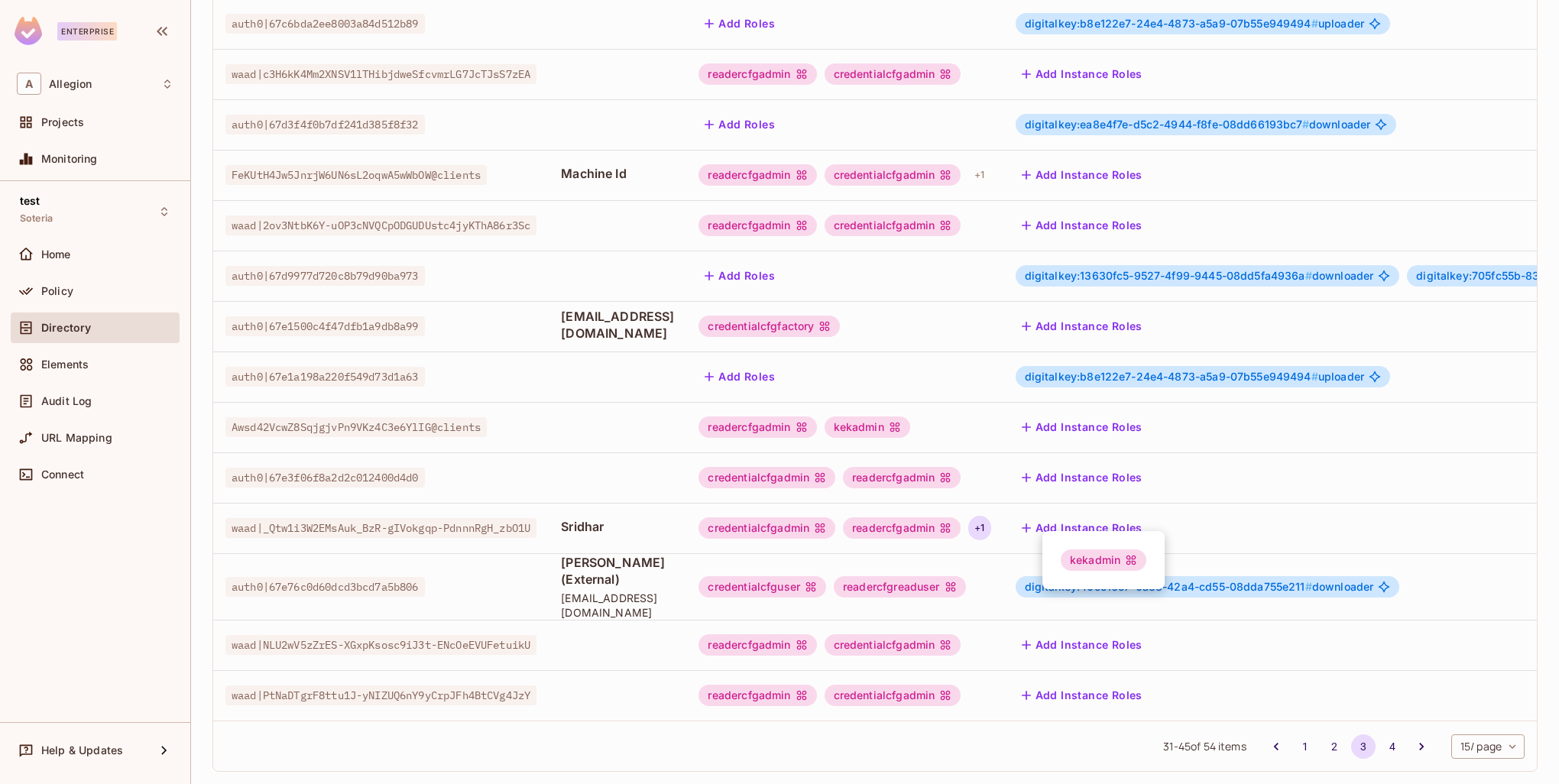
click at [1089, 547] on div "kekadmin" at bounding box center [1103, 560] width 122 height 58
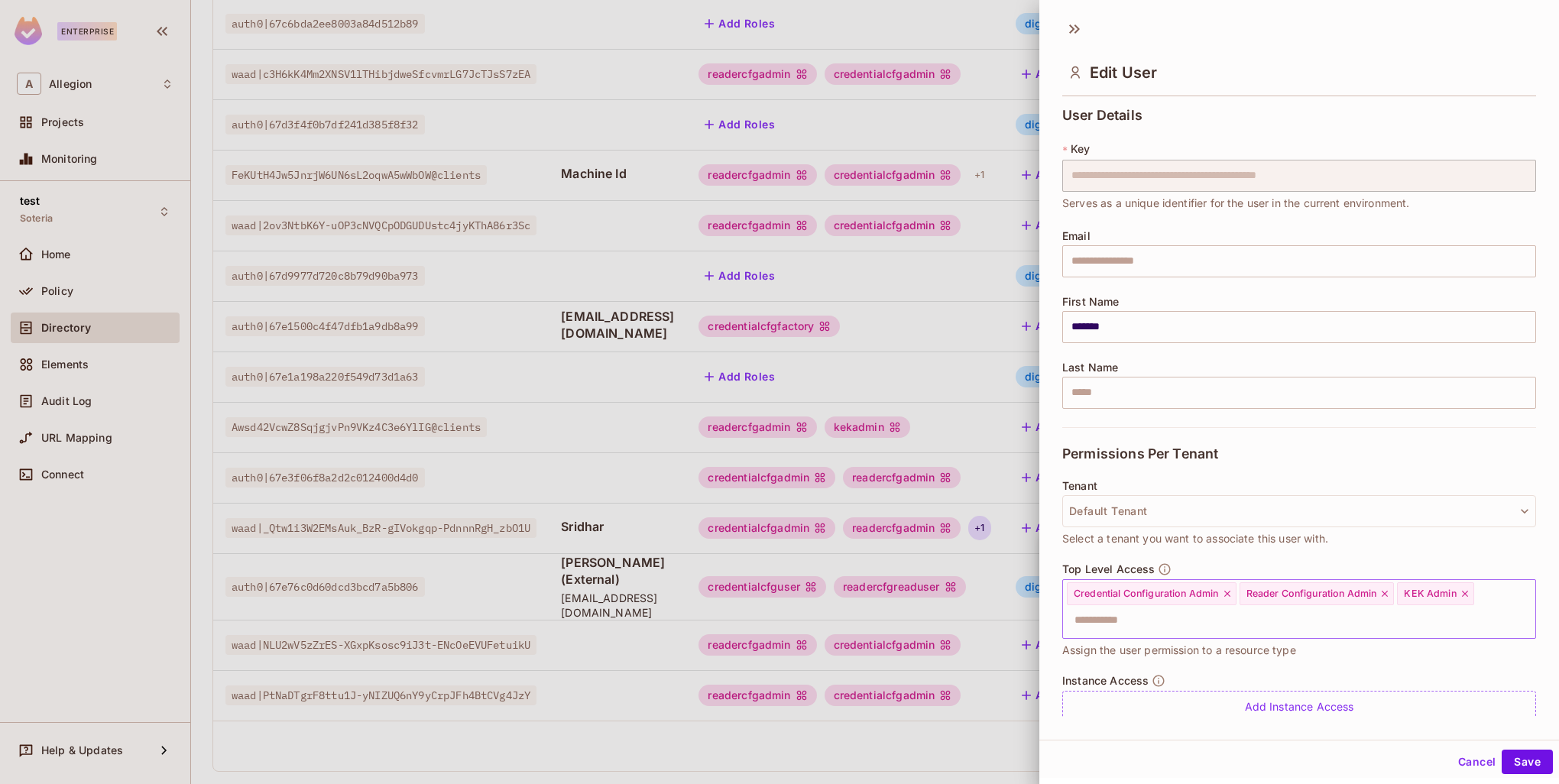
click at [1467, 591] on icon at bounding box center [1465, 593] width 6 height 6
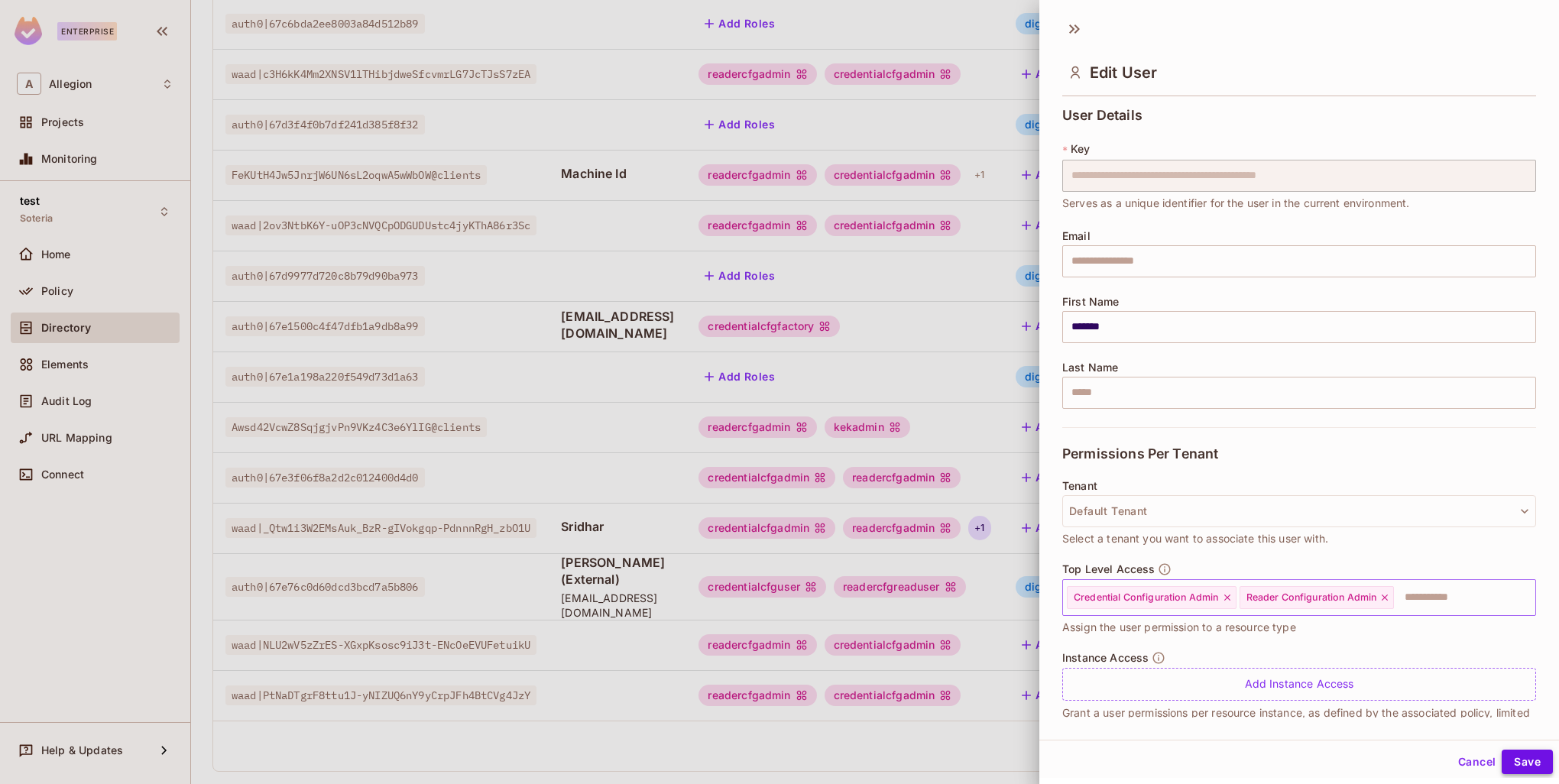
click at [1521, 760] on button "Save" at bounding box center [1527, 761] width 51 height 24
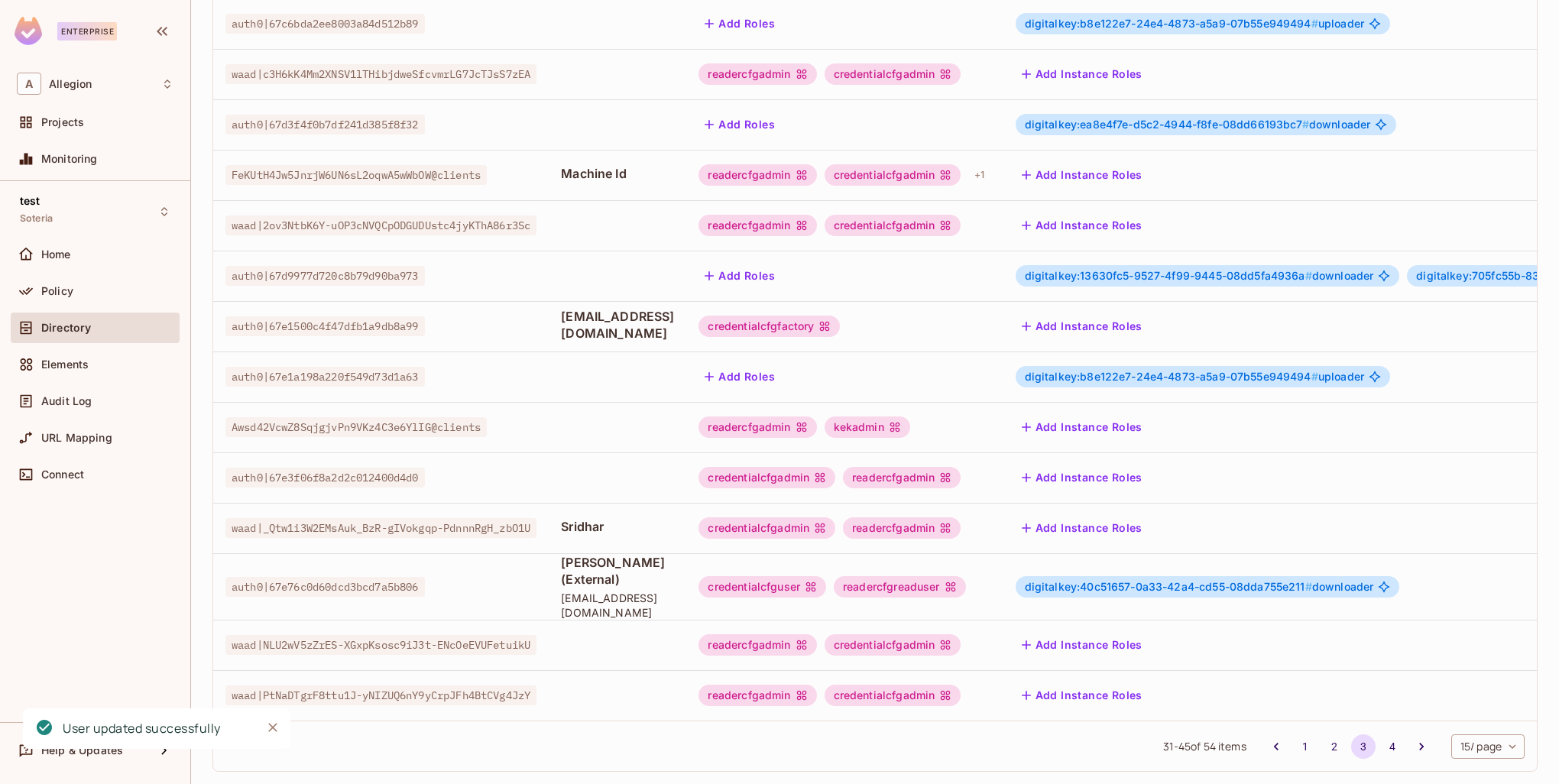
click at [1149, 516] on button "Add Instance Roles" at bounding box center [1082, 528] width 133 height 24
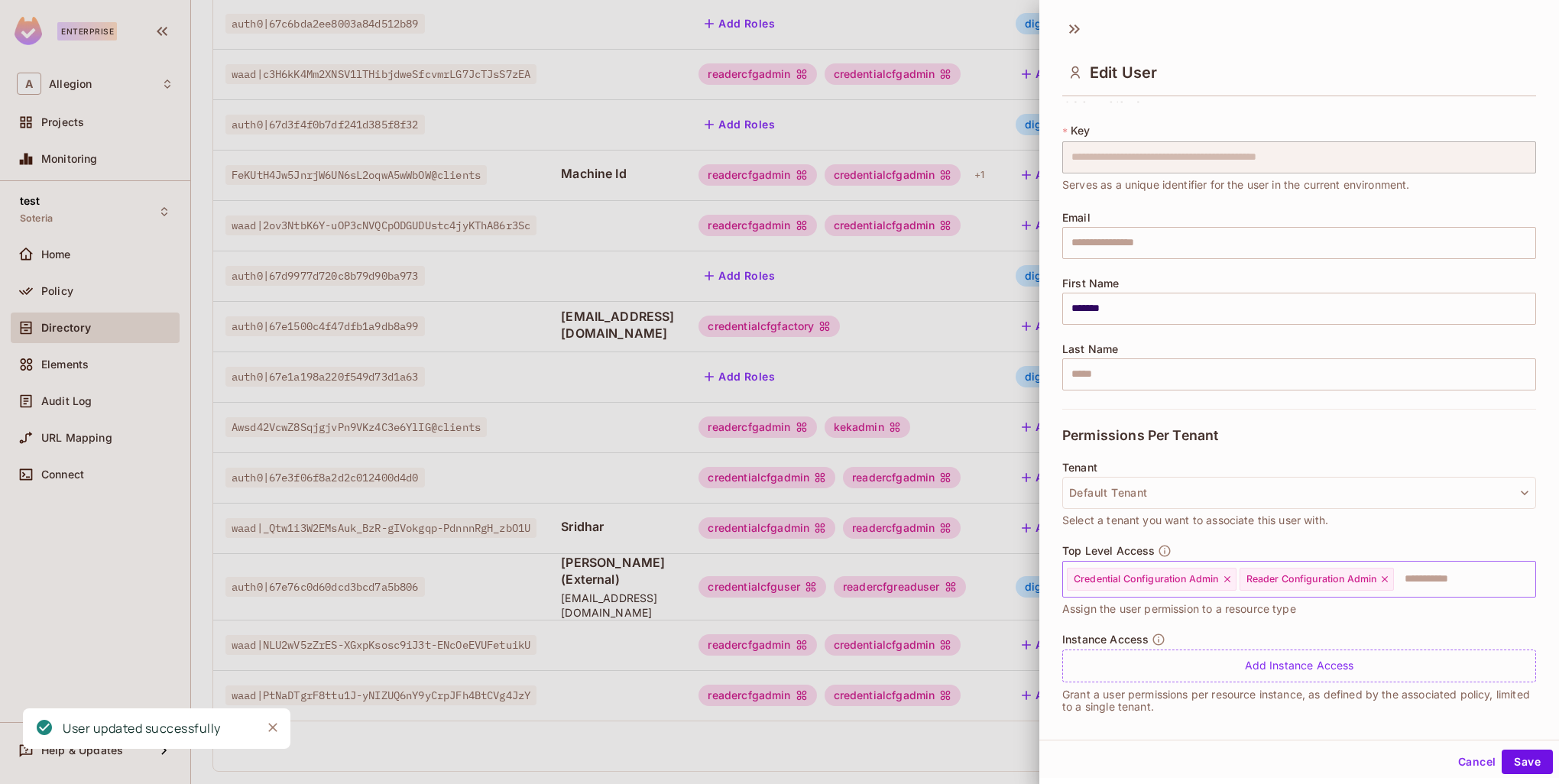
scroll to position [27, 0]
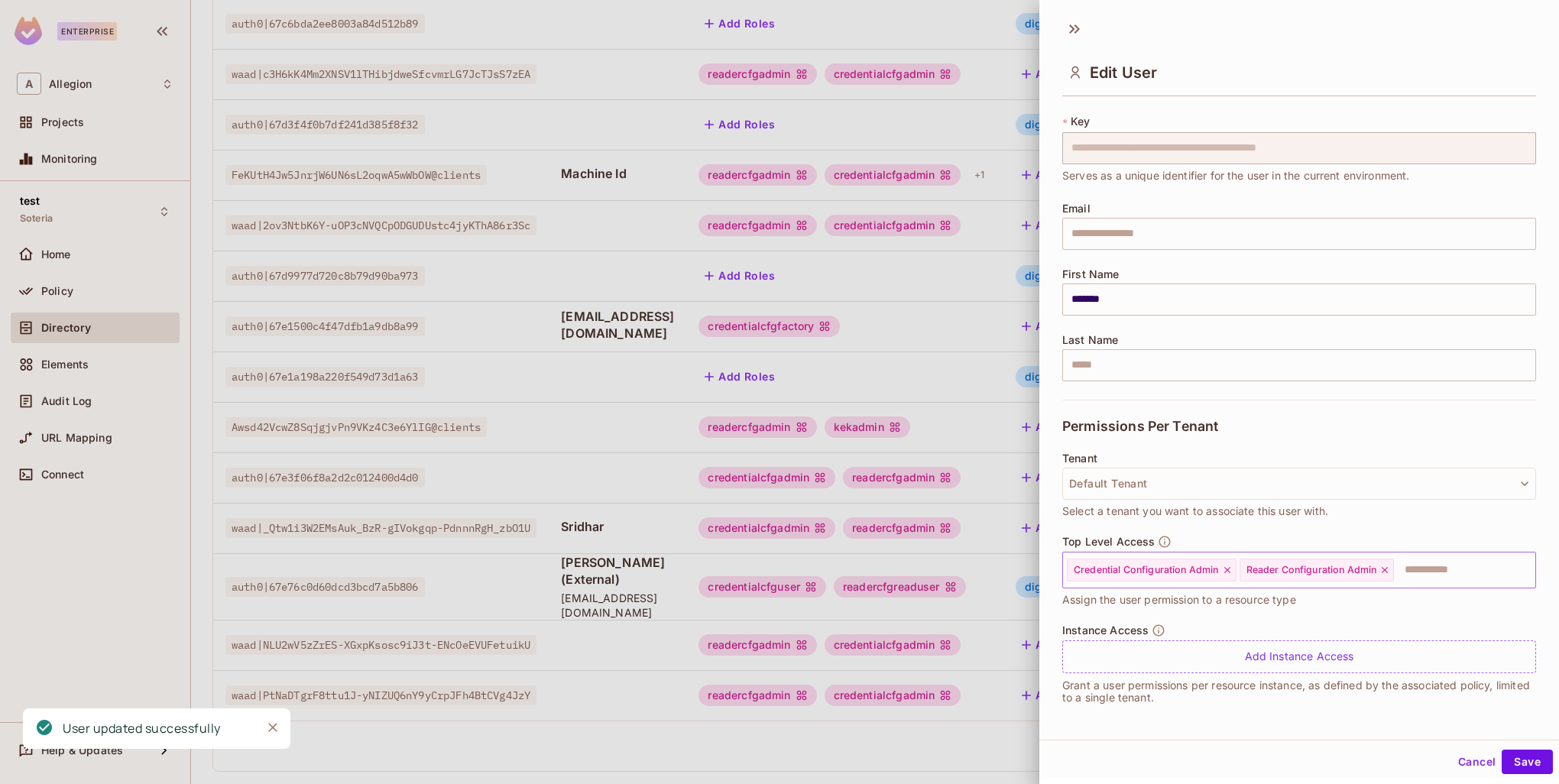
click at [1443, 567] on input "text" at bounding box center [1451, 569] width 111 height 30
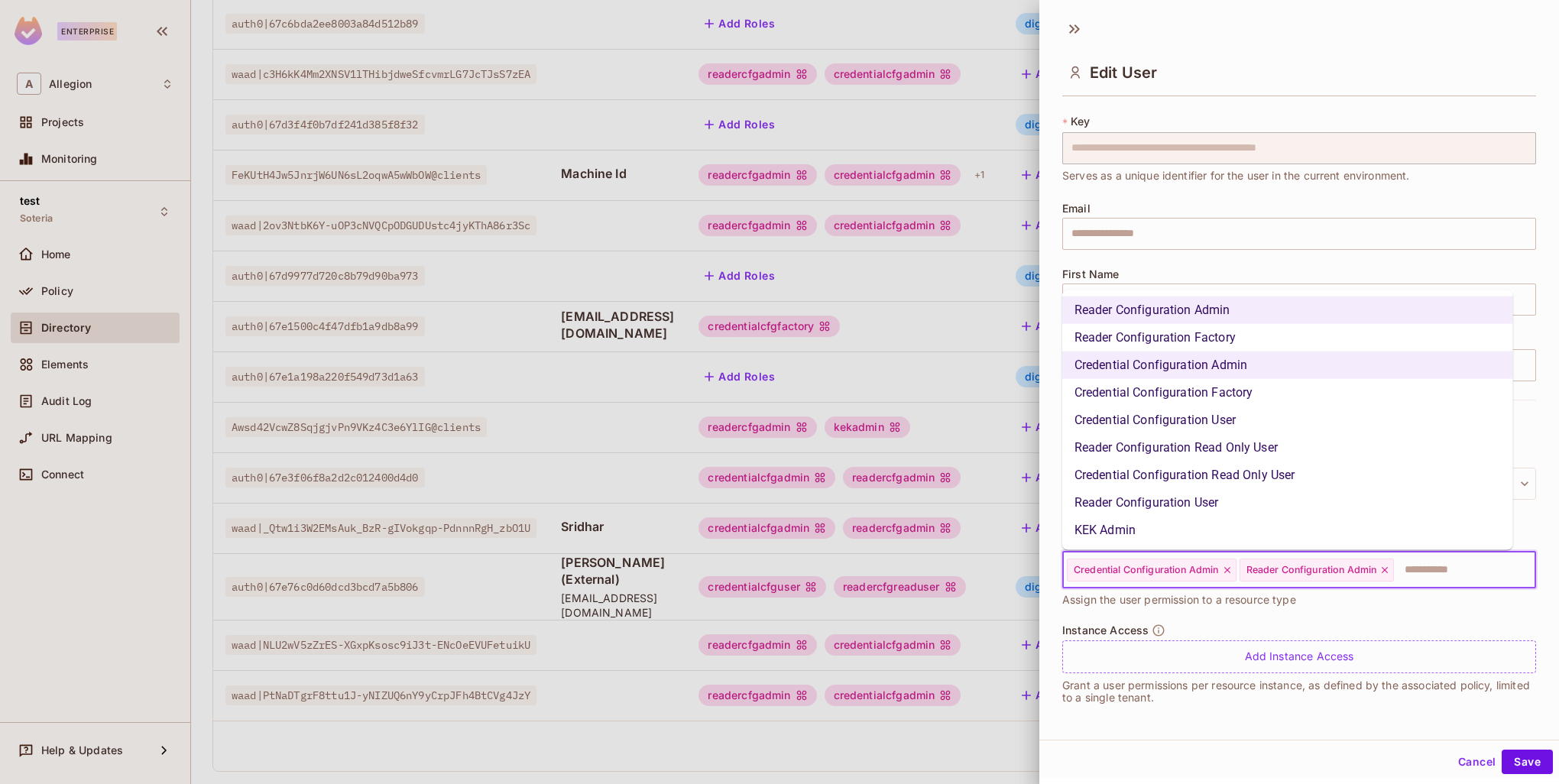
click at [1151, 534] on li "KEK Admin" at bounding box center [1287, 530] width 451 height 27
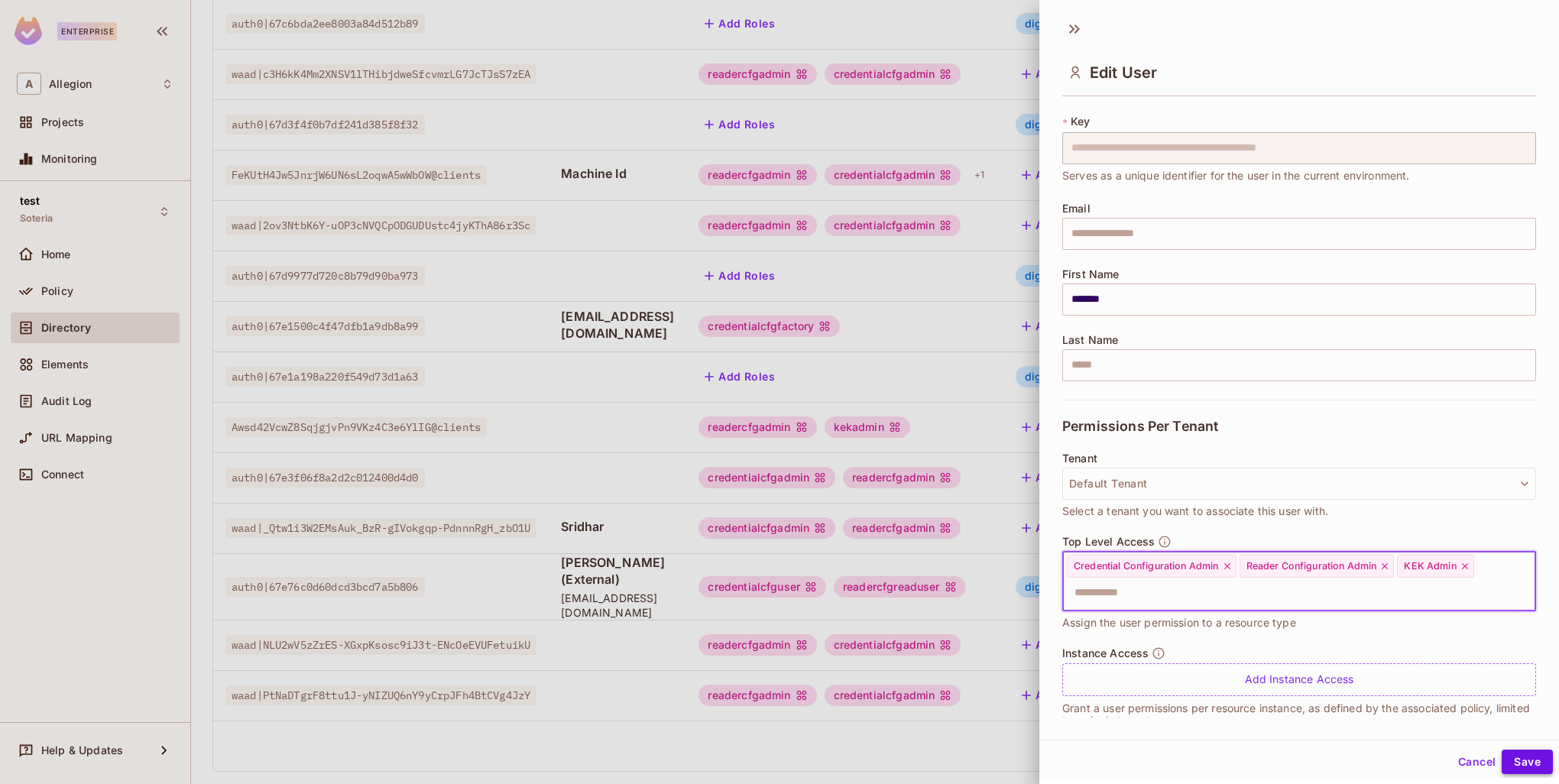
click at [1516, 762] on button "Save" at bounding box center [1527, 761] width 51 height 24
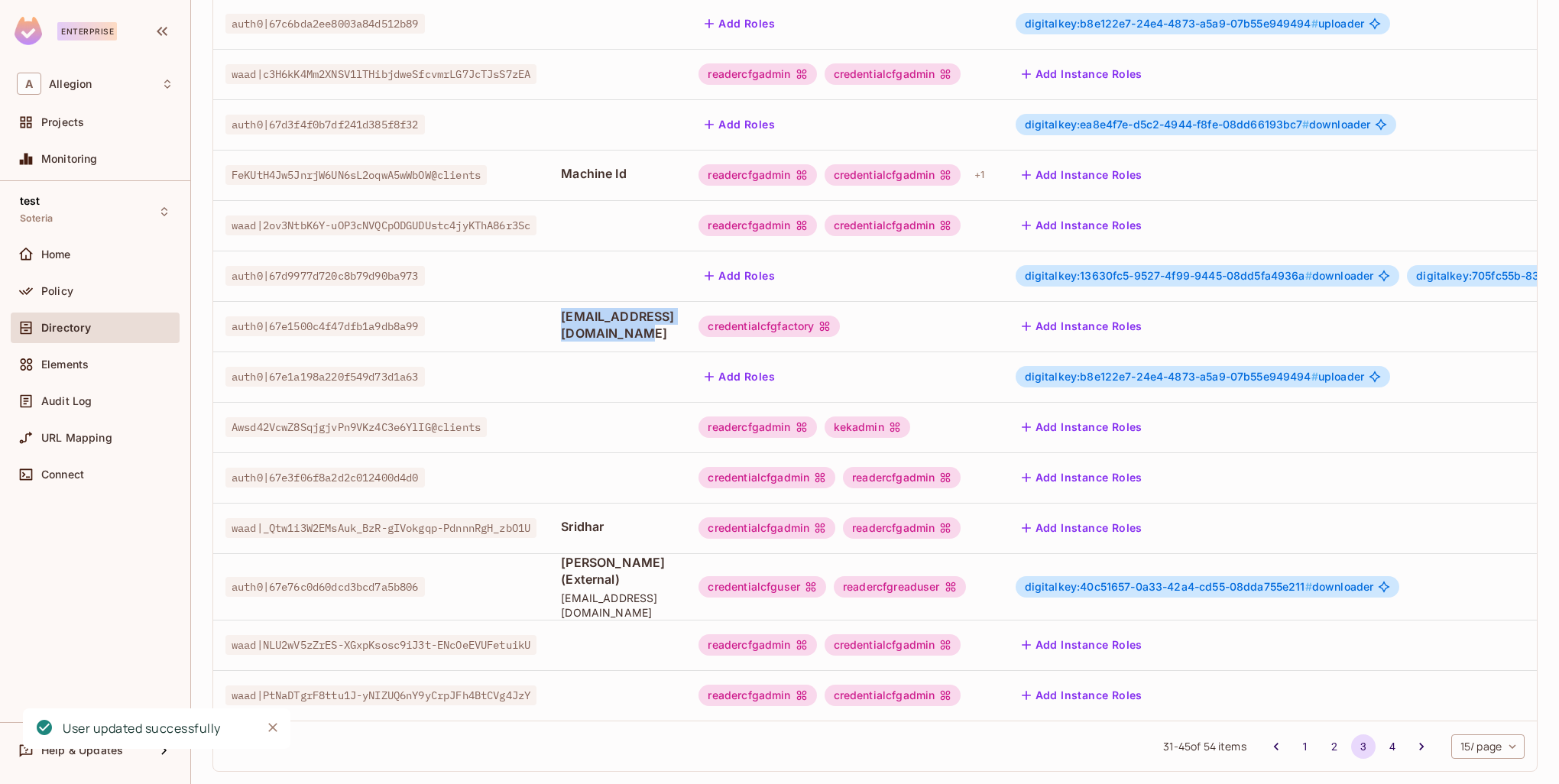
drag, startPoint x: 582, startPoint y: 306, endPoint x: 748, endPoint y: 313, distance: 166.1
click at [686, 313] on td "[EMAIL_ADDRESS][DOMAIN_NAME]" at bounding box center [618, 327] width 137 height 51
copy span "[EMAIL_ADDRESS][DOMAIN_NAME]"
